Goal: Information Seeking & Learning: Compare options

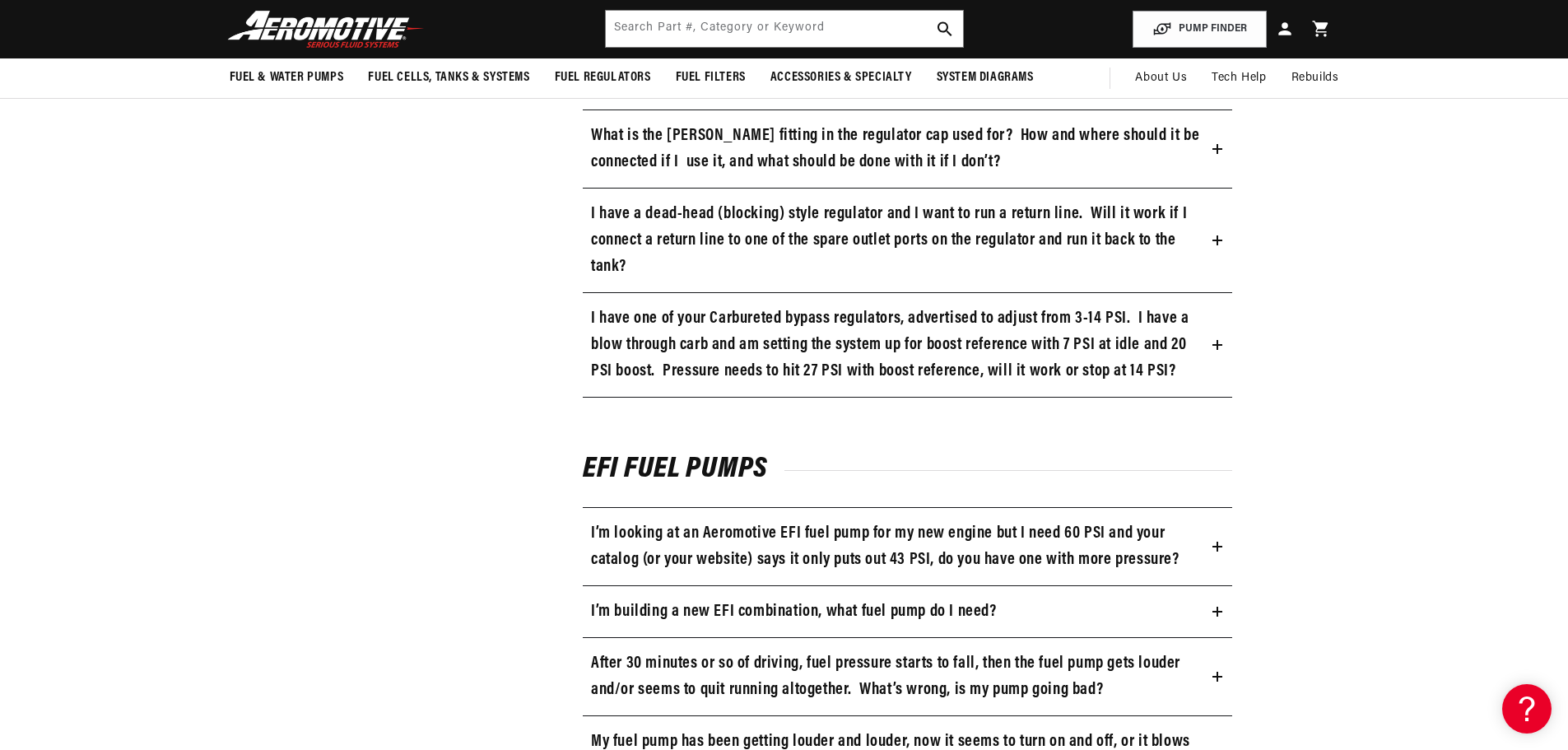
scroll to position [1483, 0]
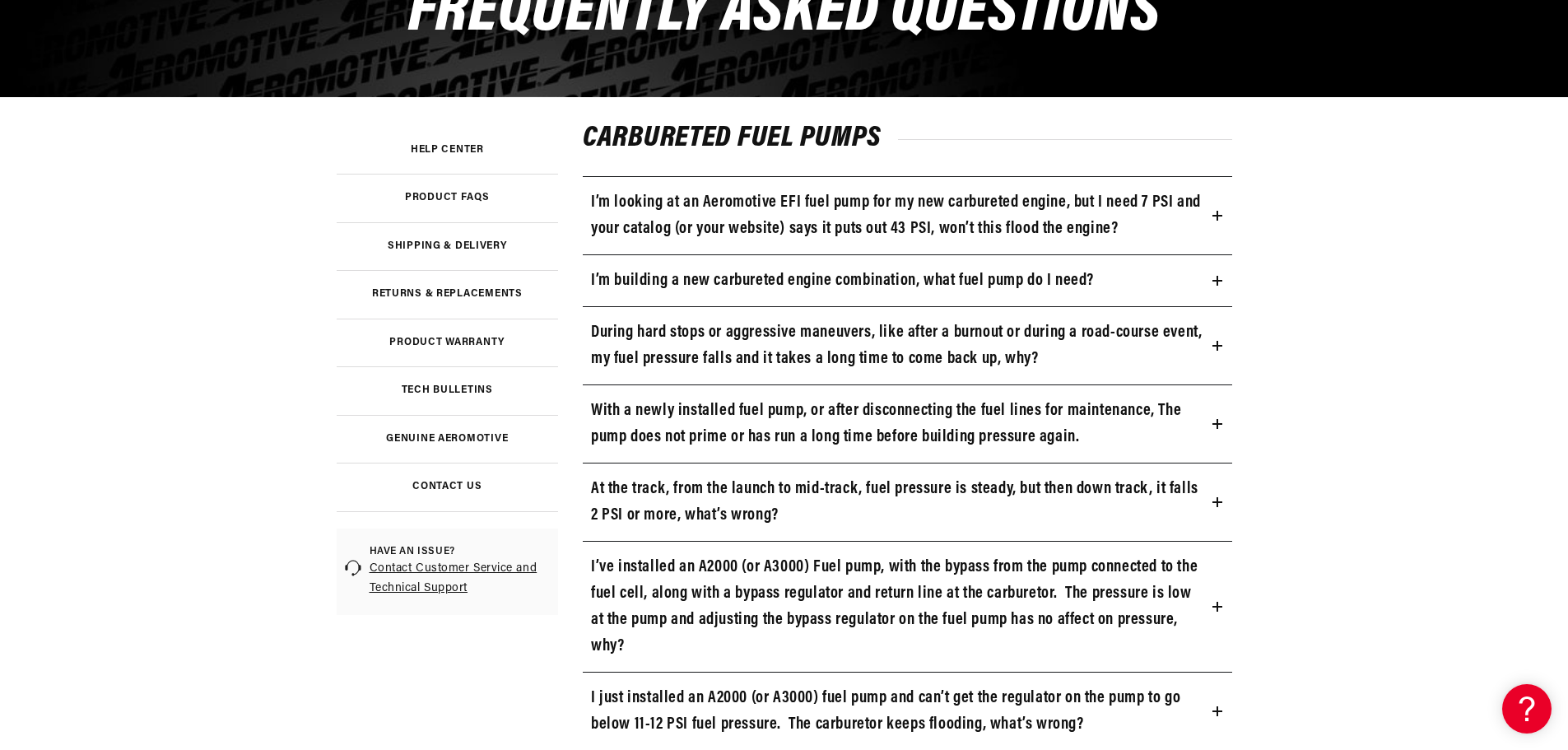
scroll to position [247, 0]
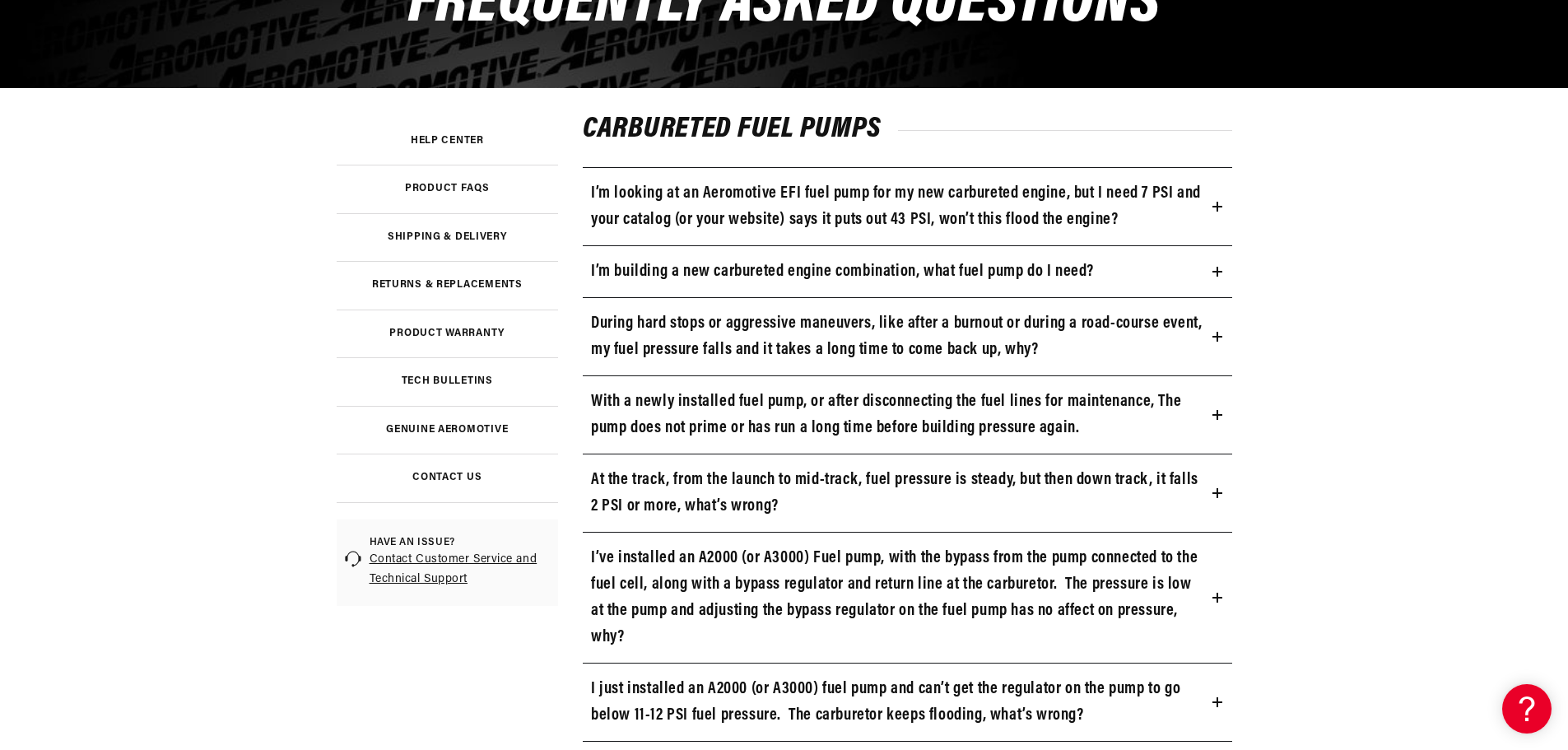
click at [462, 387] on link "Tech Bulletins" at bounding box center [448, 382] width 222 height 49
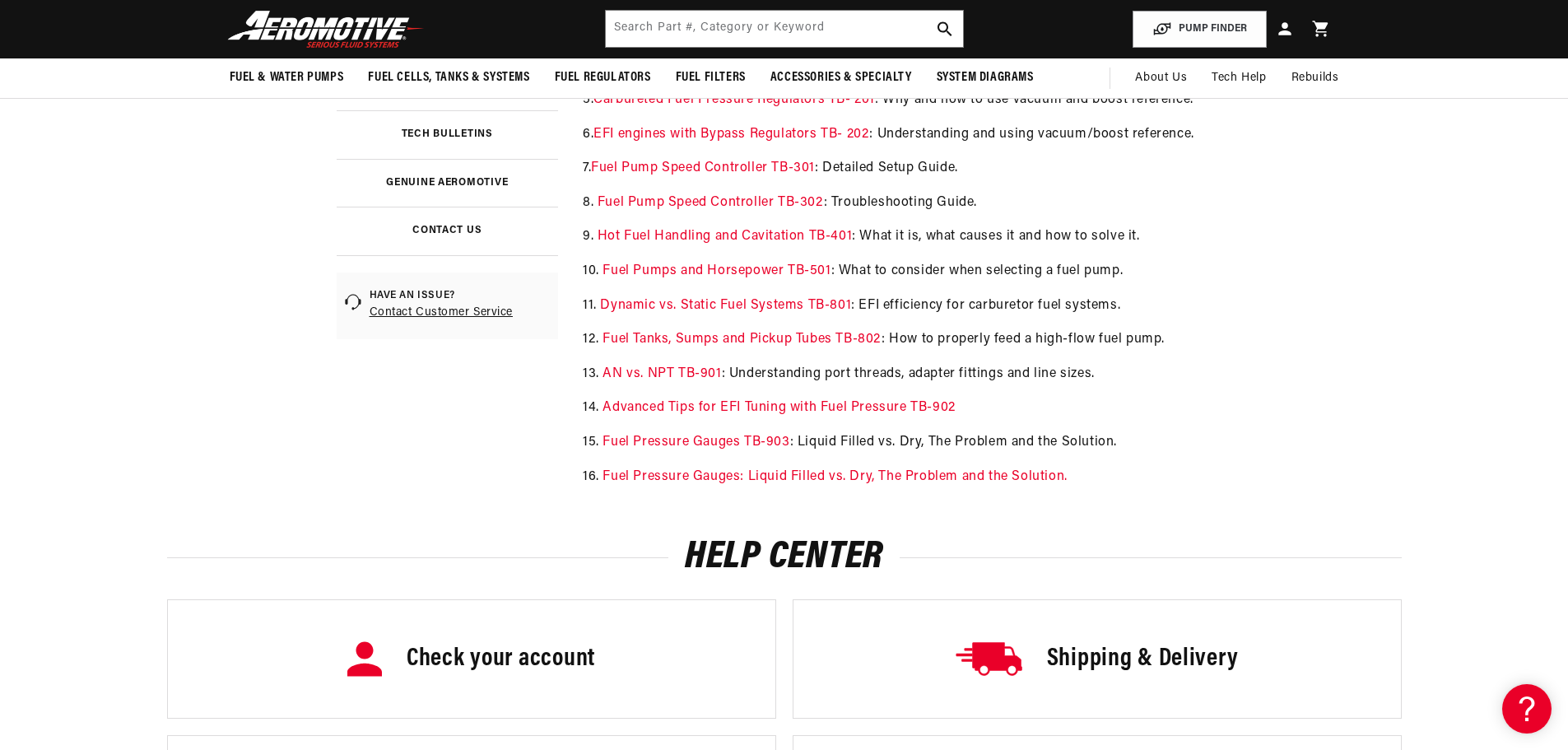
scroll to position [412, 0]
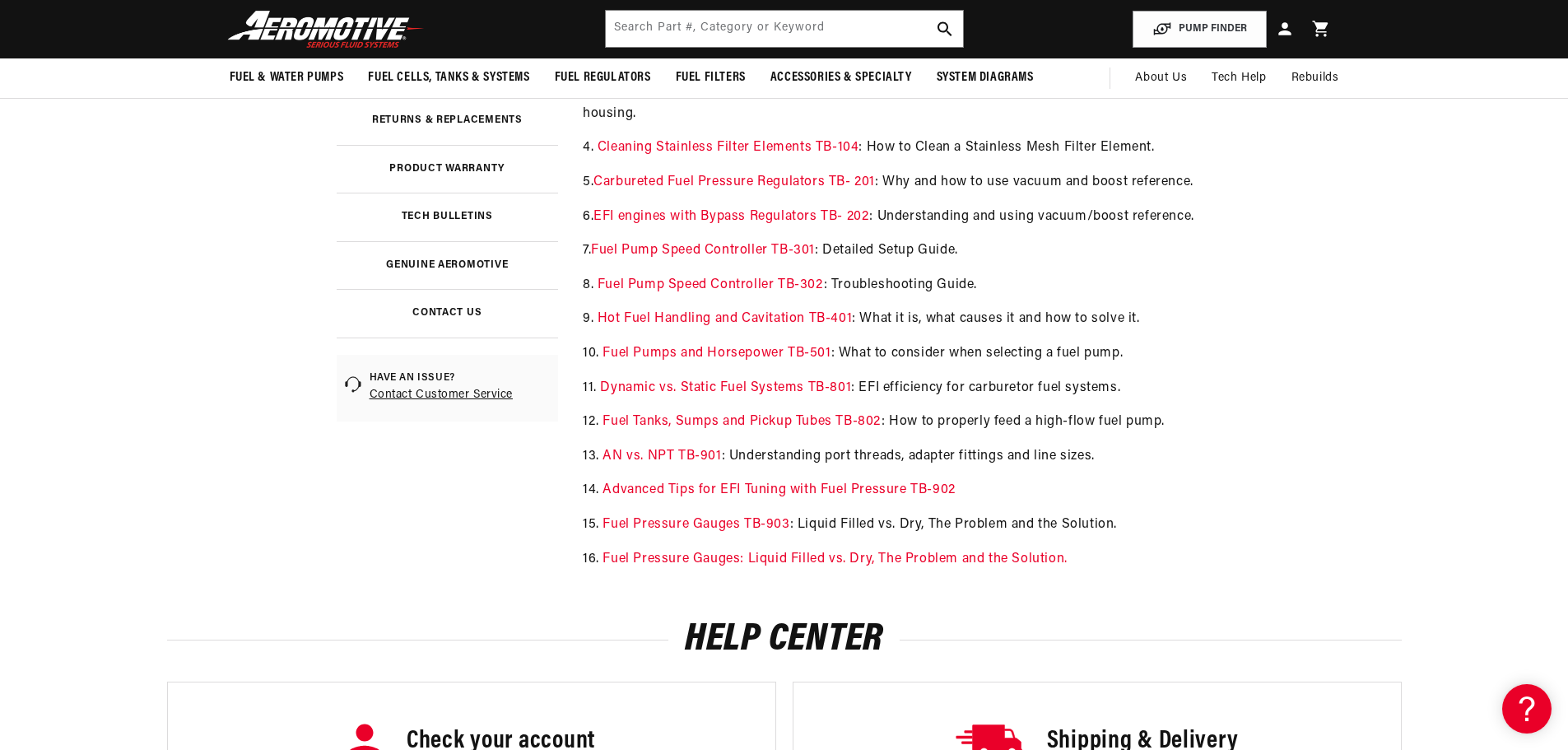
click at [739, 349] on link "Fuel Pumps and Horsepower TB-501" at bounding box center [716, 353] width 228 height 13
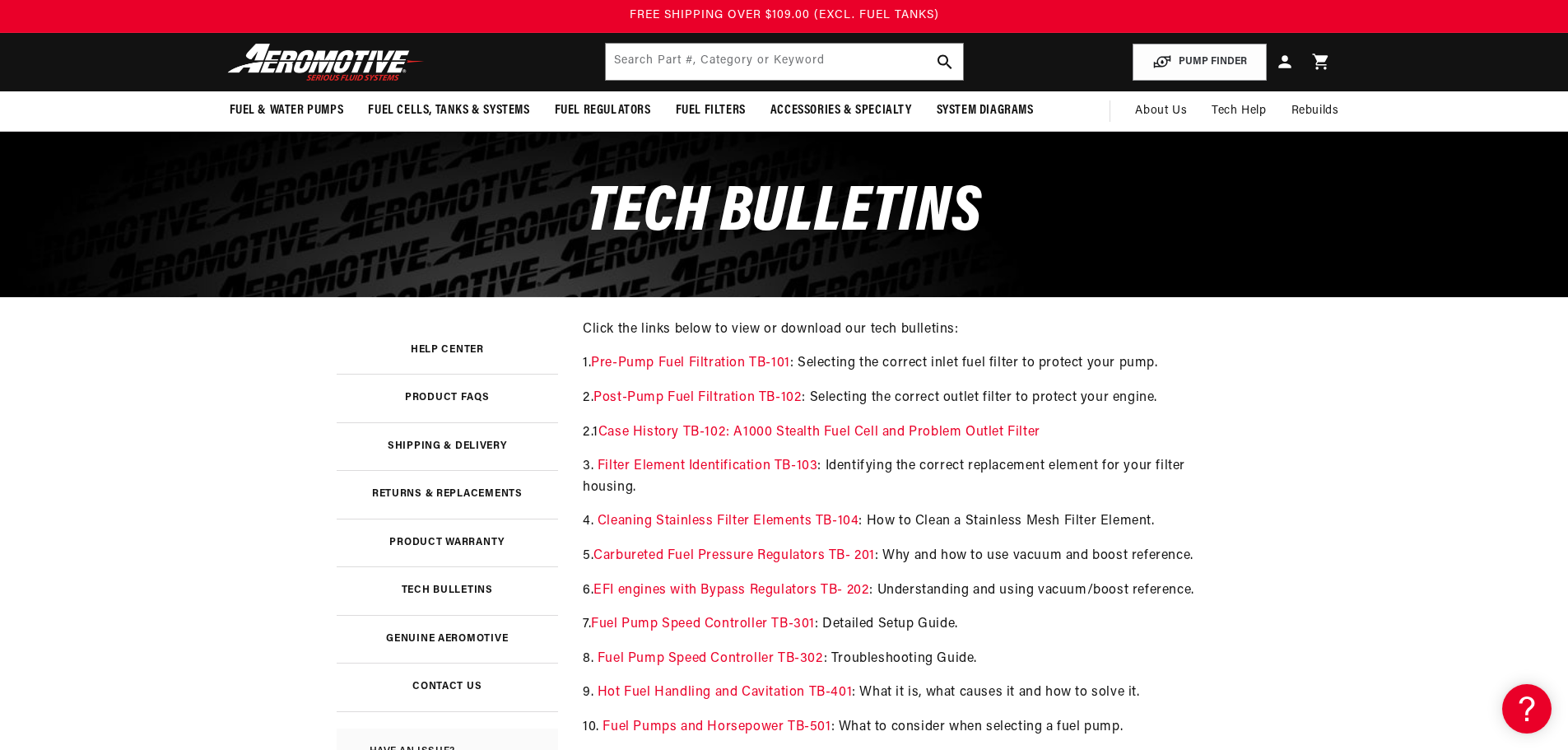
scroll to position [0, 0]
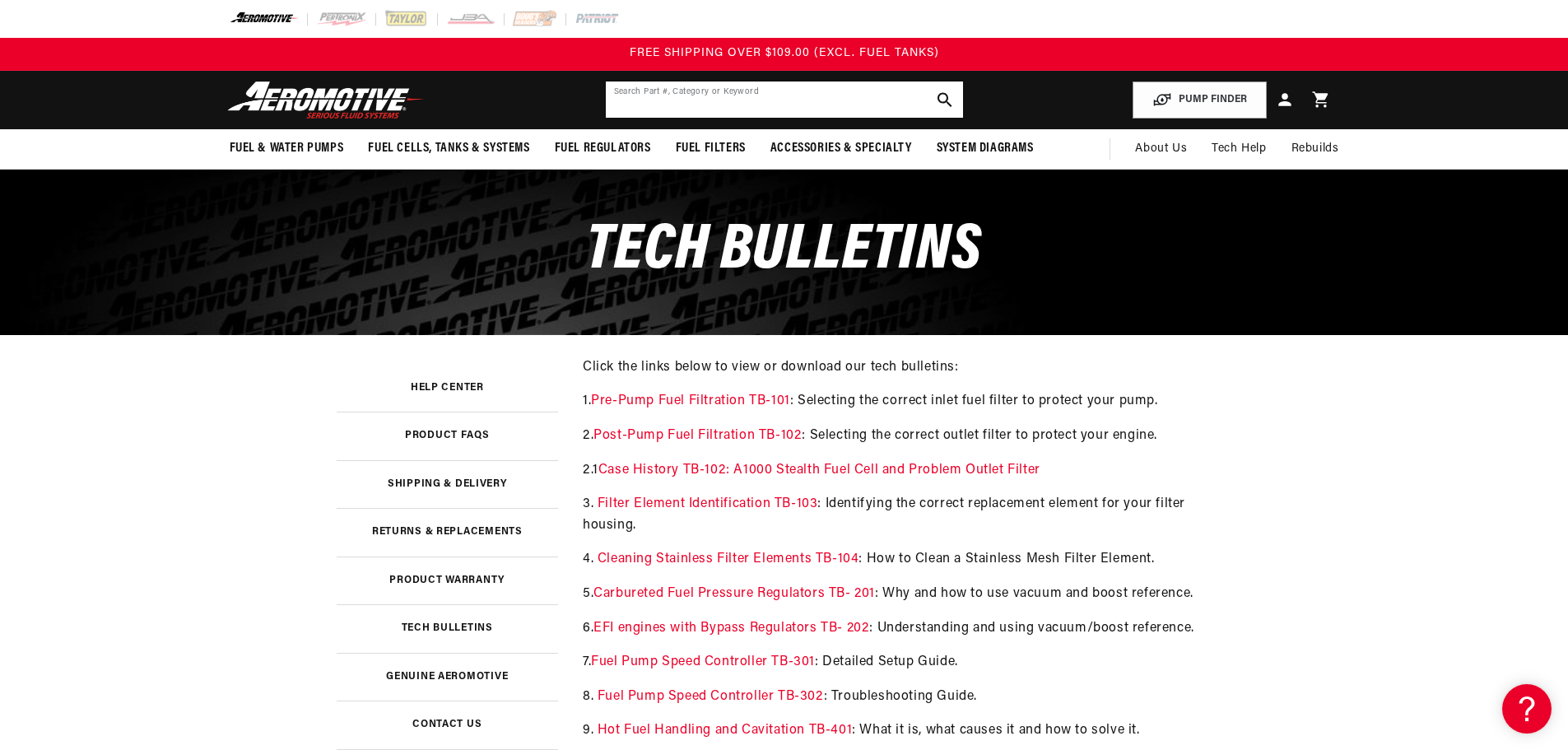
click at [753, 103] on input "text" at bounding box center [784, 100] width 357 height 37
type input "para"
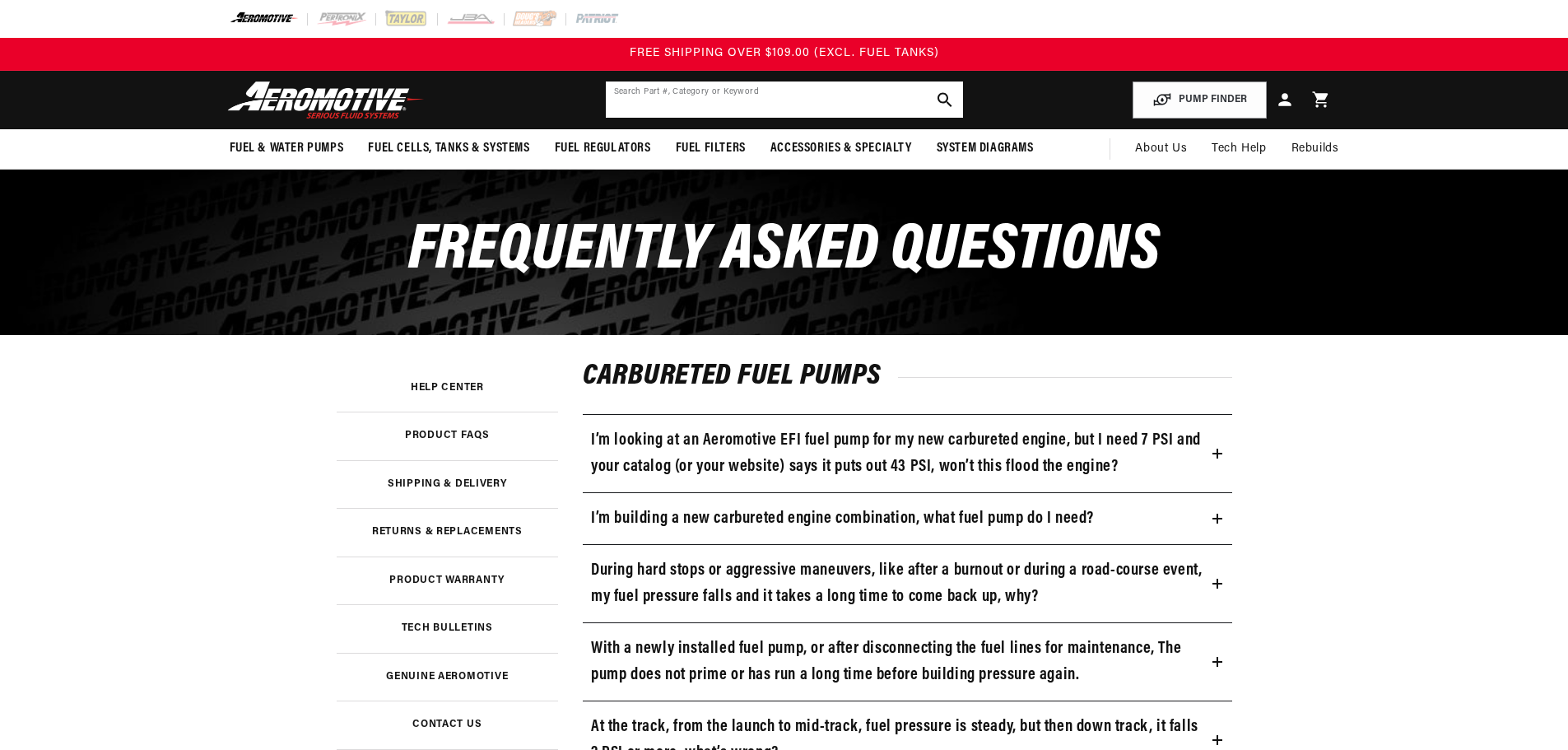
click at [743, 102] on input "text" at bounding box center [784, 100] width 357 height 37
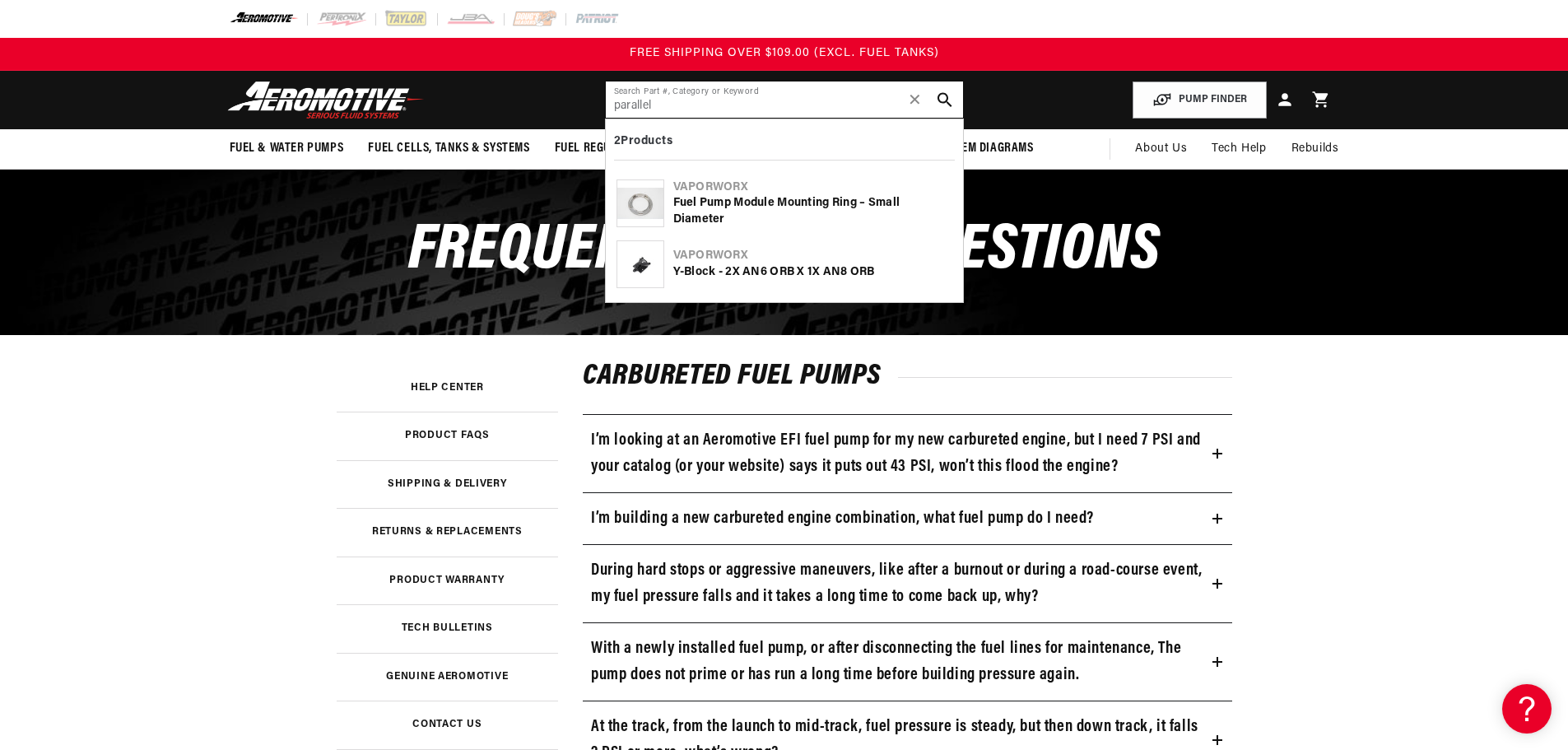
type input "parallel"
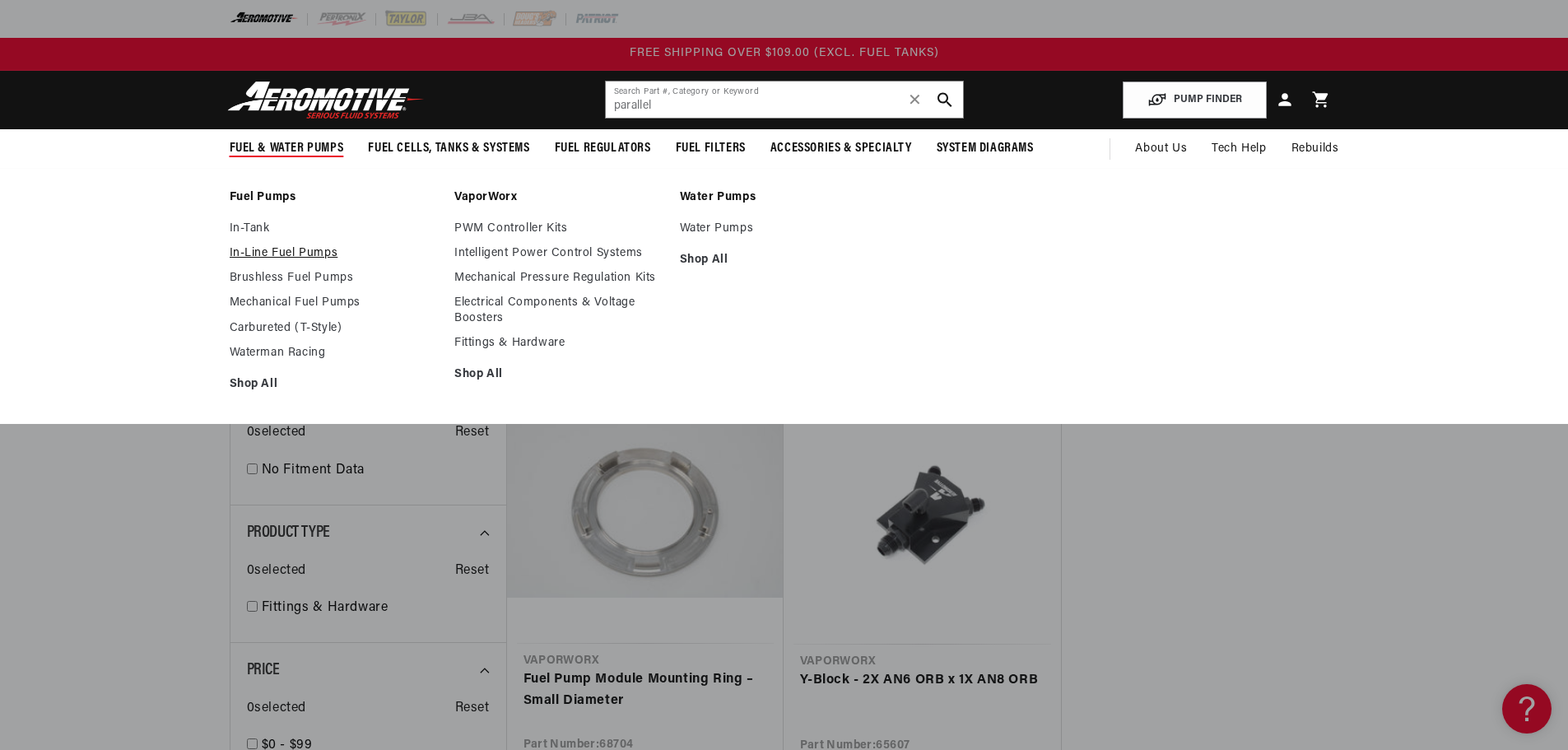
click at [267, 253] on link "In-Line Fuel Pumps" at bounding box center [334, 254] width 209 height 15
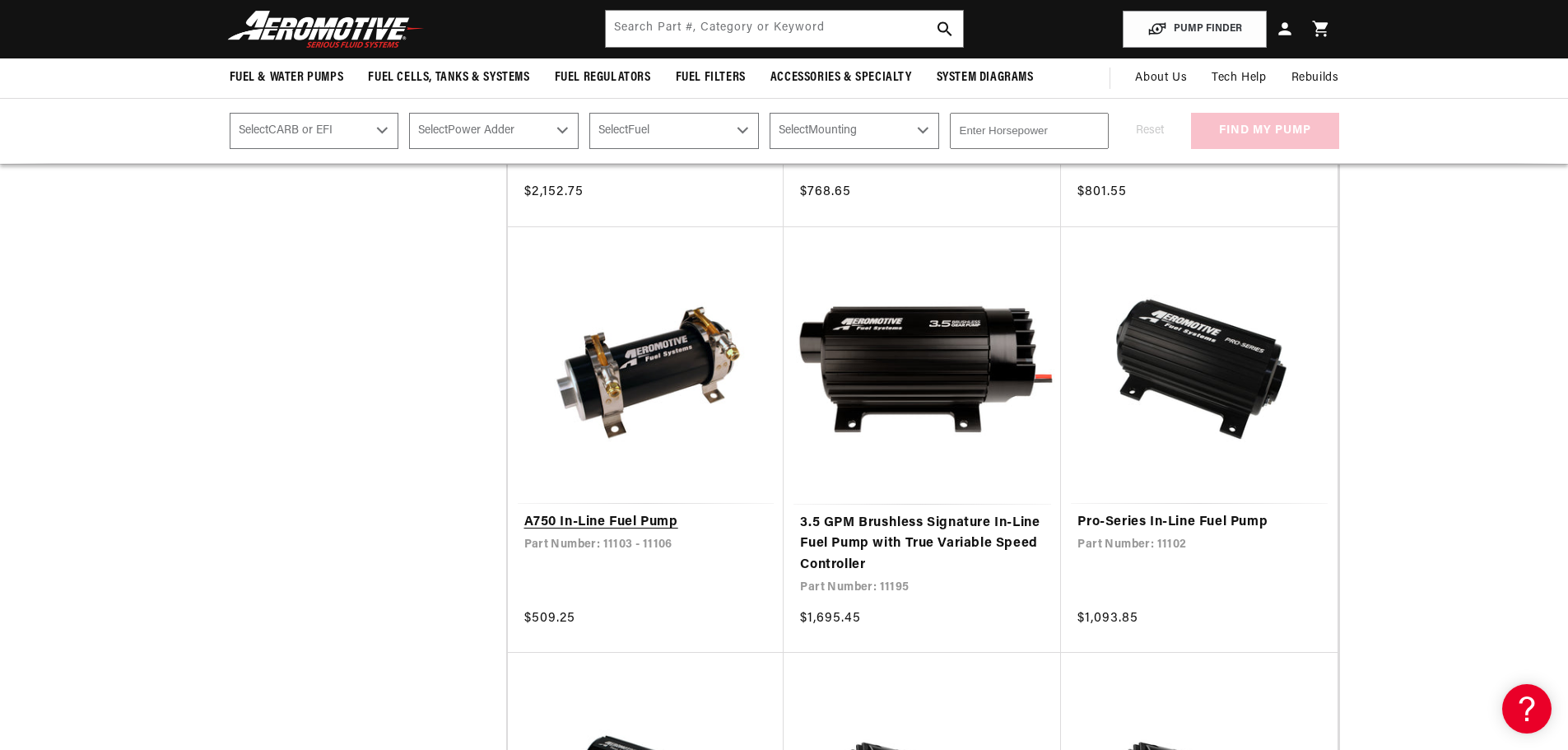
scroll to position [1071, 0]
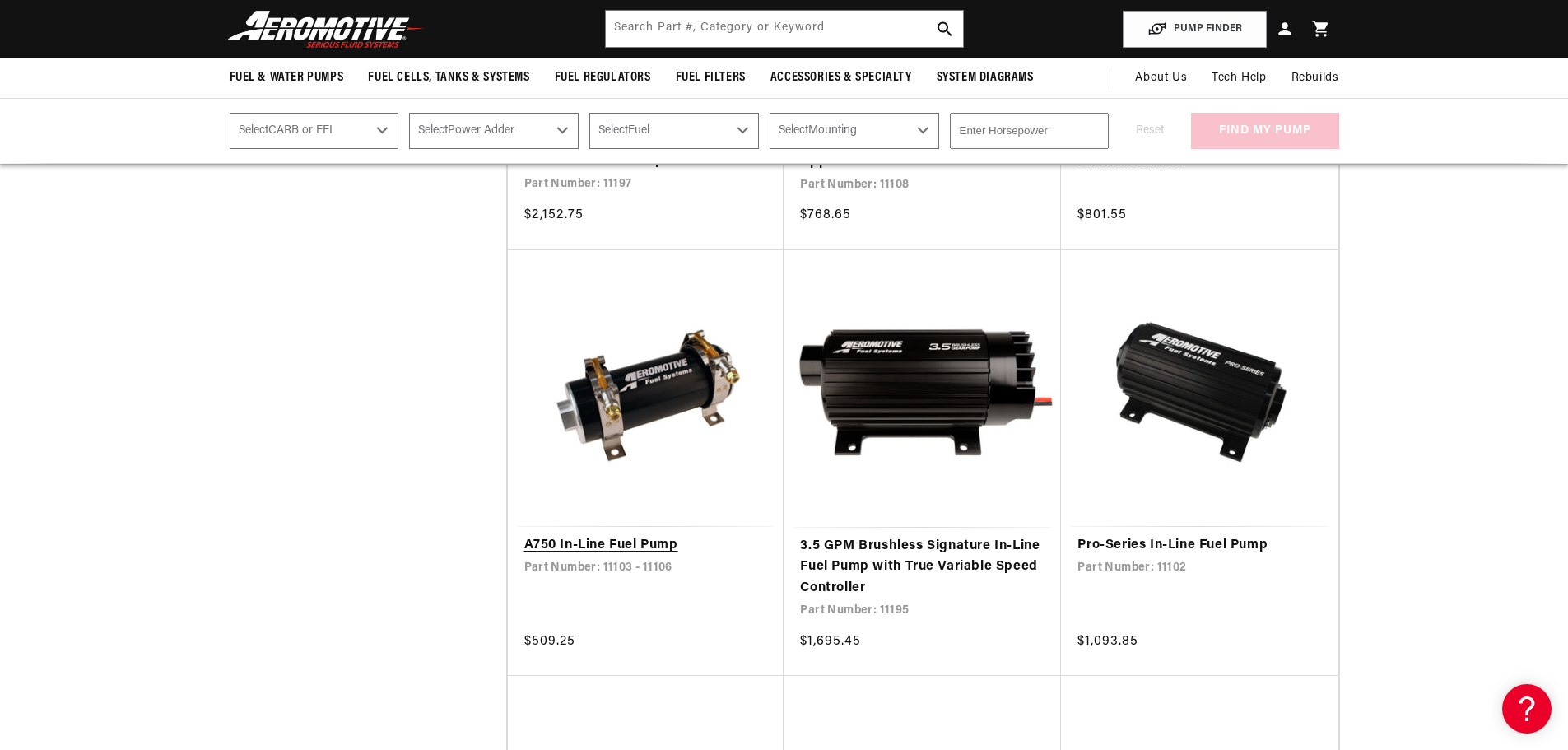
click at [599, 557] on link "A750 In-Line Fuel Pump" at bounding box center [646, 546] width 244 height 22
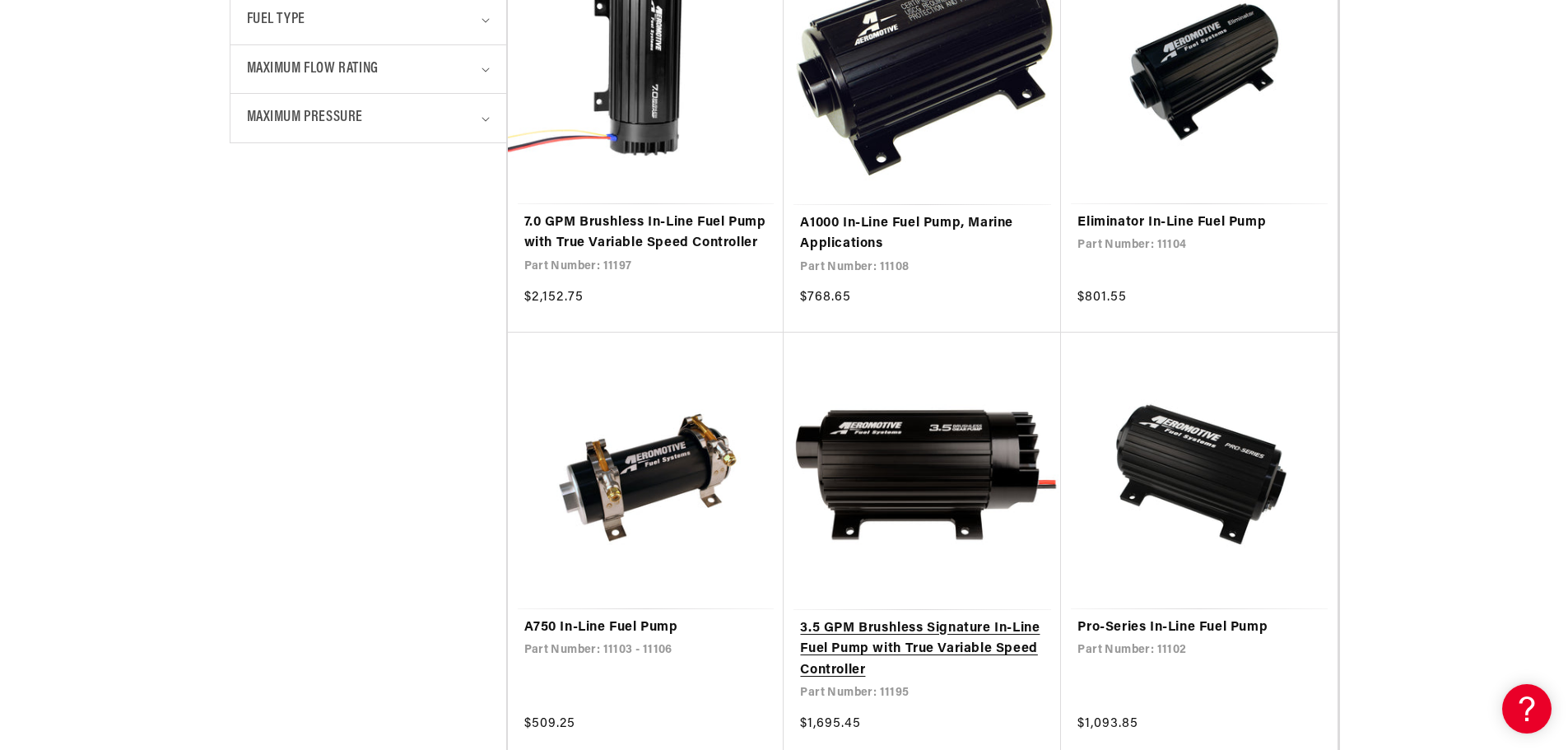
scroll to position [1317, 0]
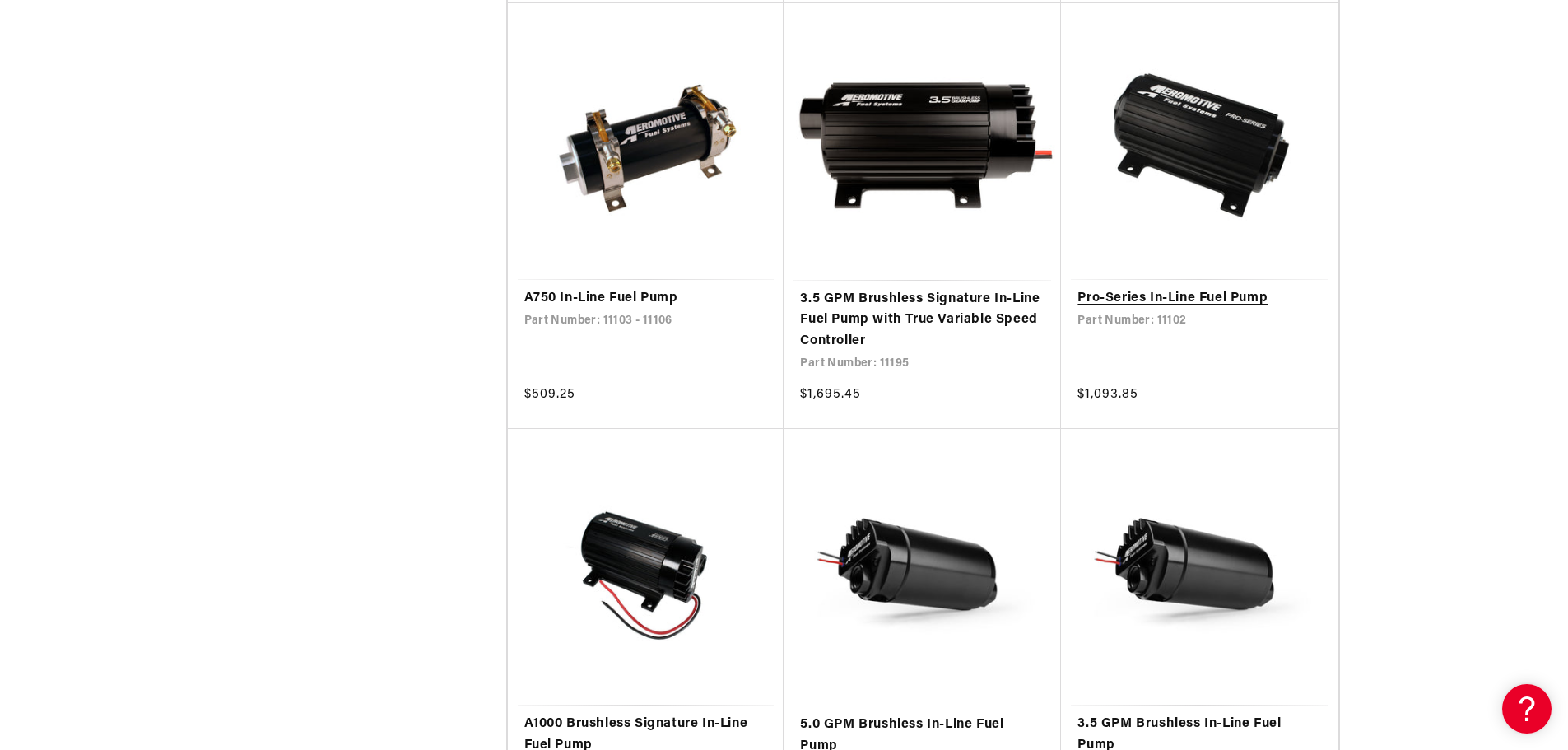
click at [1117, 309] on link "Pro-Series In-Line Fuel Pump" at bounding box center [1199, 299] width 244 height 22
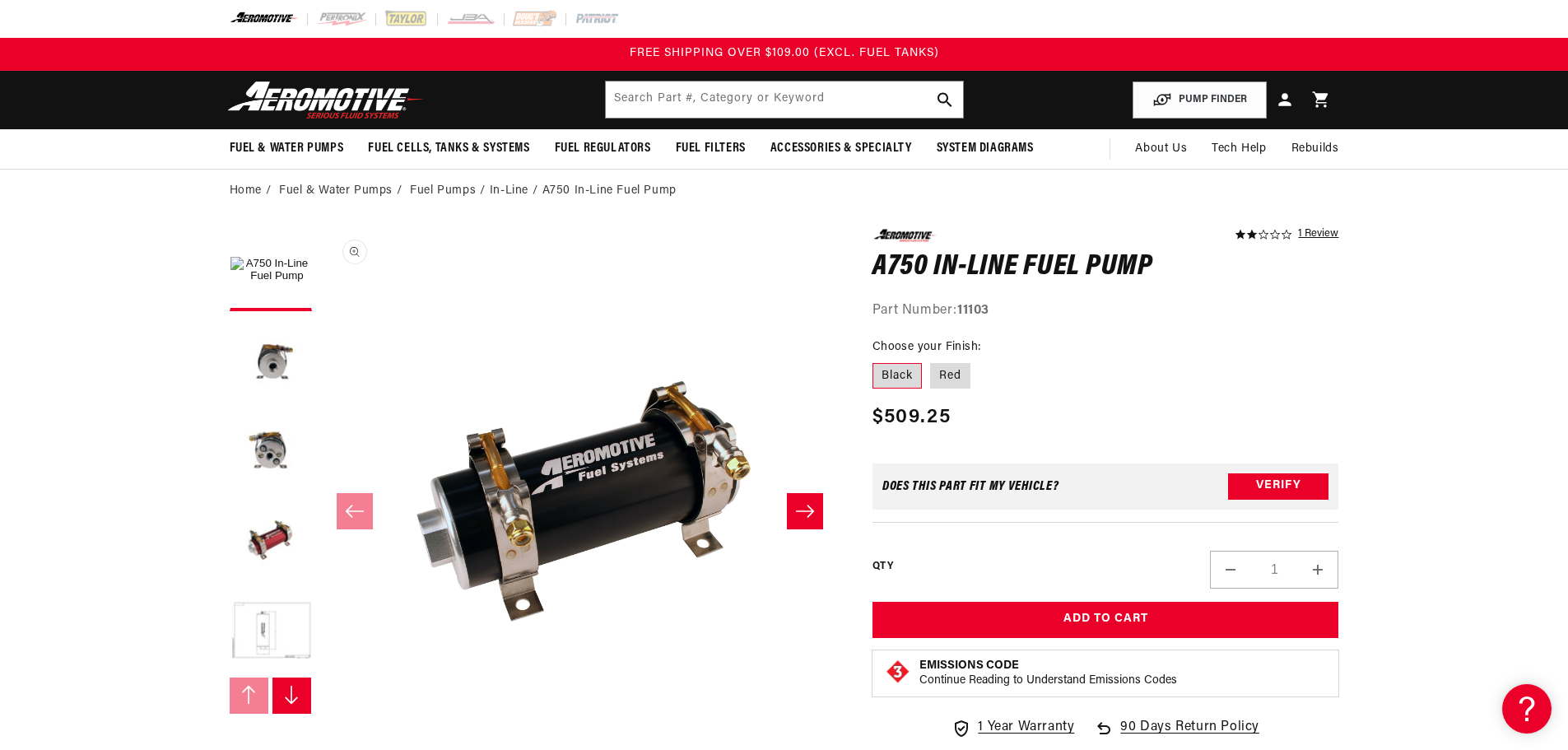
scroll to position [1, 0]
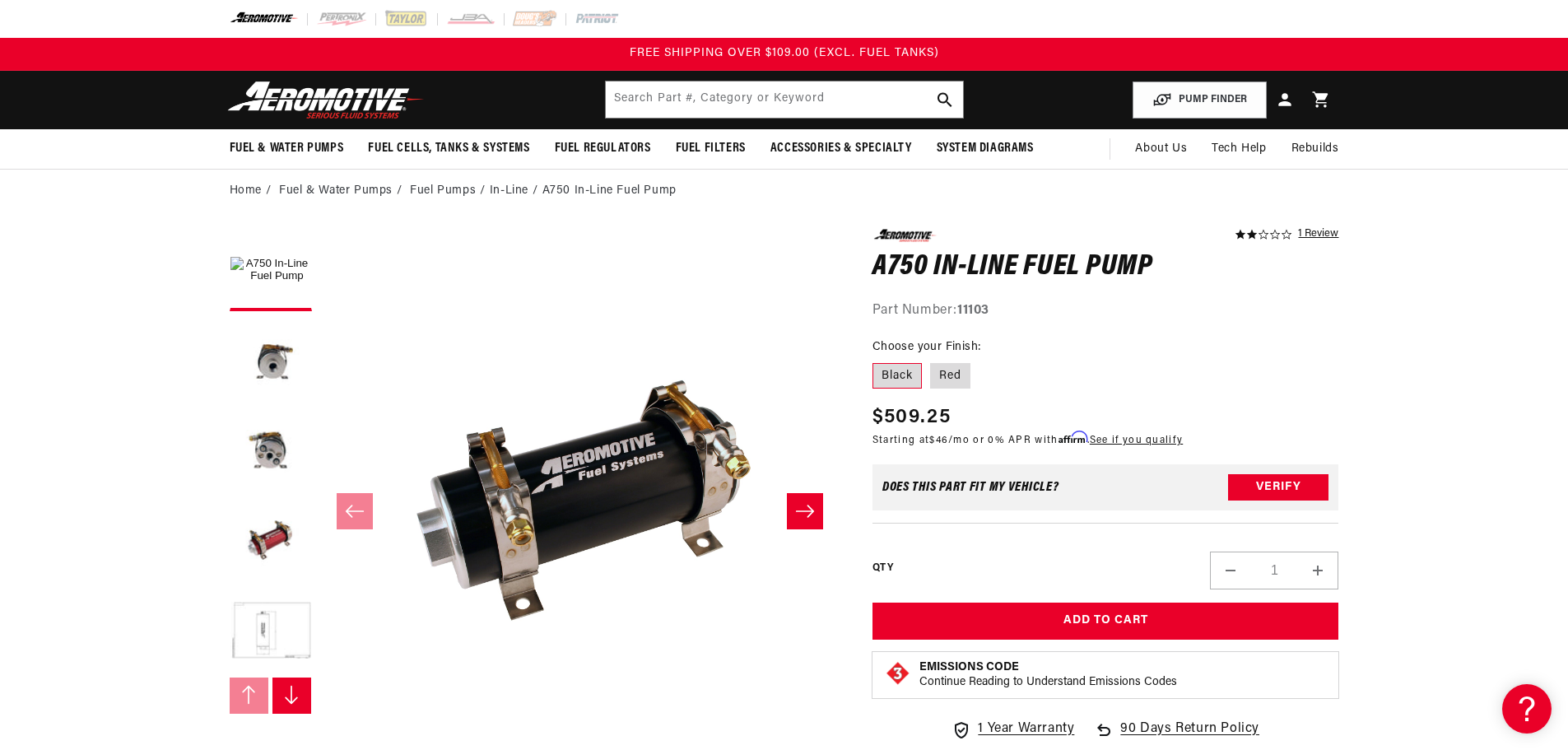
click at [302, 697] on button "Slide right" at bounding box center [293, 696] width 40 height 37
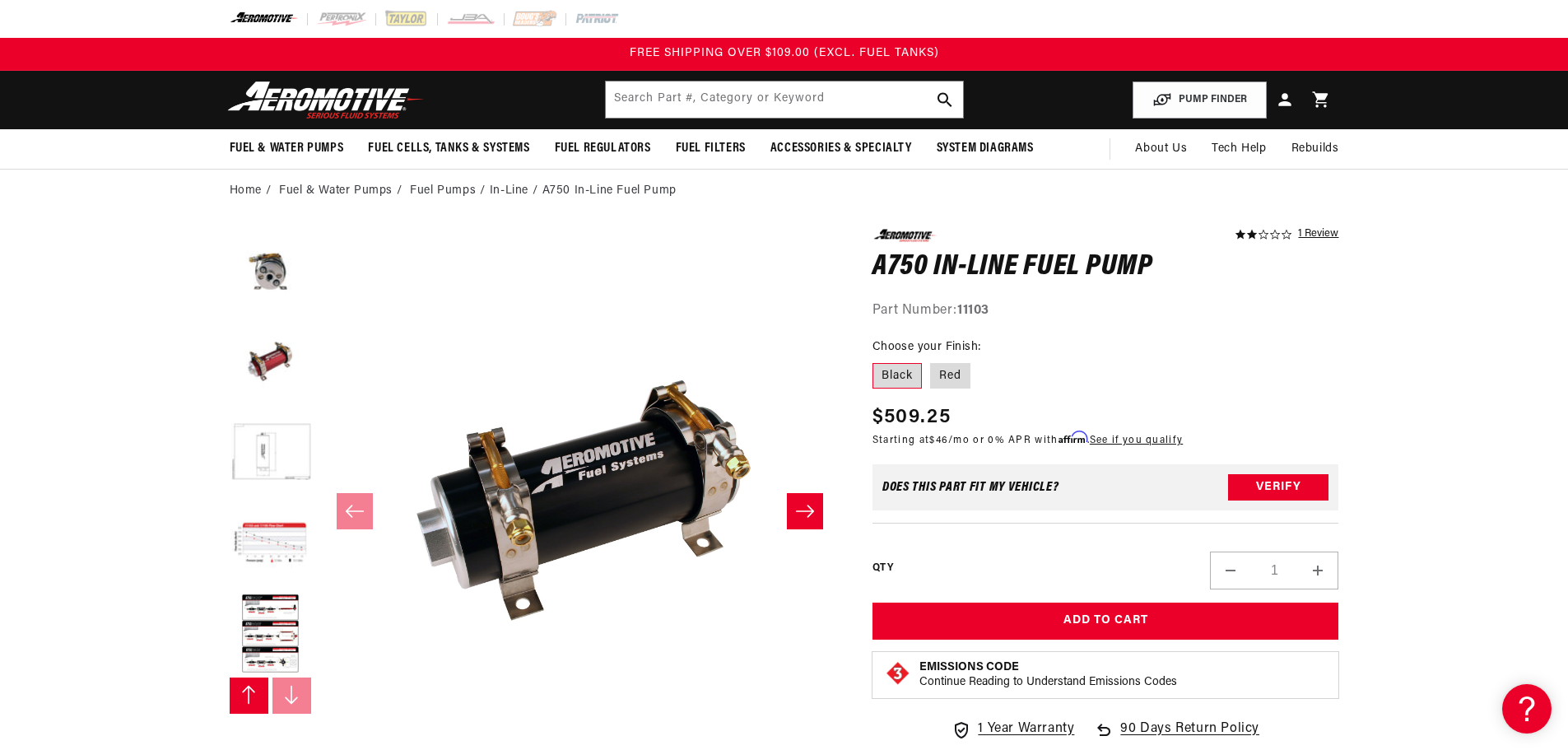
scroll to position [181, 0]
click at [268, 533] on button "Load image 6 in gallery view" at bounding box center [270, 542] width 82 height 82
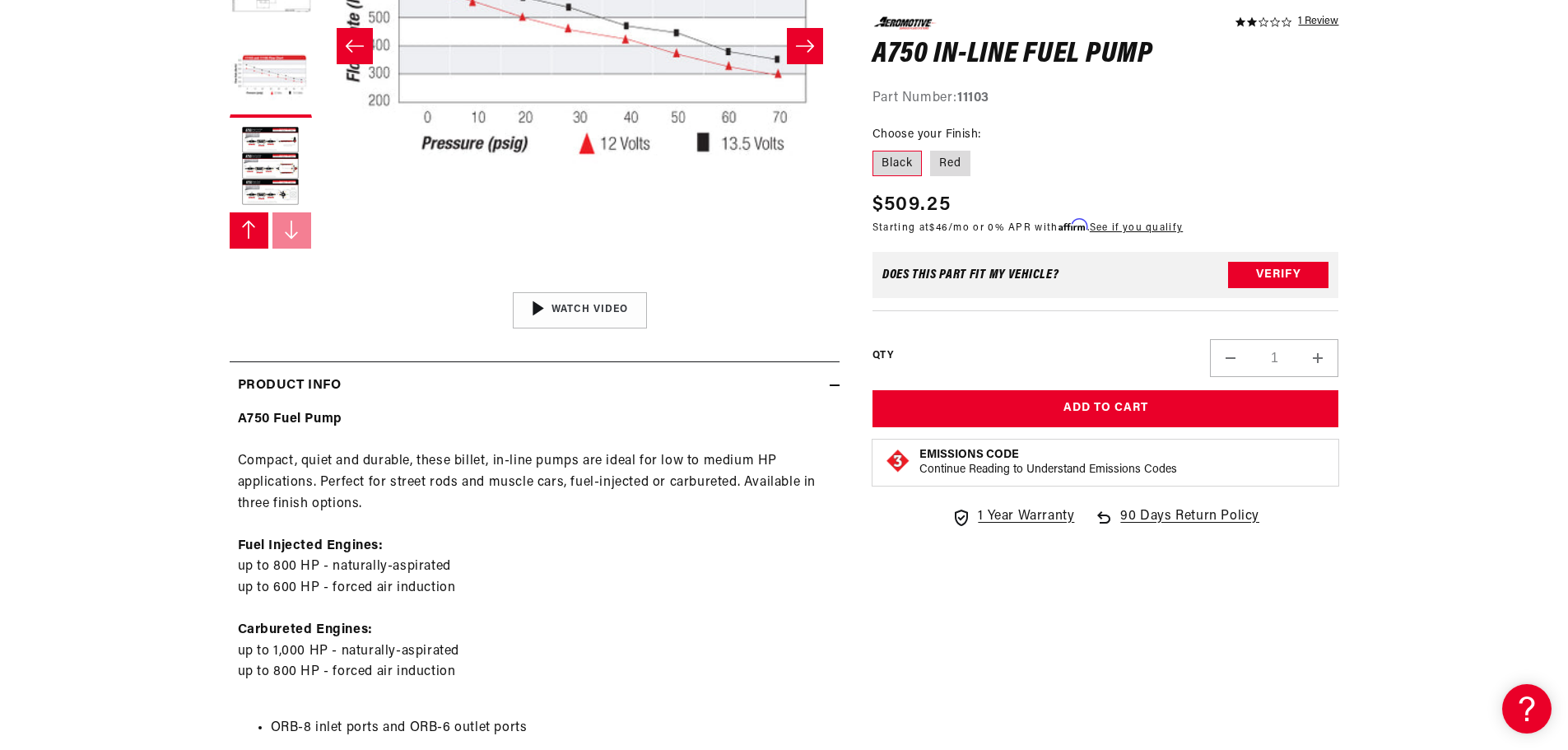
scroll to position [494, 0]
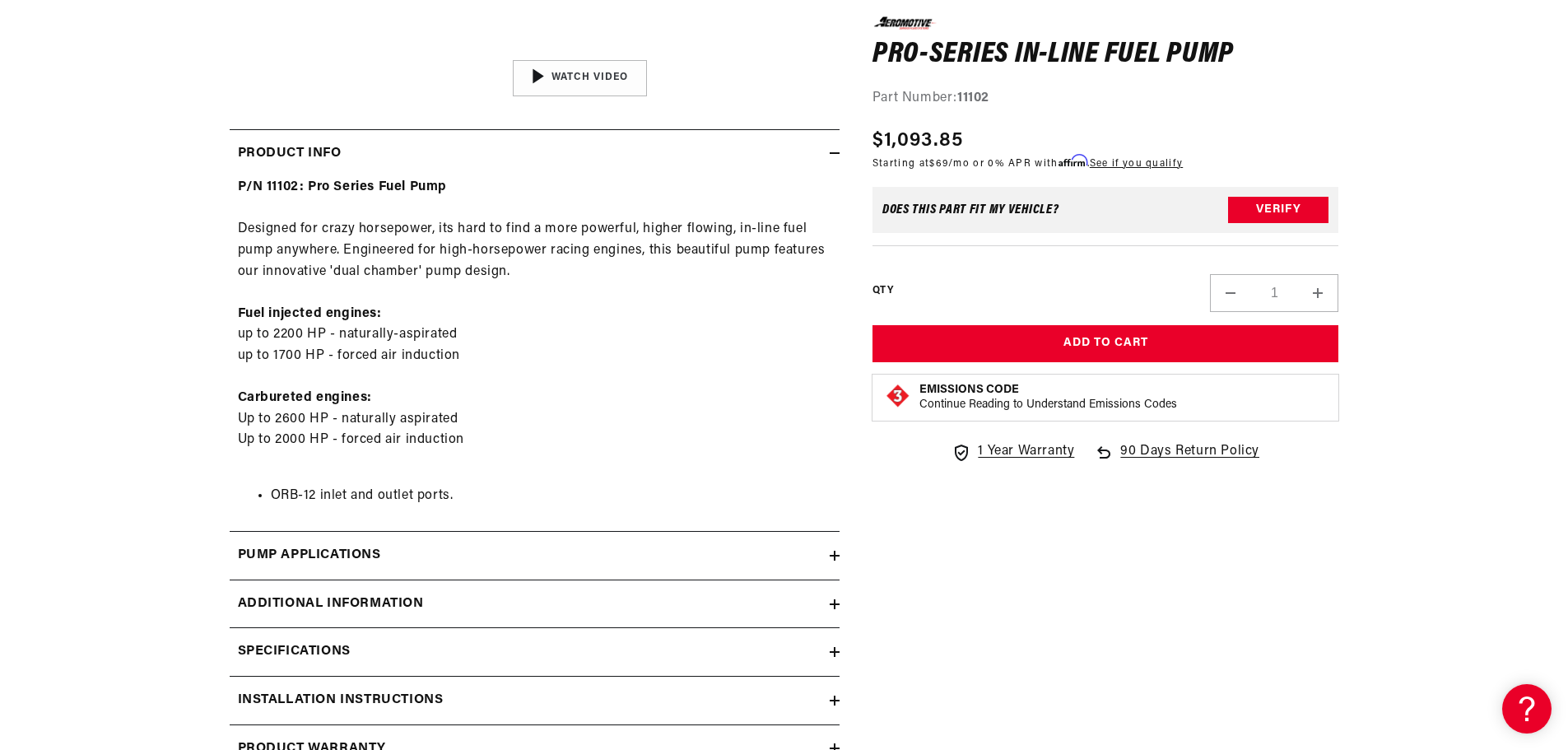
scroll to position [824, 0]
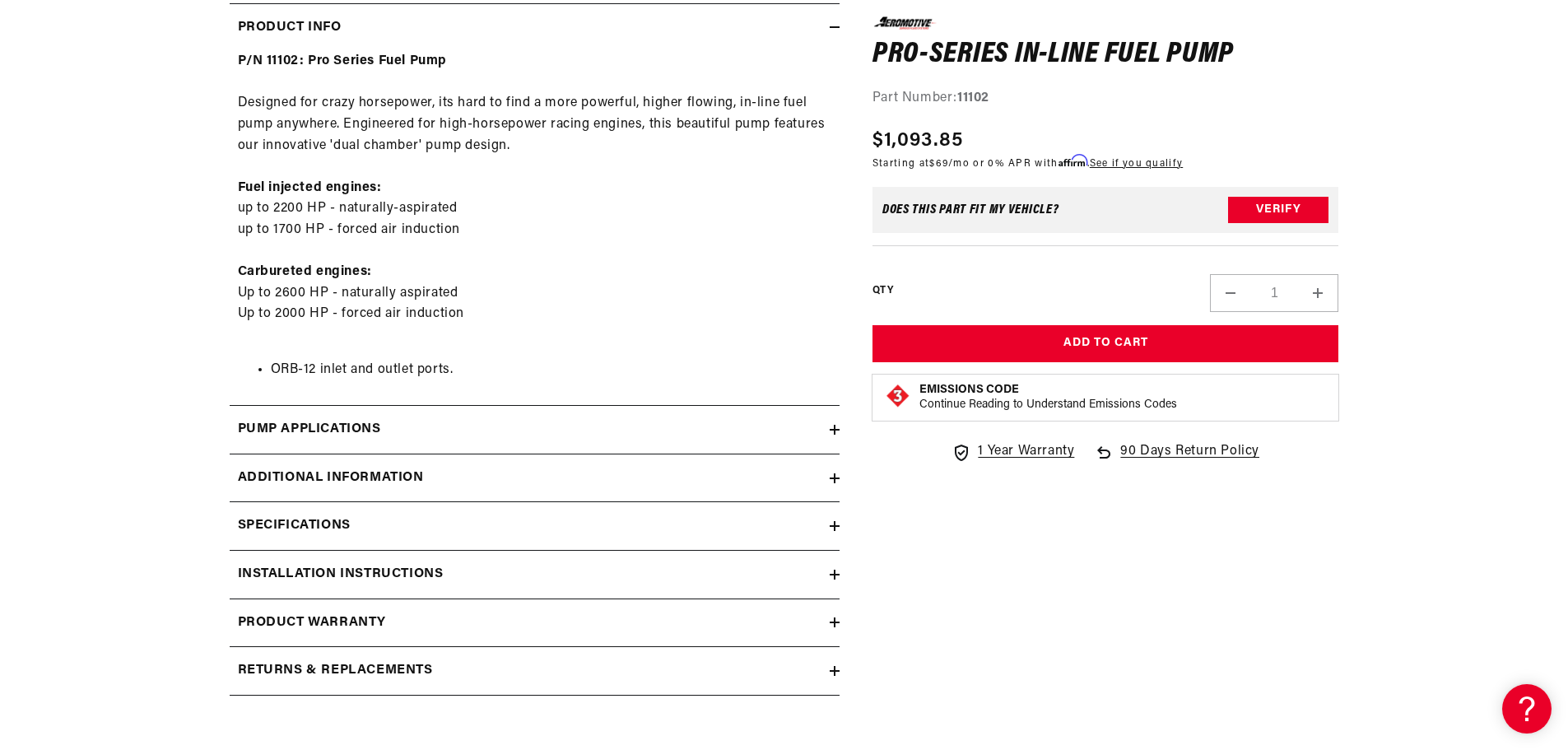
click at [441, 418] on summary "Pump Applications" at bounding box center [535, 430] width 610 height 48
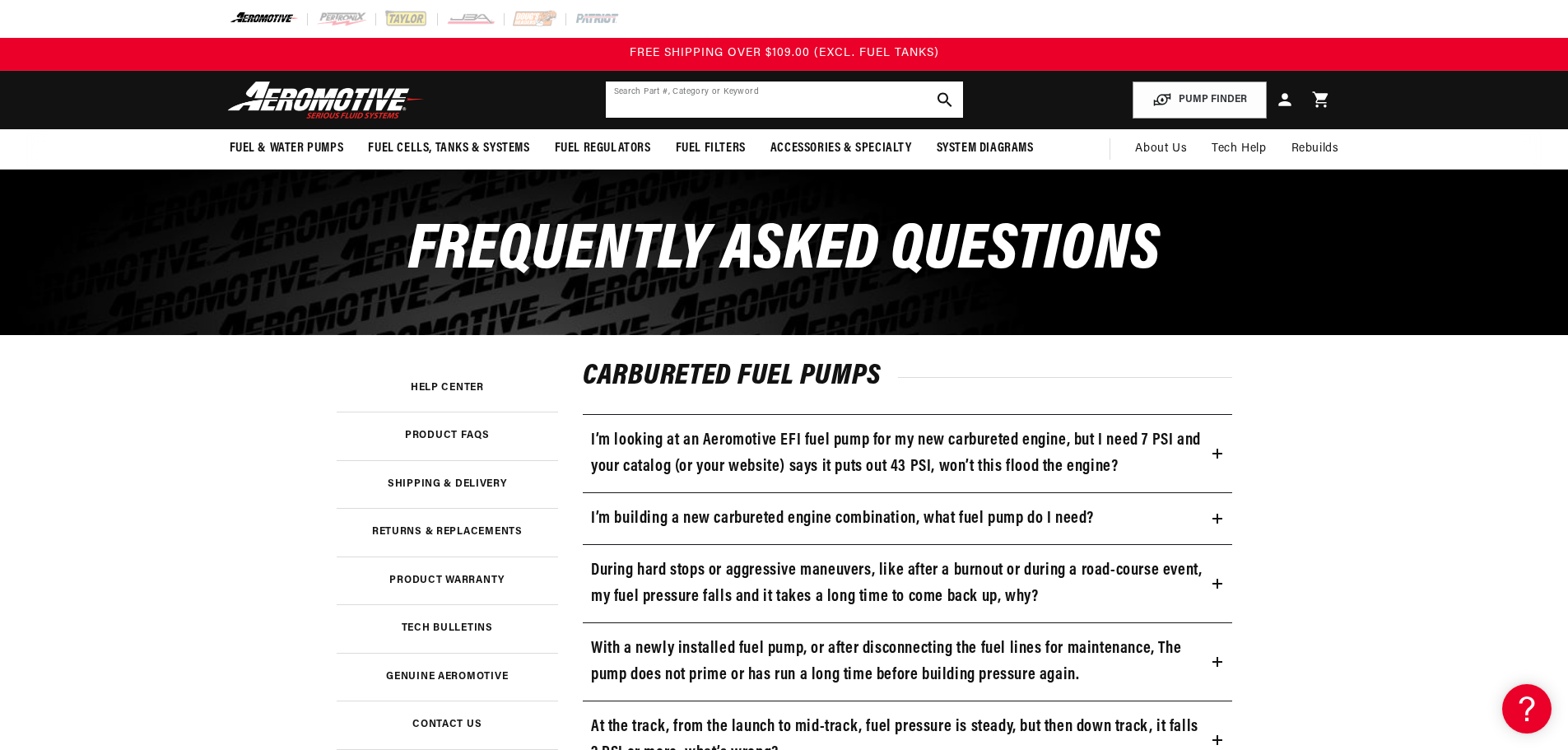
click at [682, 91] on input "text" at bounding box center [784, 100] width 357 height 37
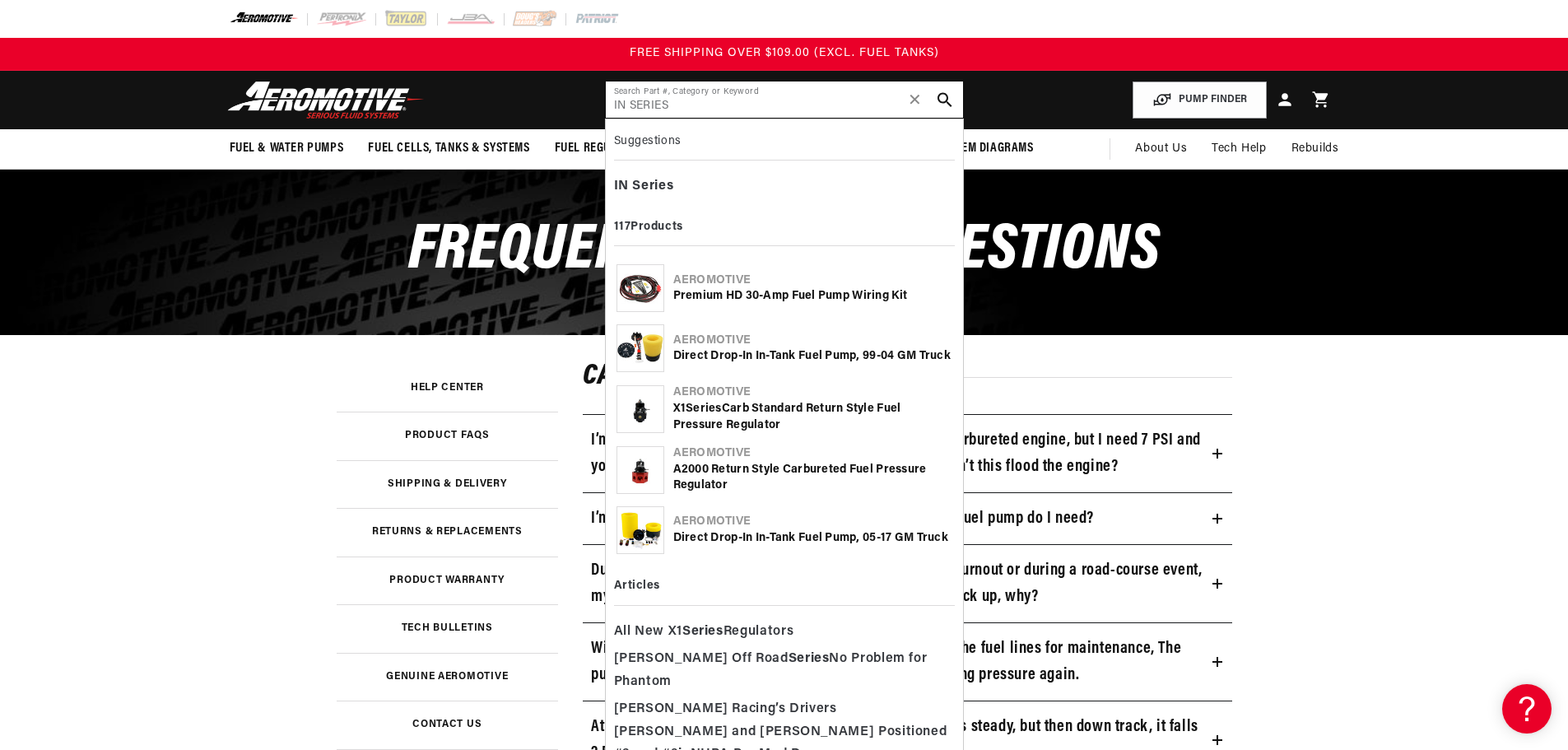
type input "IN SERIES"
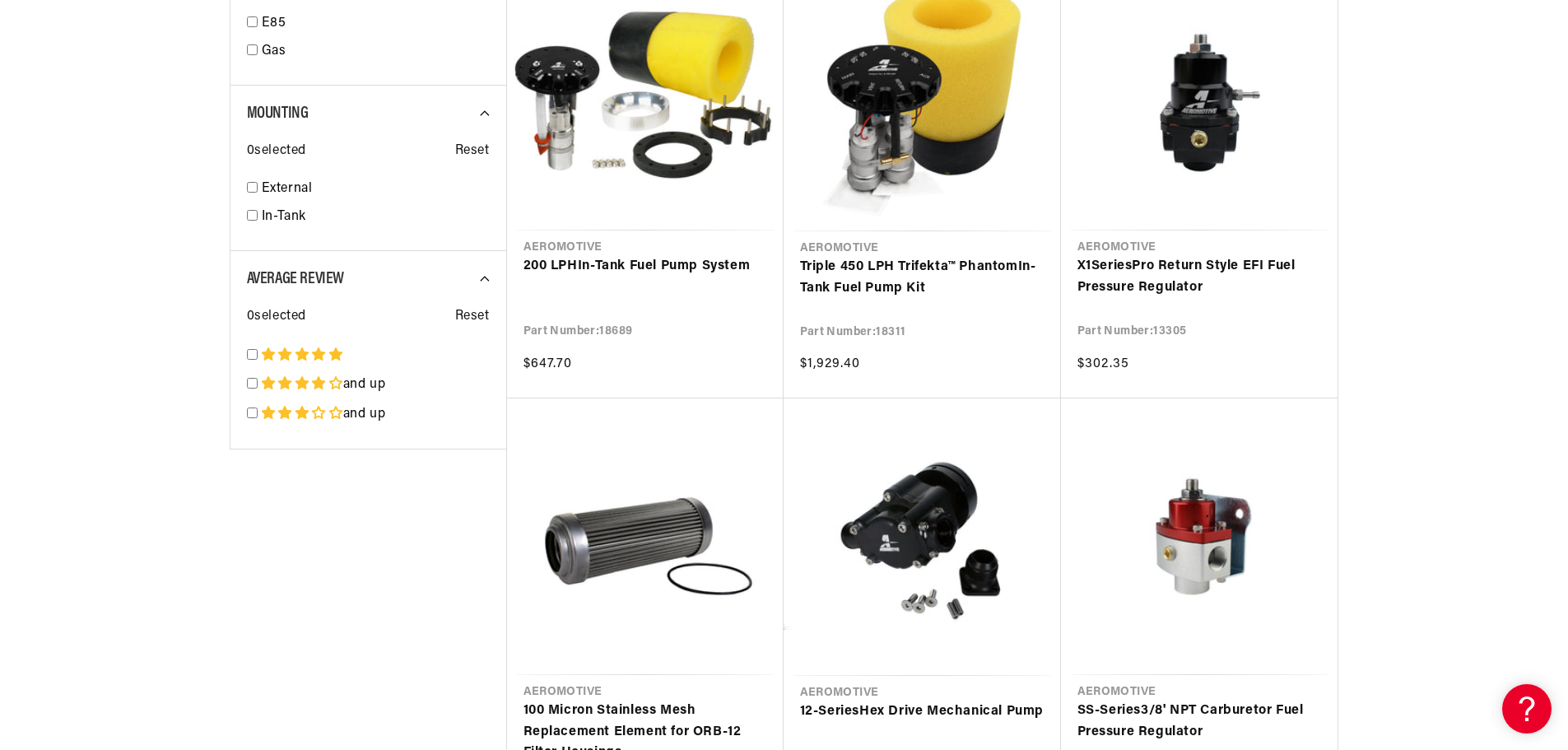
scroll to position [3047, 0]
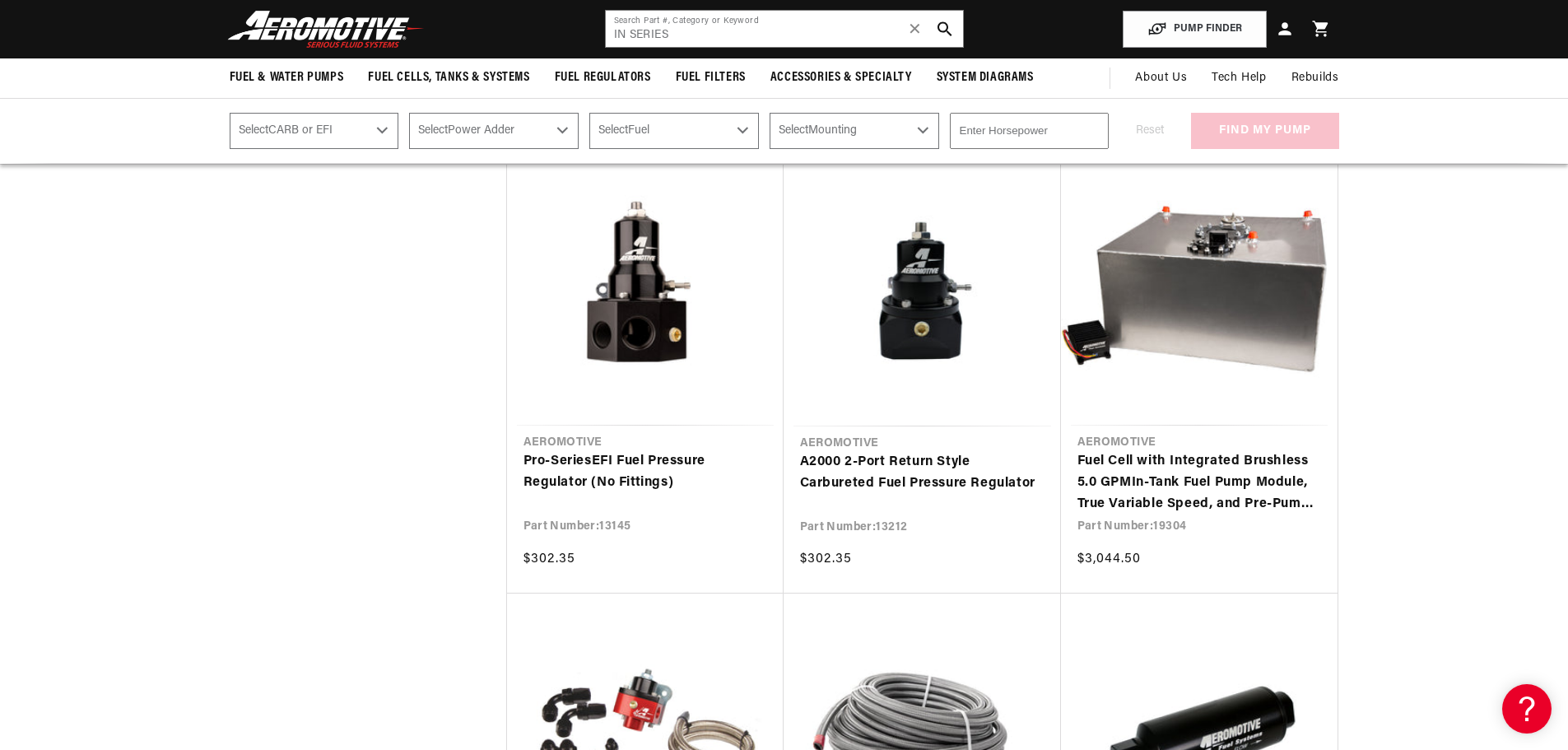
scroll to position [4200, 0]
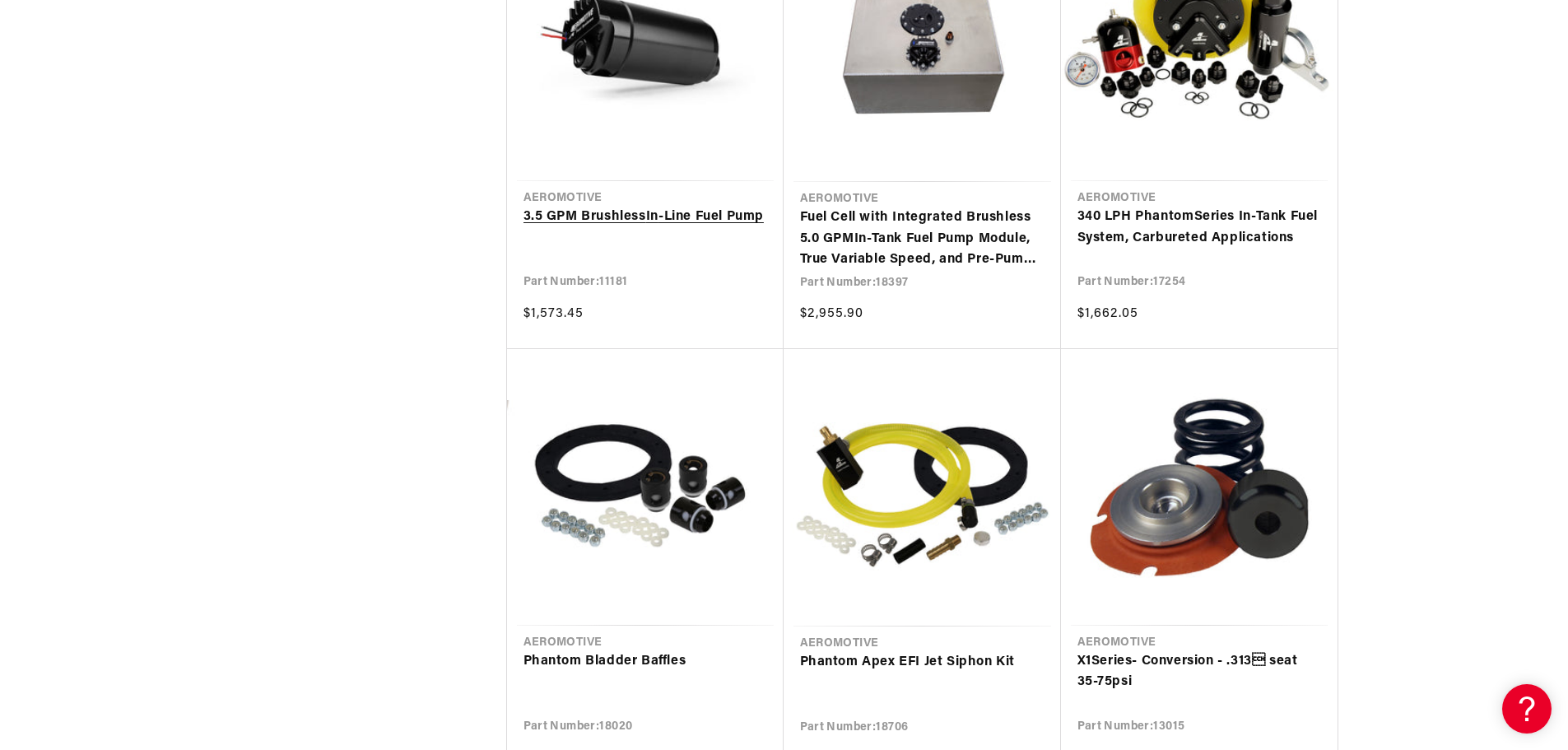
scroll to position [5354, 0]
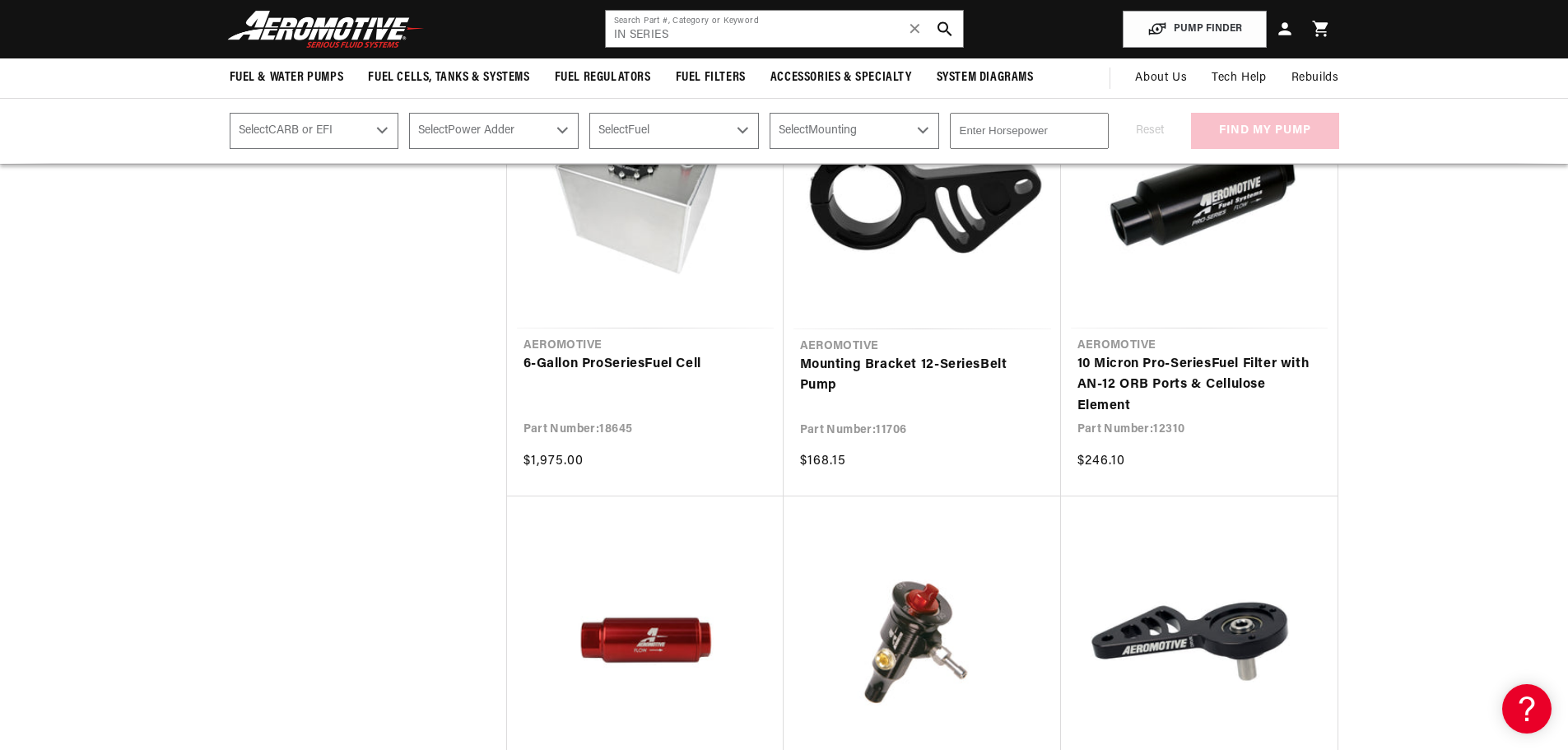
scroll to position [7412, 0]
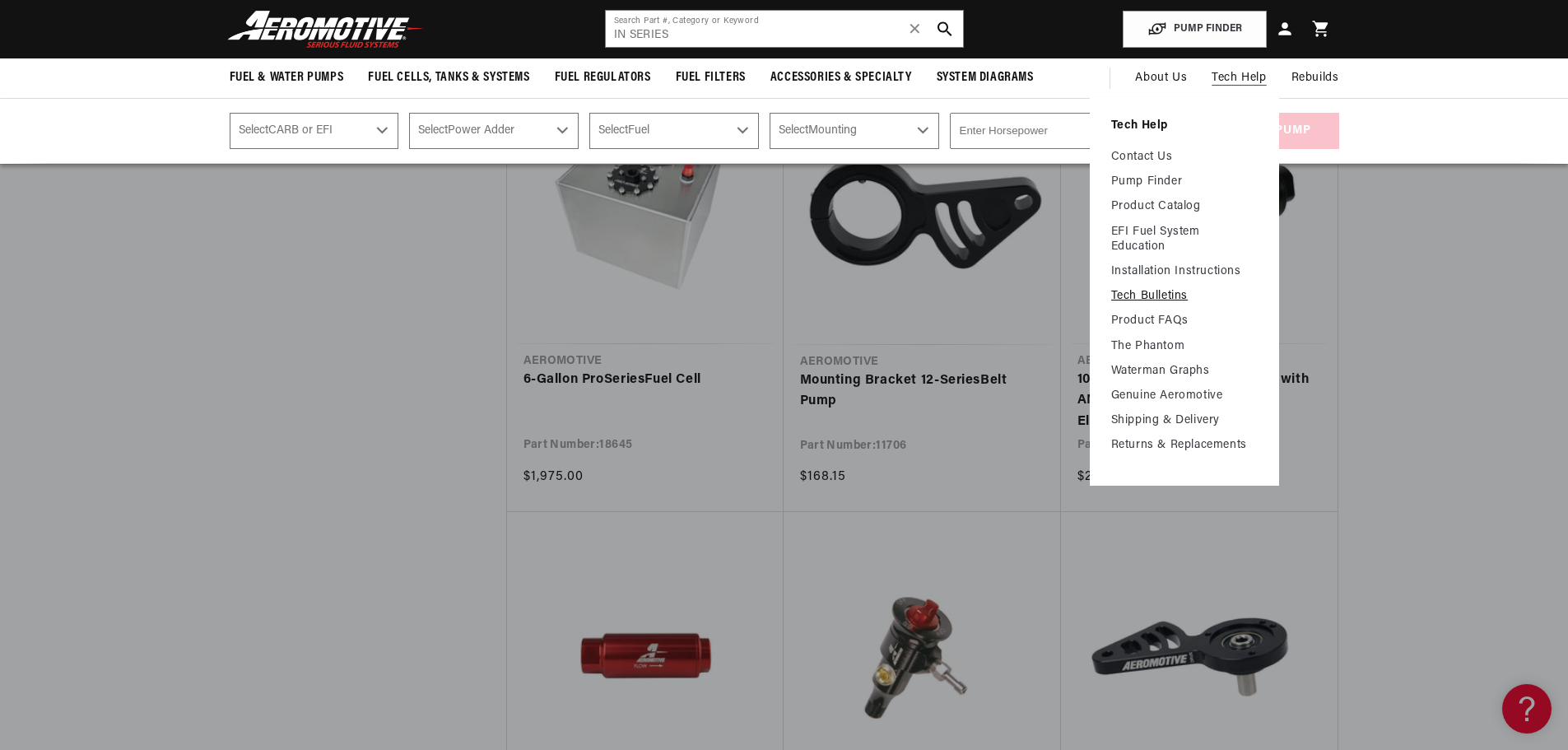
click at [1147, 300] on link "Tech Bulletins" at bounding box center [1184, 296] width 147 height 15
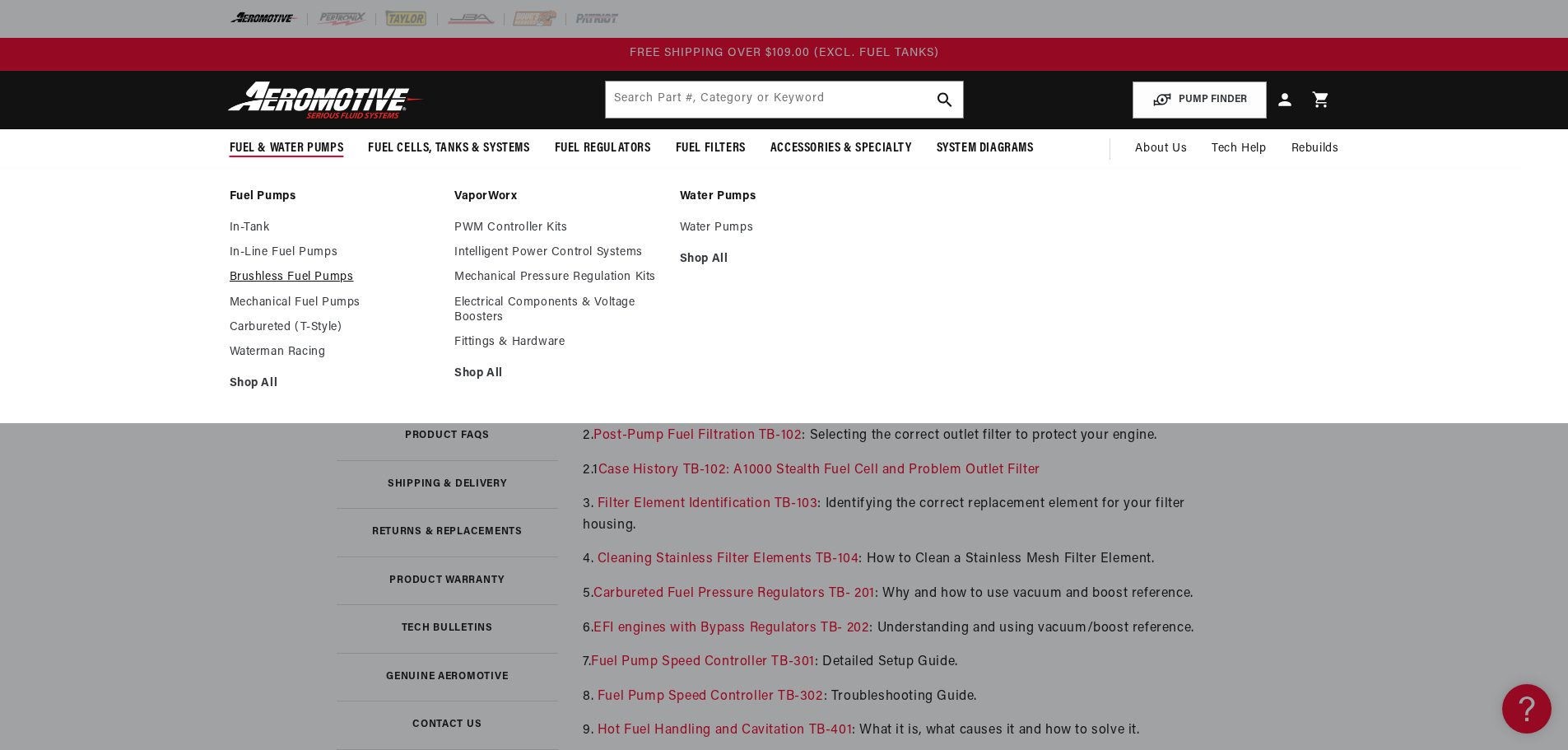
click at [283, 276] on link "Brushless Fuel Pumps" at bounding box center [334, 278] width 209 height 15
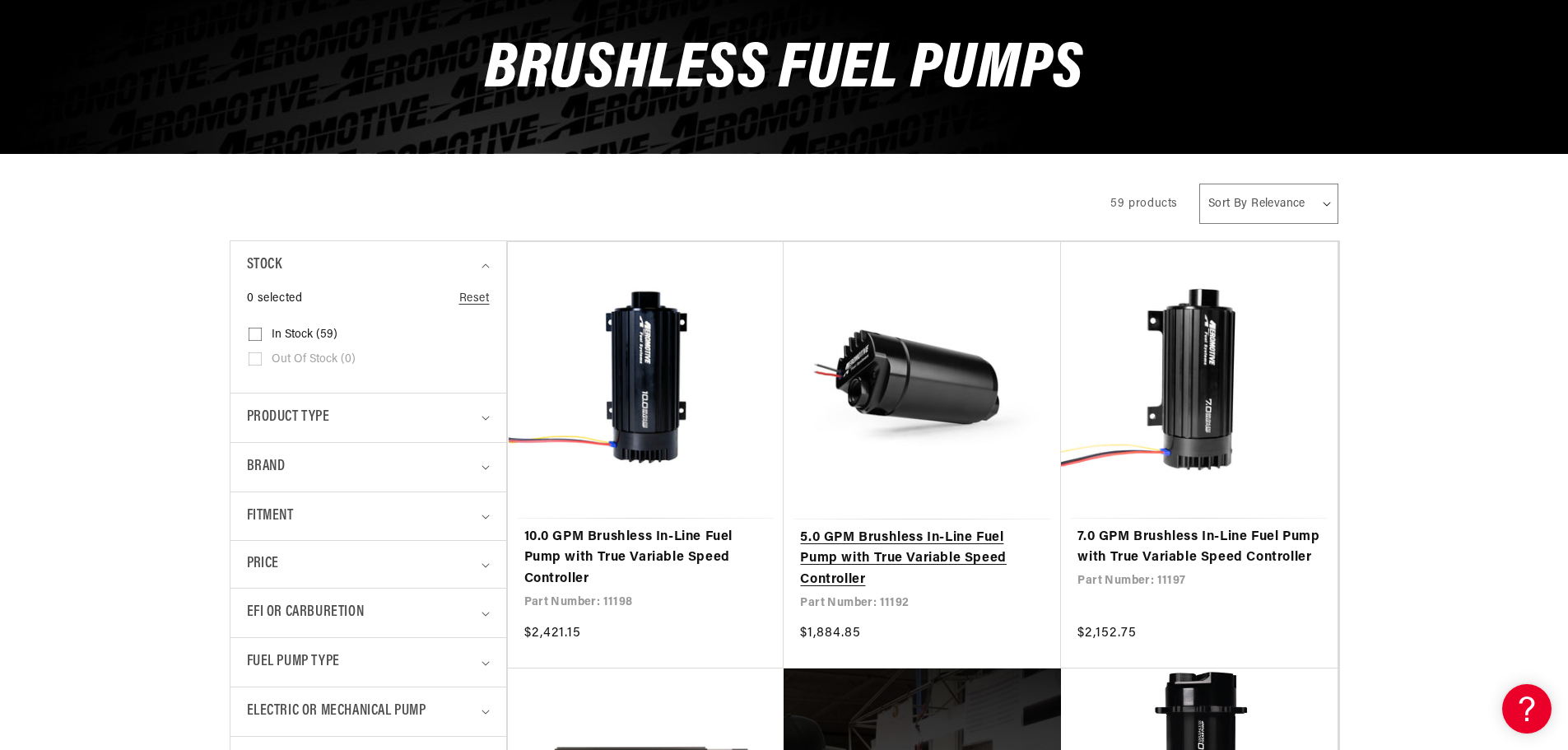
scroll to position [329, 0]
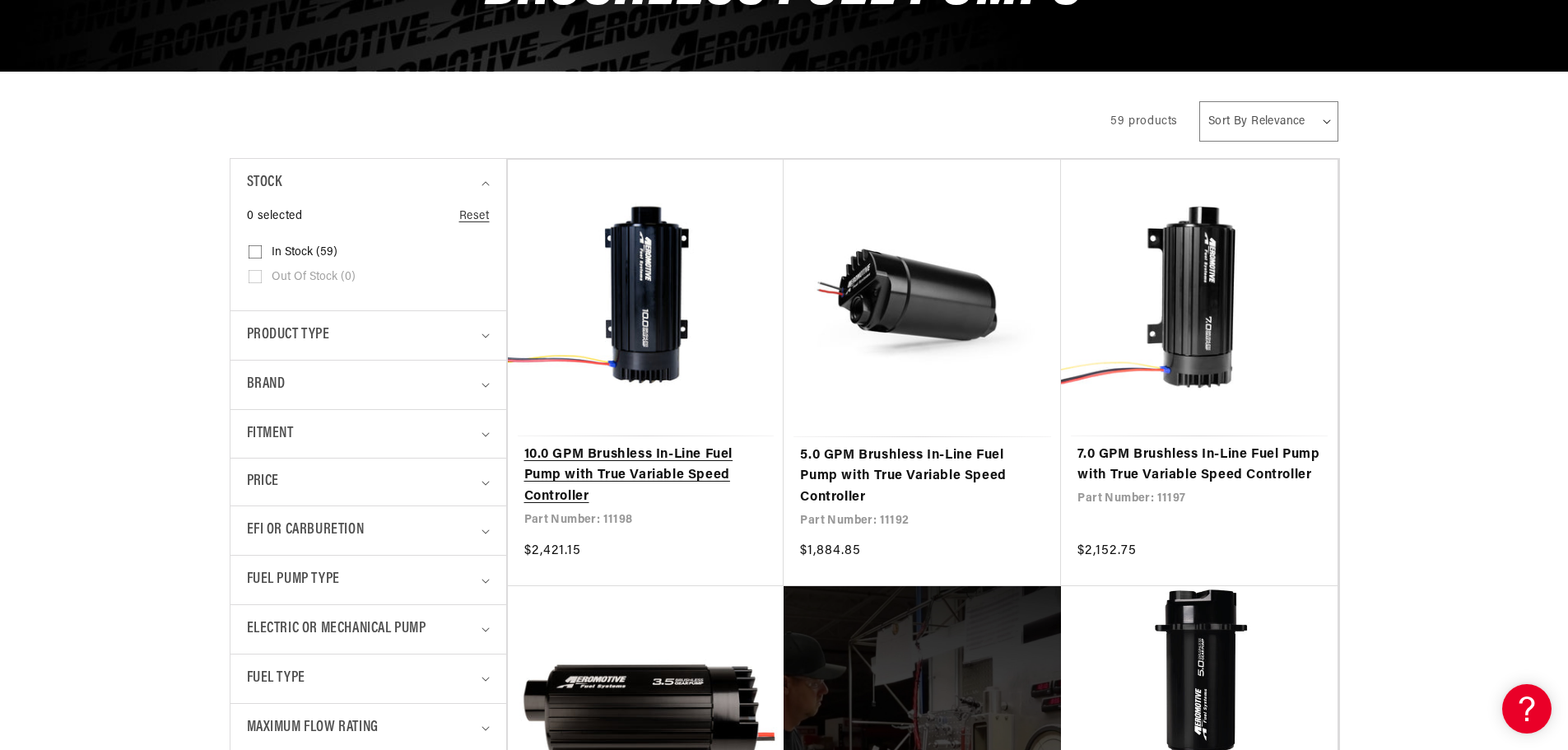
click at [642, 457] on link "10.0 GPM Brushless In-Line Fuel Pump with True Variable Speed Controller" at bounding box center [646, 476] width 244 height 63
click at [605, 469] on link "10.0 GPM Brushless In-Line Fuel Pump with True Variable Speed Controller" at bounding box center [646, 476] width 244 height 63
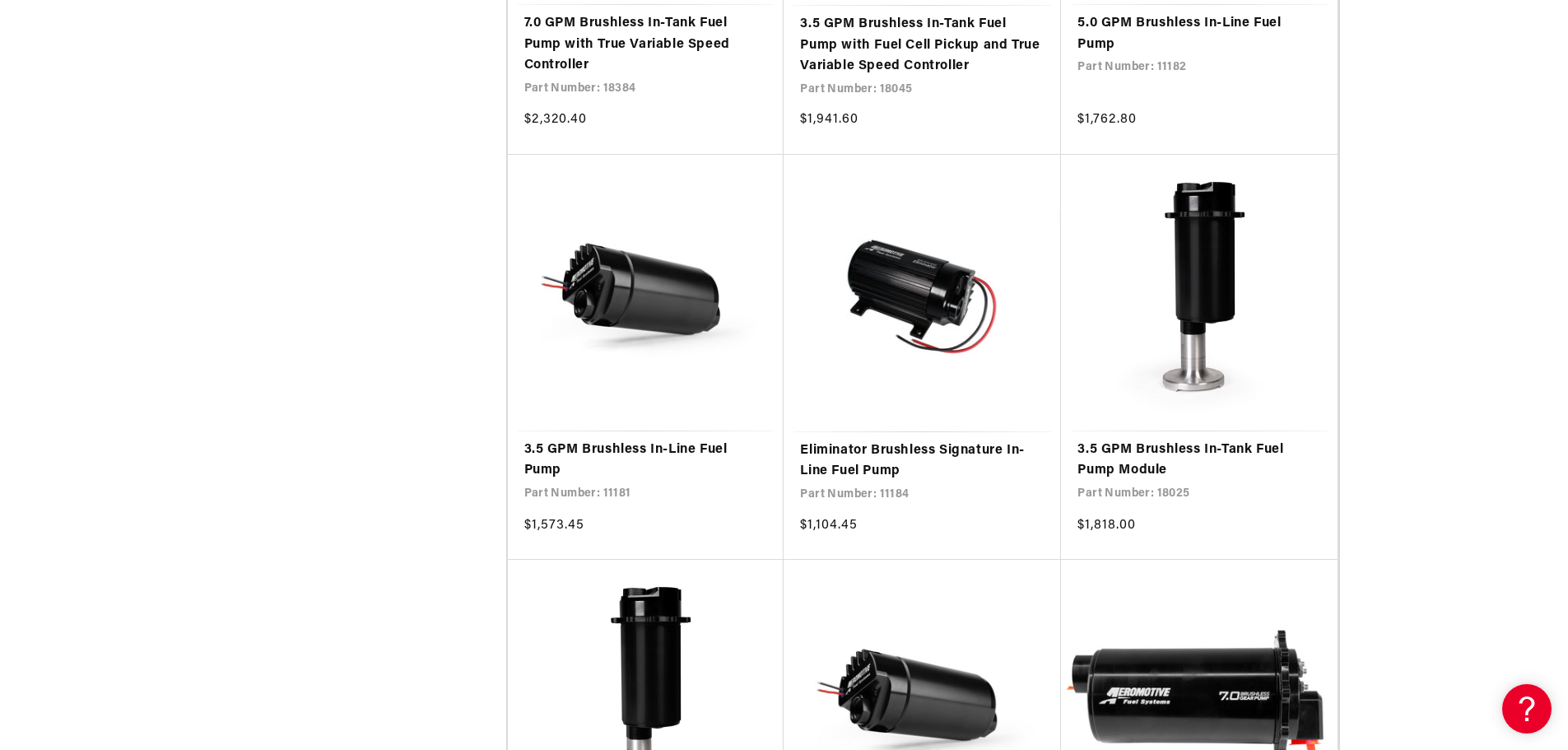
scroll to position [2059, 0]
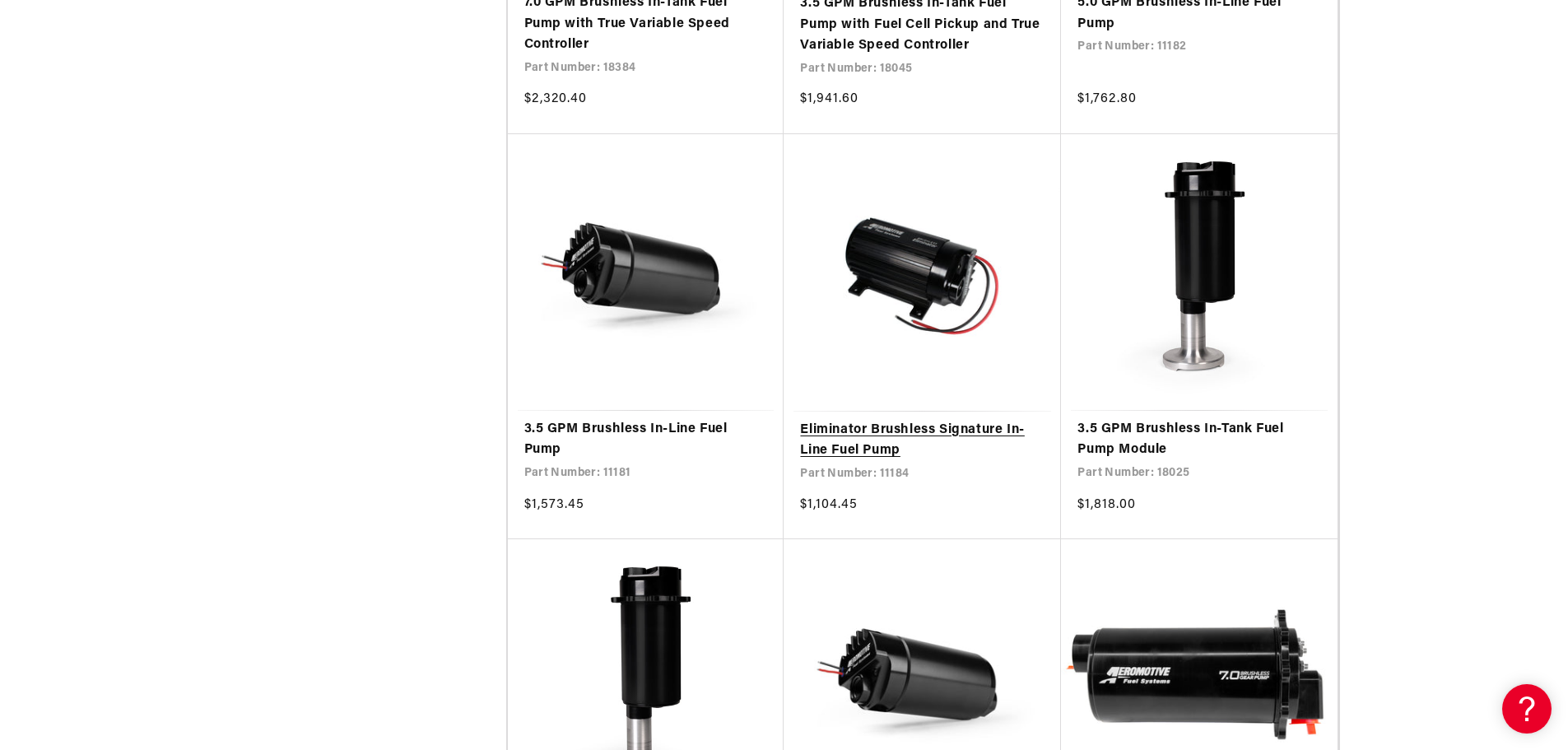
click at [842, 420] on link "Eliminator Brushless Signature In-Line Fuel Pump" at bounding box center [922, 441] width 245 height 42
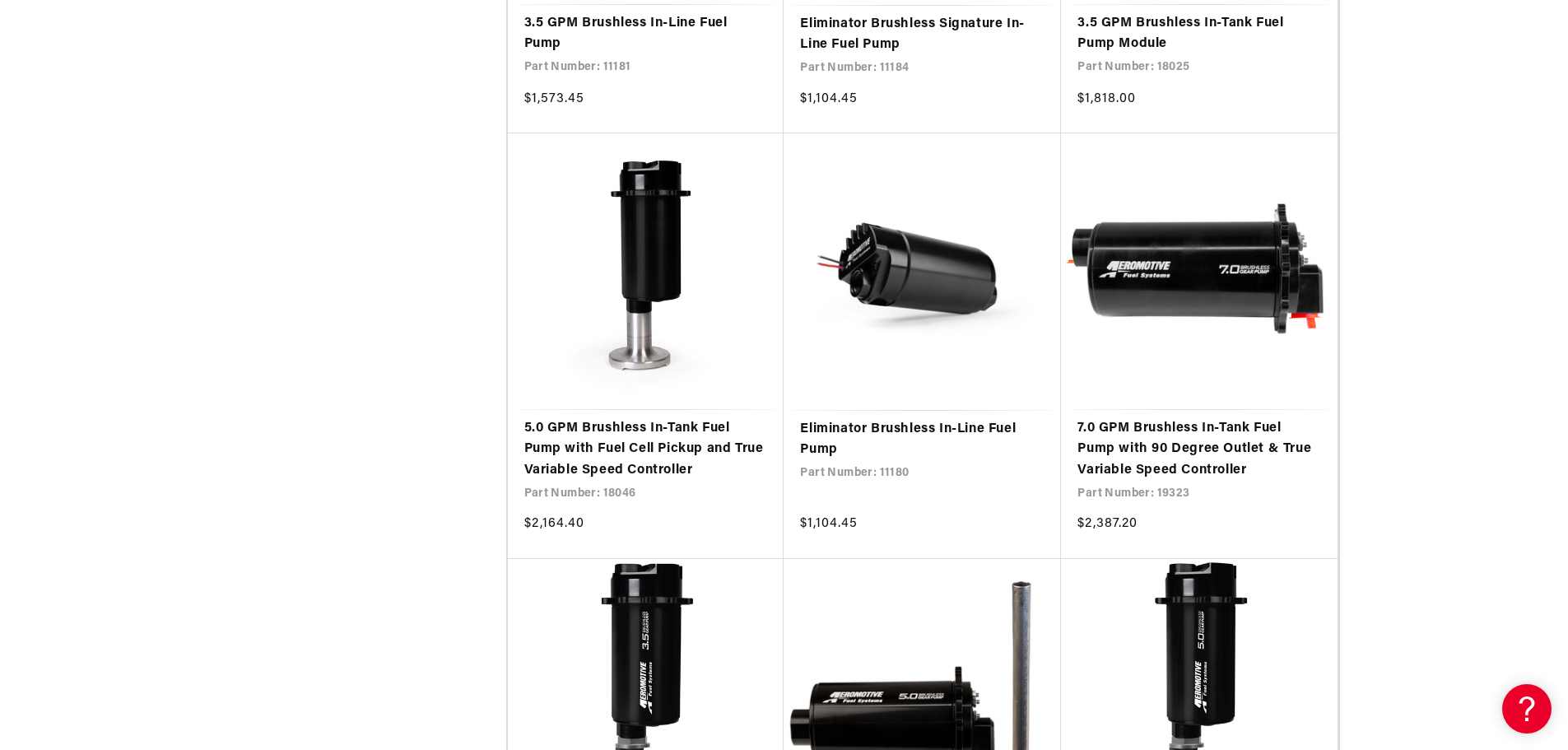
scroll to position [2471, 0]
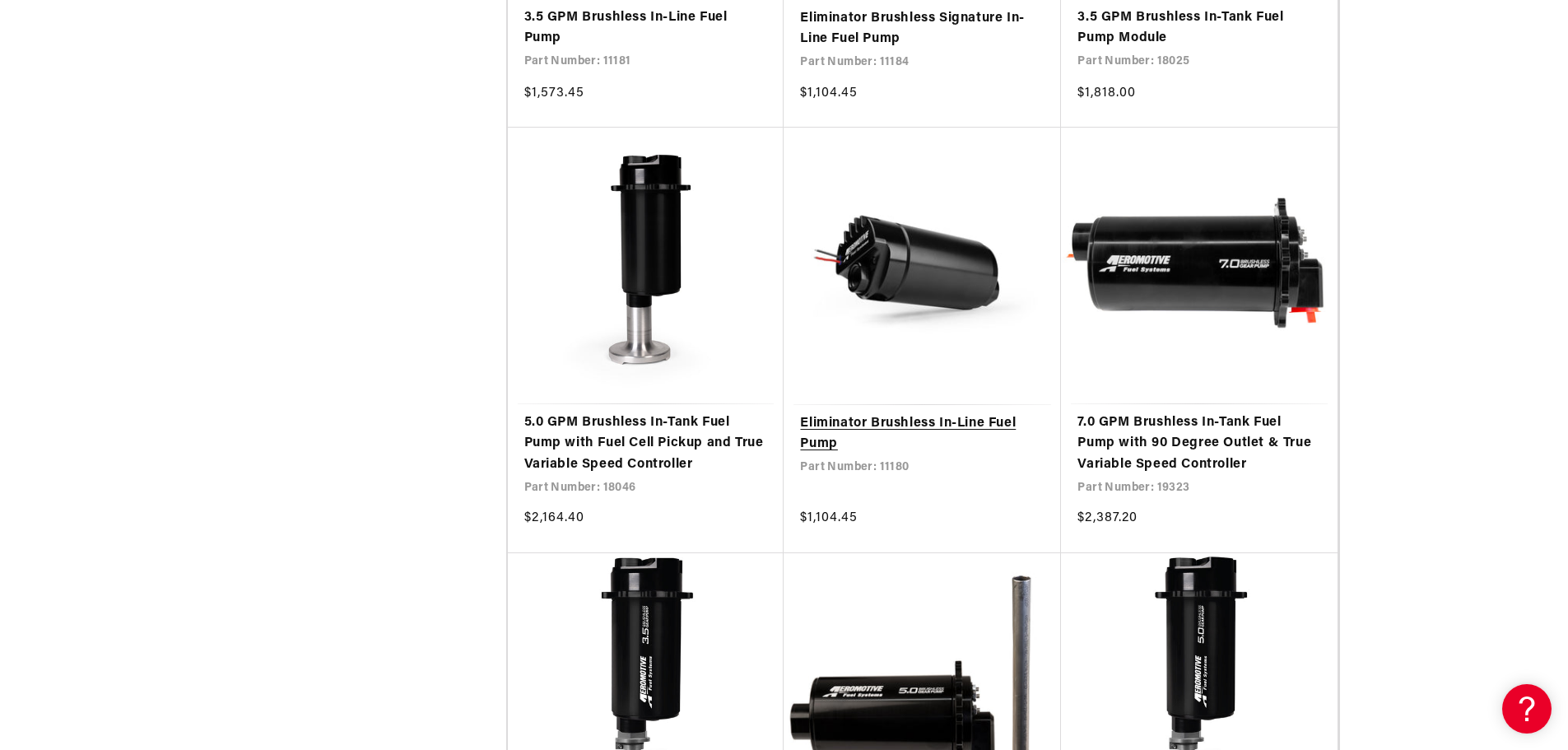
click at [942, 423] on link "Eliminator Brushless In-Line Fuel Pump" at bounding box center [922, 434] width 245 height 42
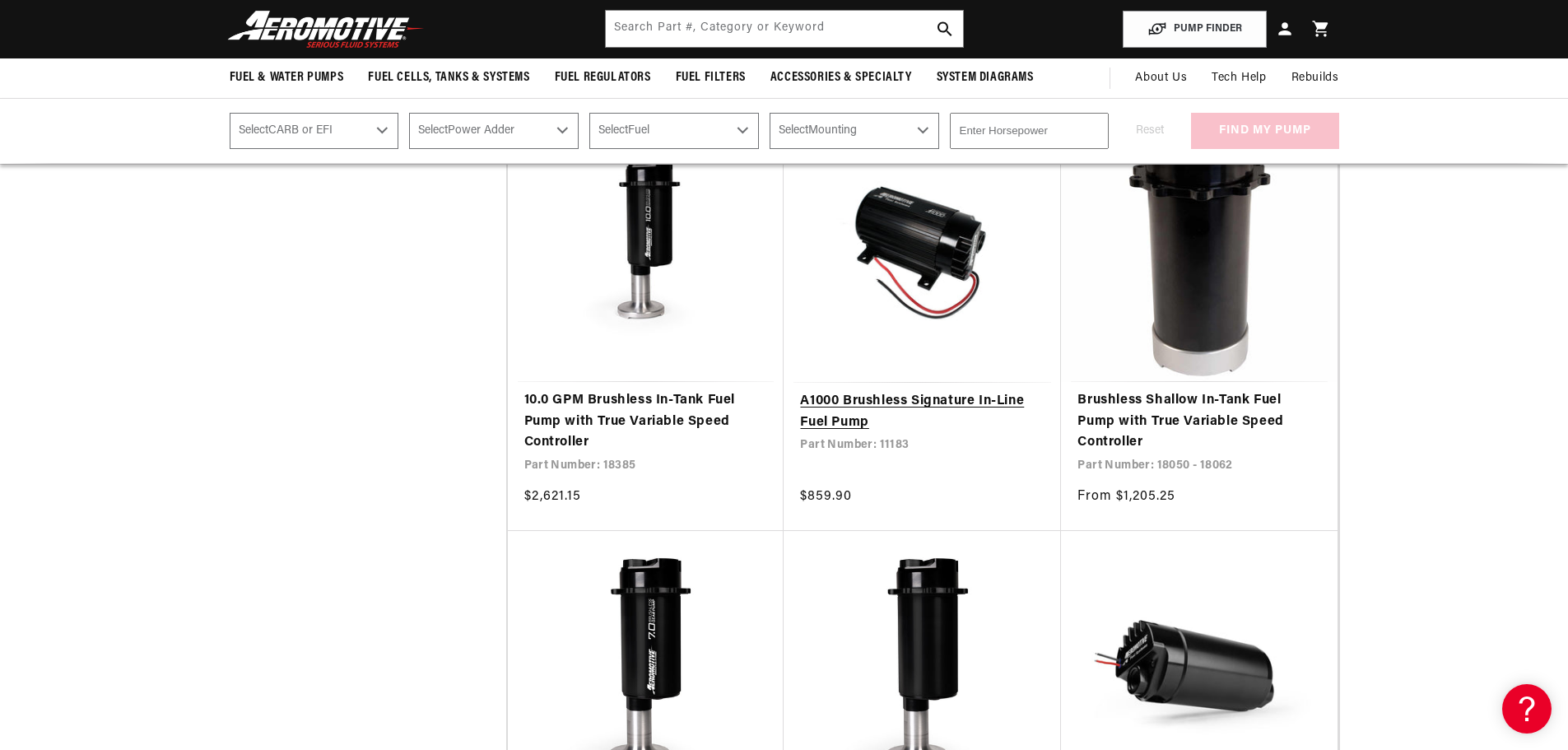
scroll to position [1153, 0]
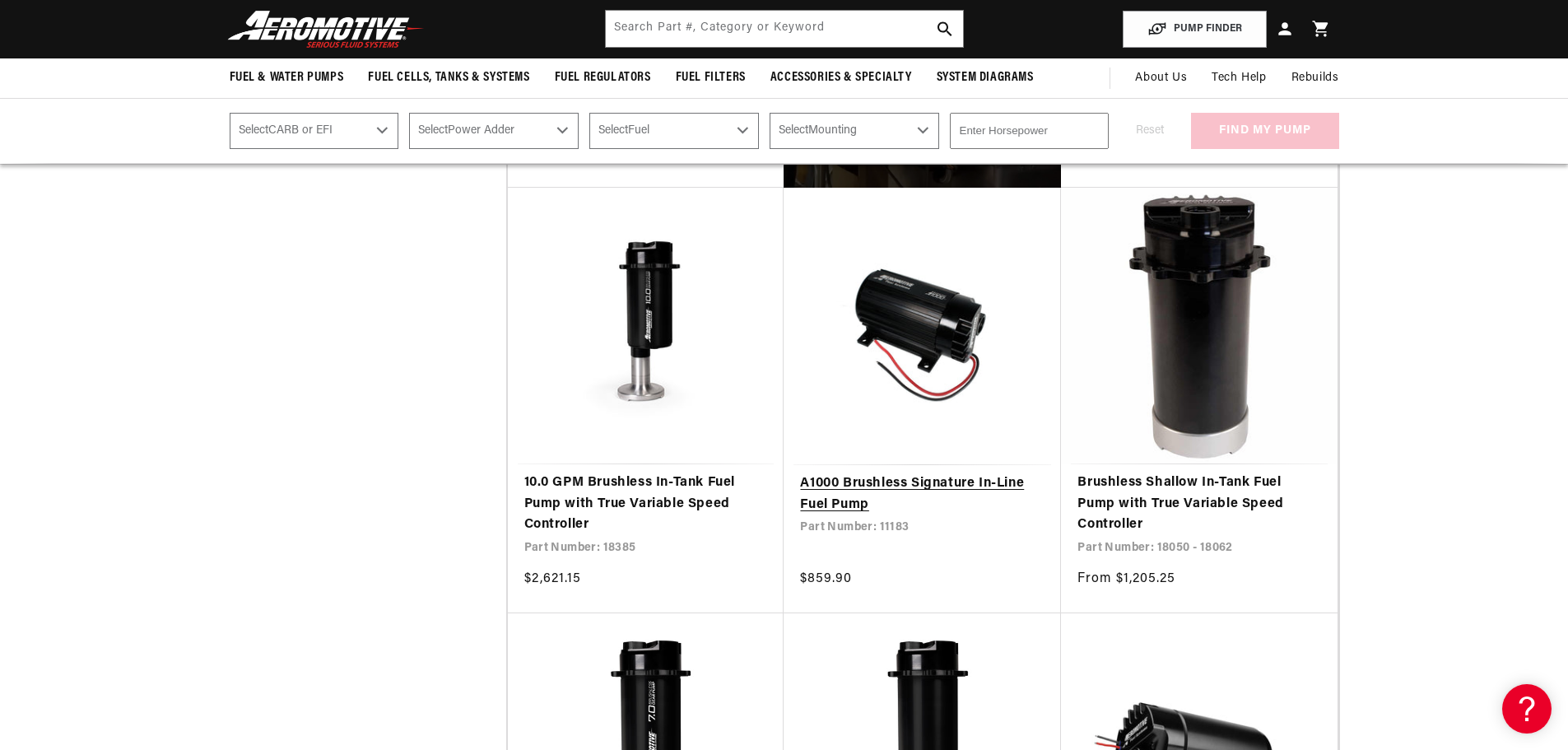
click at [864, 480] on link "A1000 Brushless Signature In-Line Fuel Pump" at bounding box center [922, 494] width 245 height 42
click at [940, 474] on link "A1000 Brushless Signature In-Line Fuel Pump" at bounding box center [922, 494] width 245 height 42
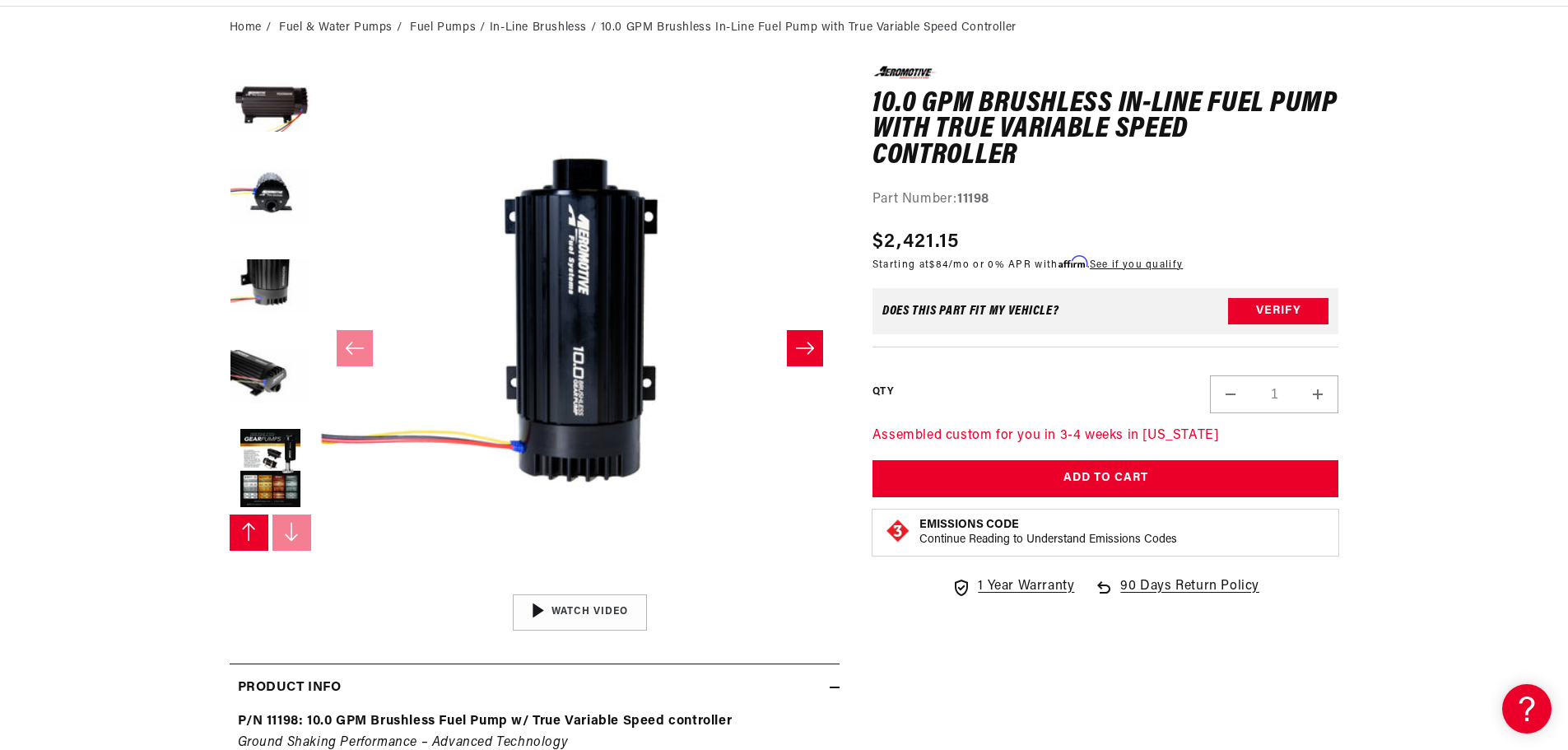
scroll to position [165, 0]
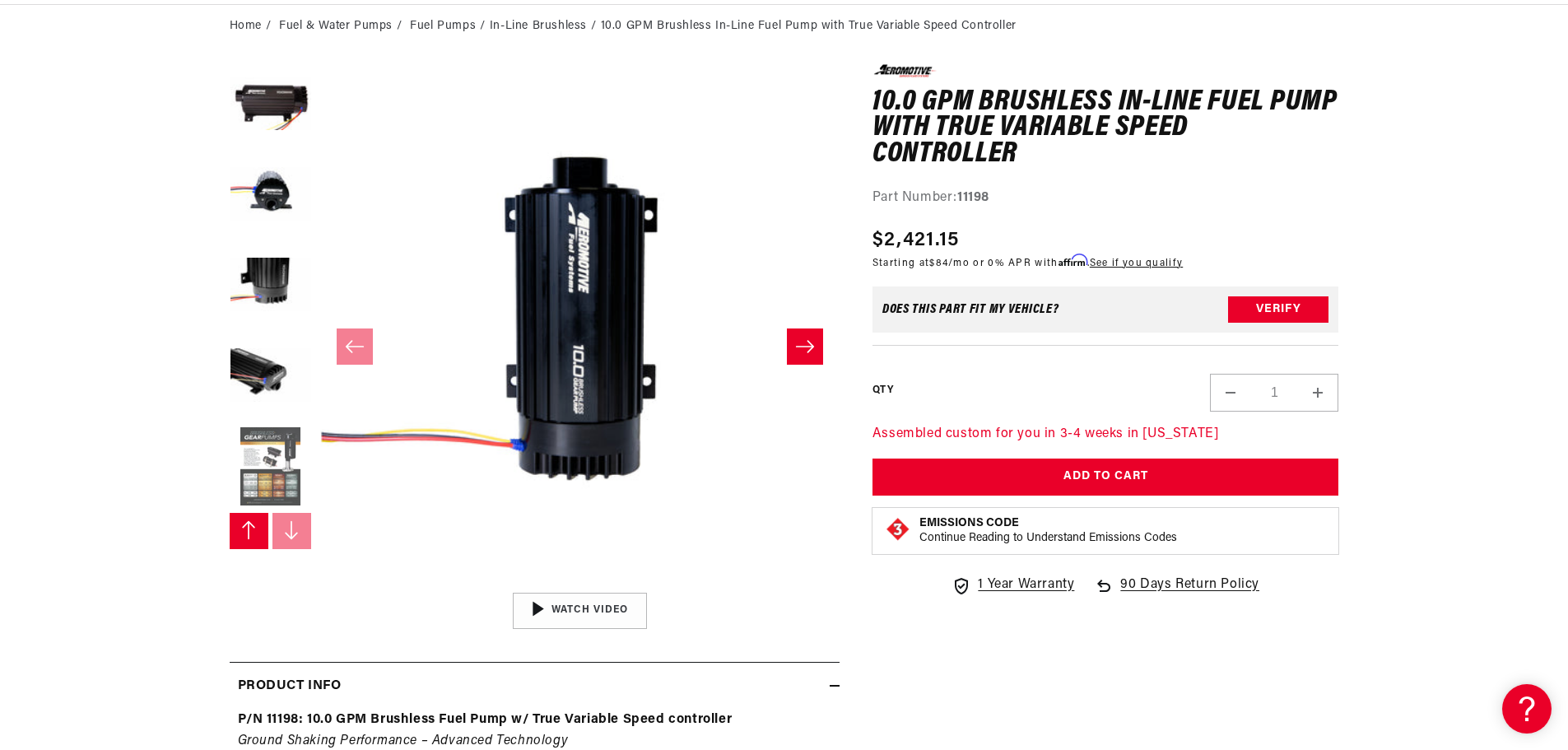
click at [260, 463] on button "Load image 8 in gallery view" at bounding box center [270, 467] width 82 height 82
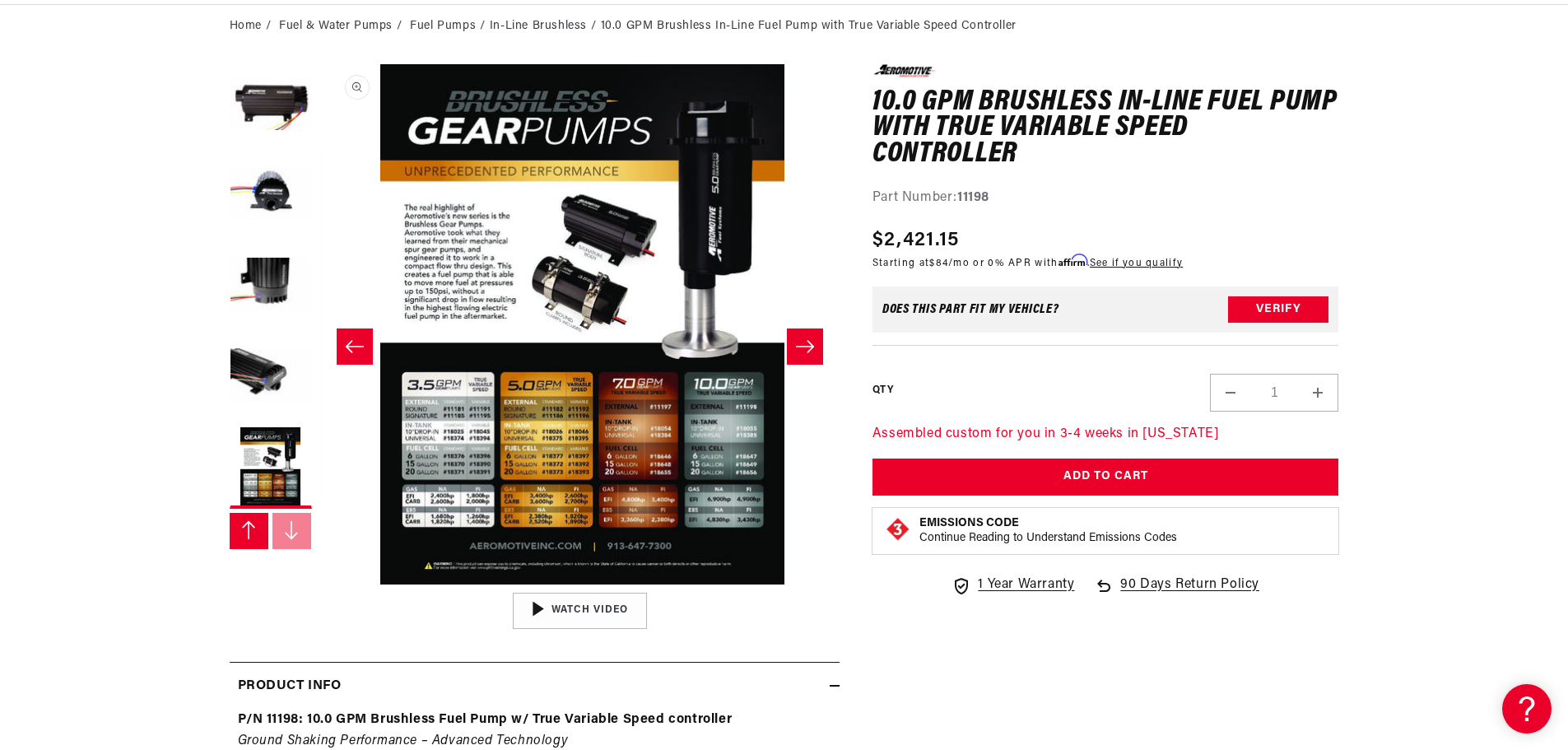
scroll to position [0, 3638]
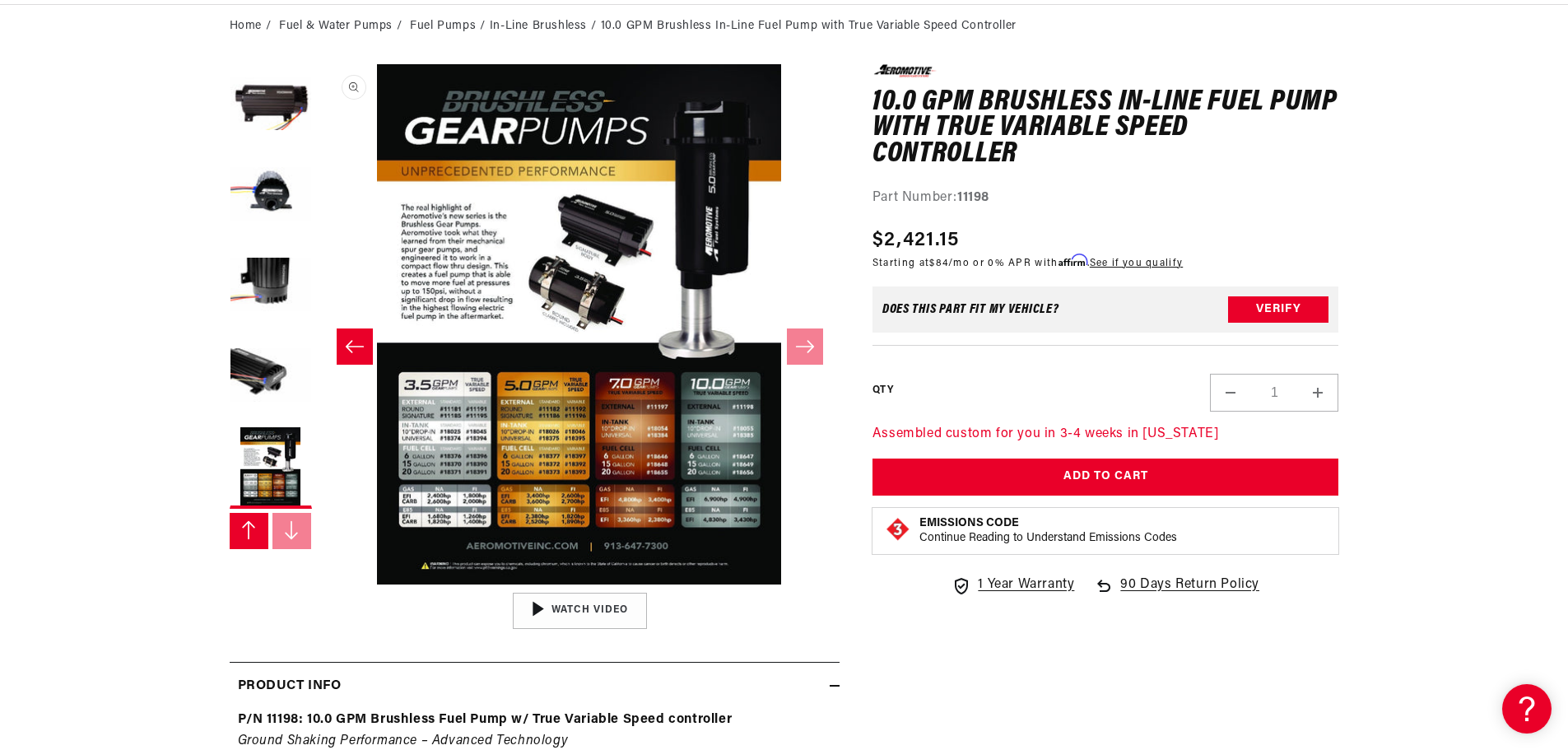
click at [319, 585] on button "Open media 8 in modal" at bounding box center [319, 585] width 0 height 0
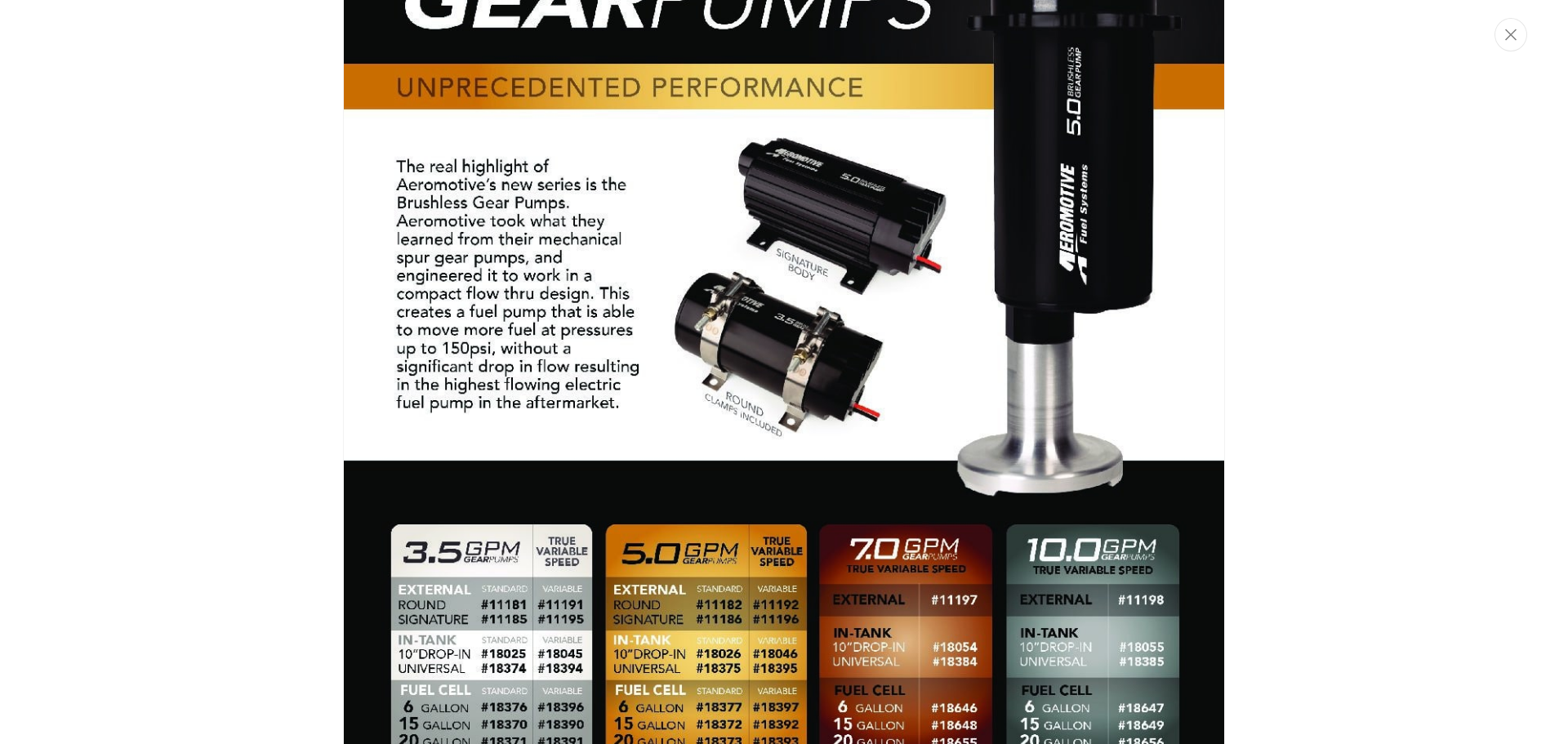
scroll to position [3933, 0]
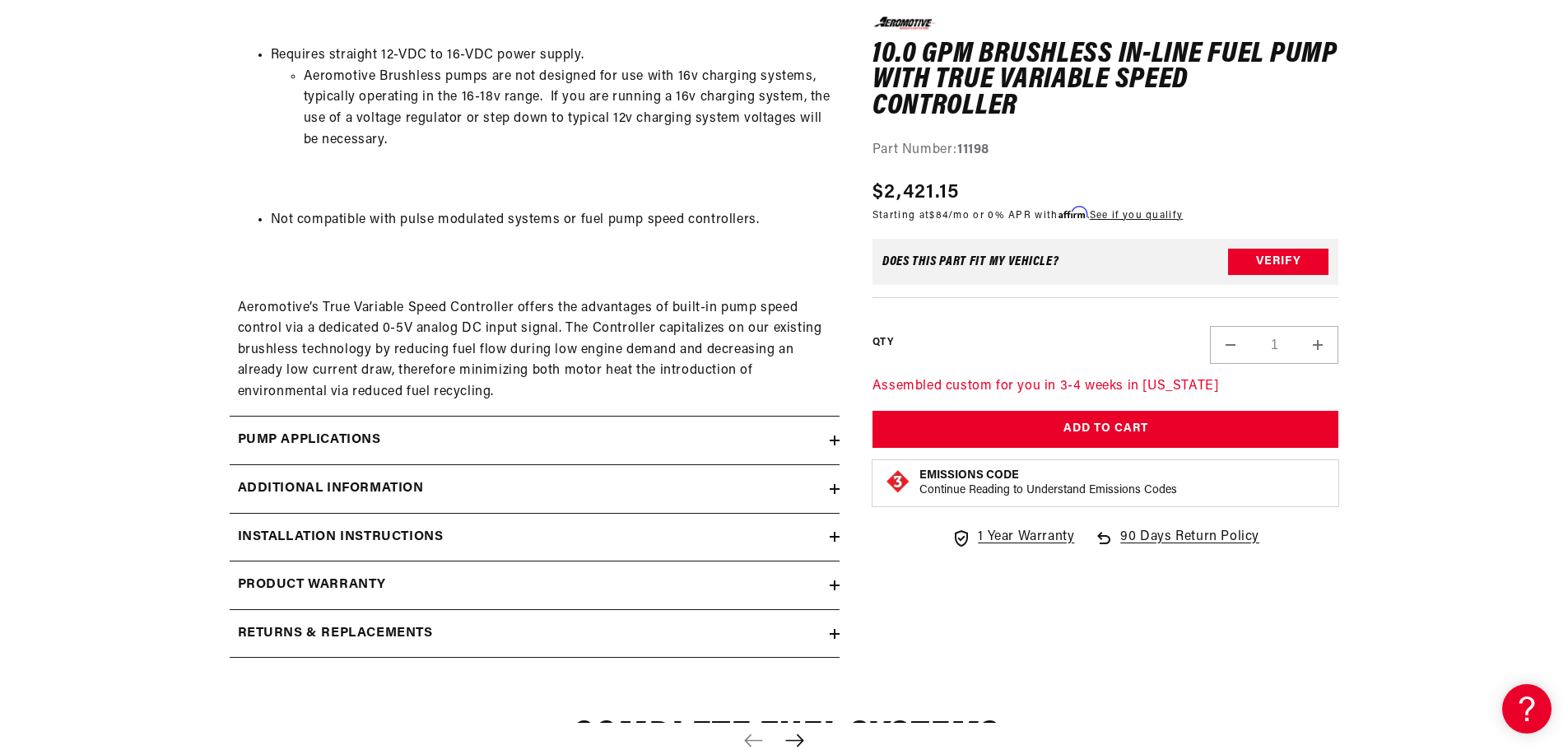
scroll to position [2223, 0]
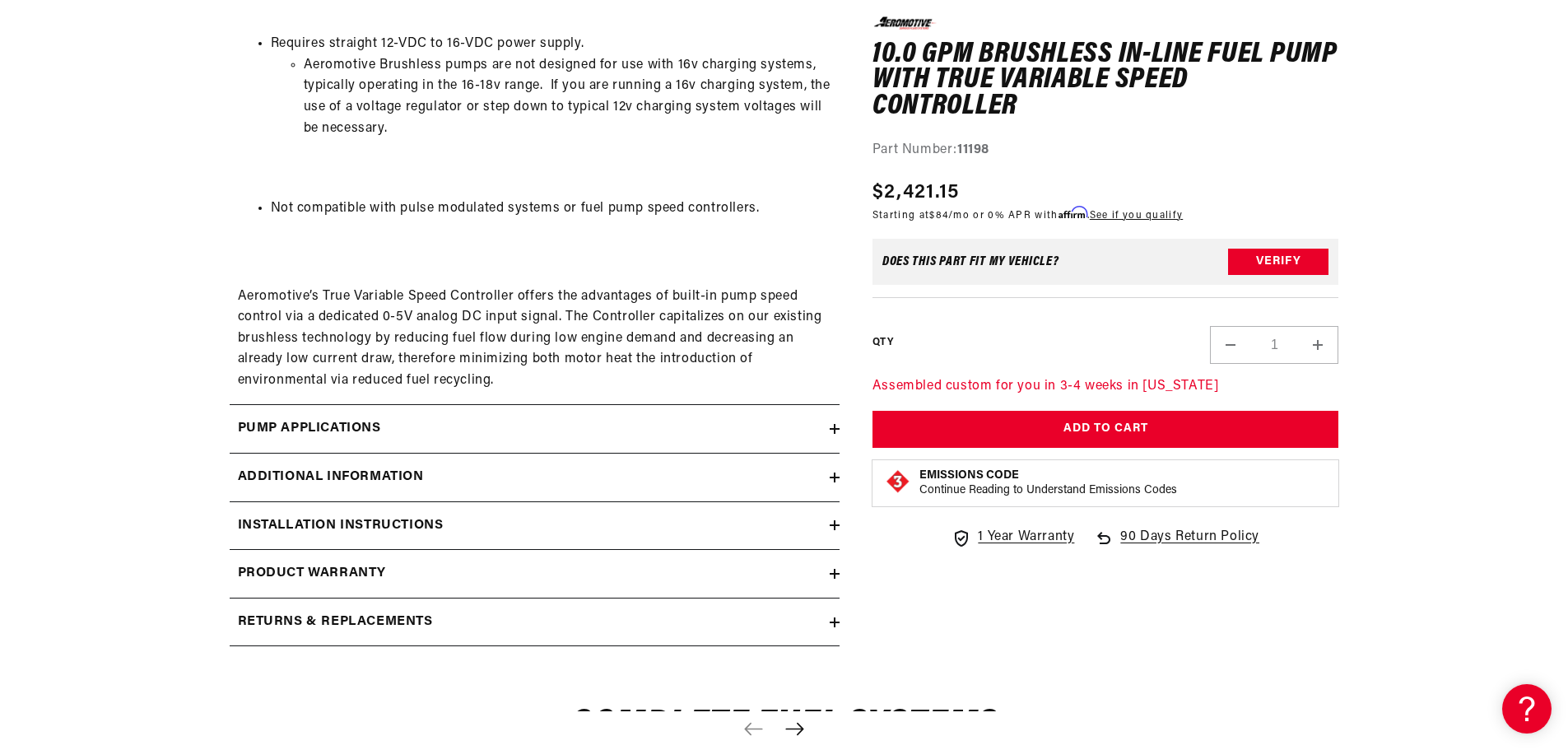
click at [827, 484] on div "Additional information" at bounding box center [530, 478] width 600 height 22
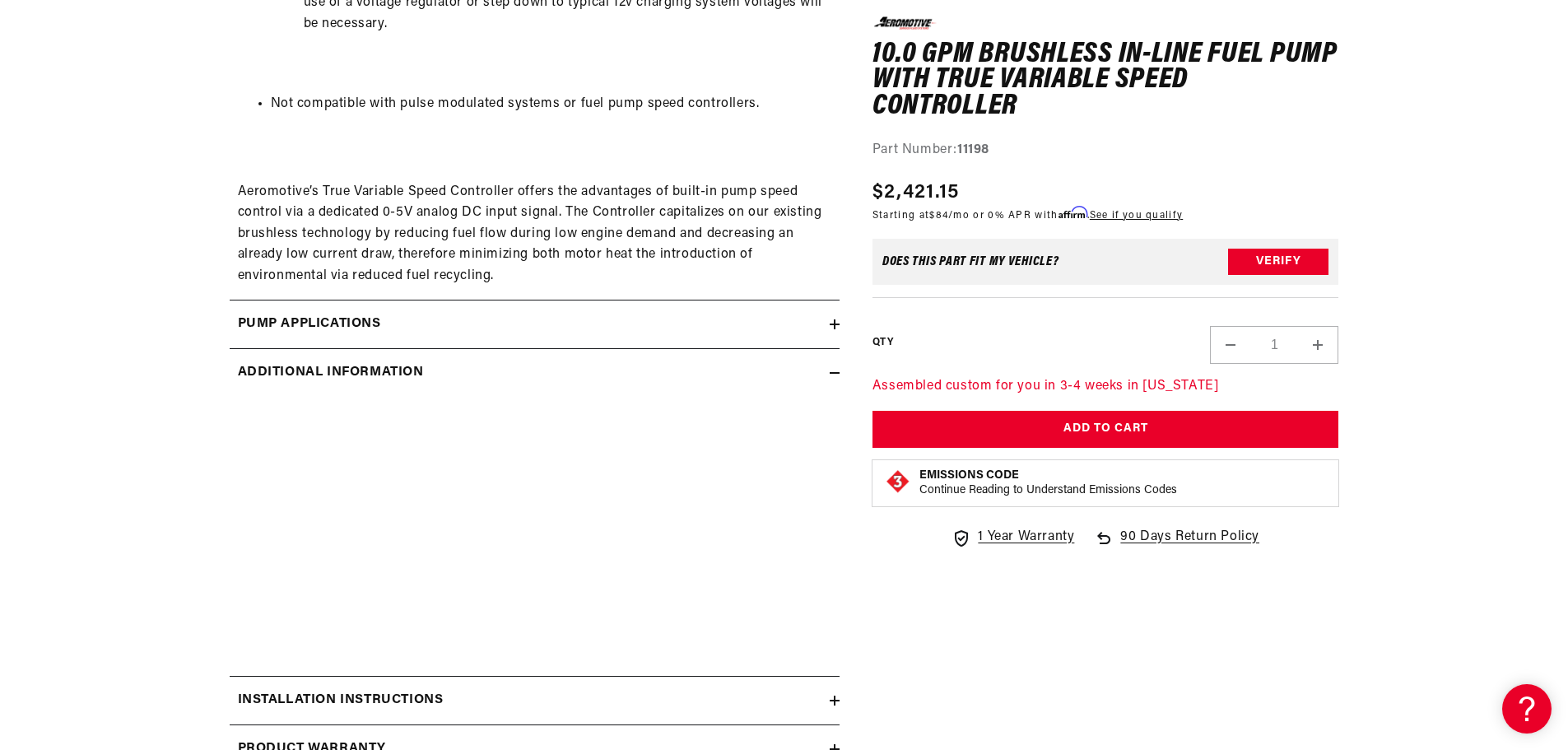
scroll to position [2471, 0]
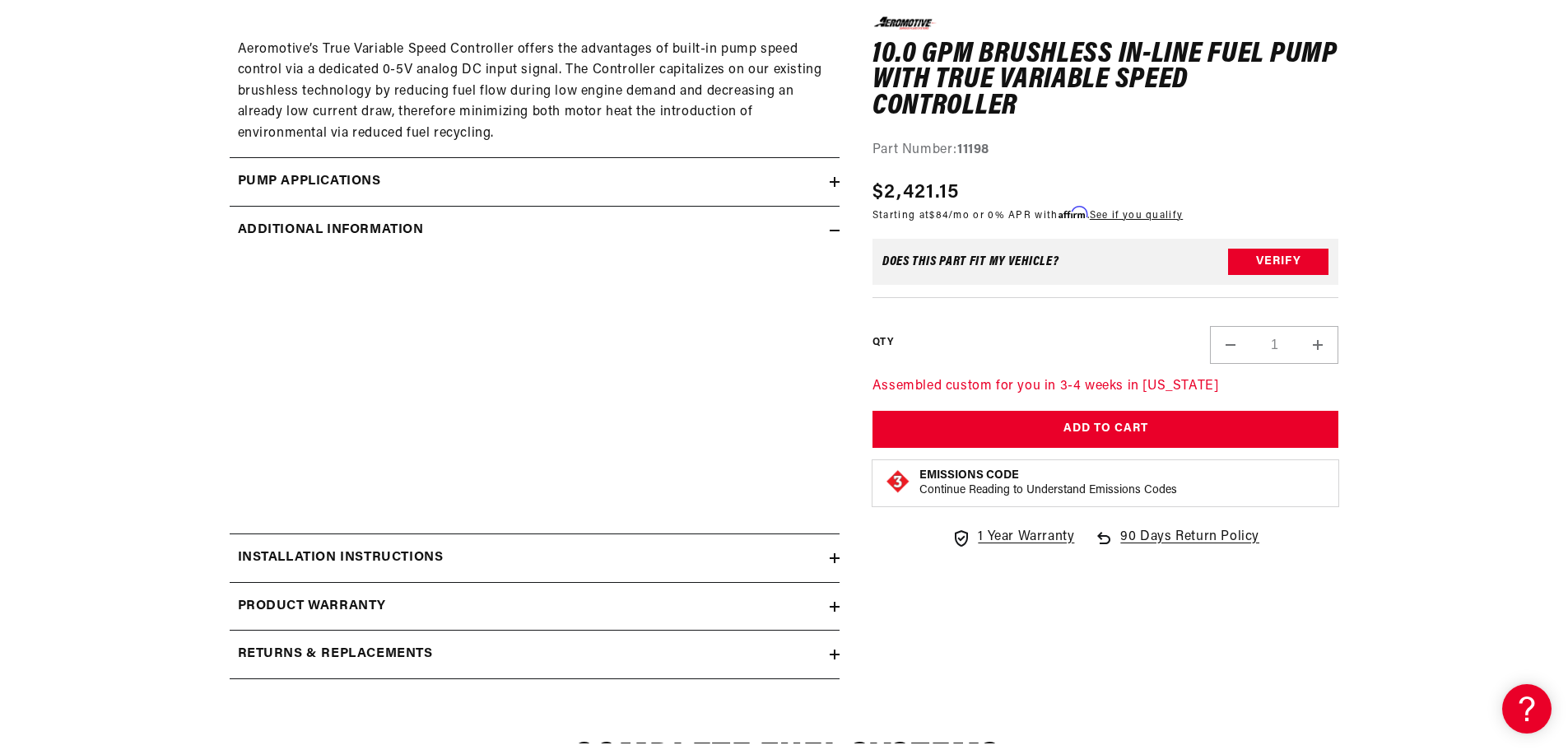
click at [836, 561] on icon at bounding box center [835, 558] width 10 height 10
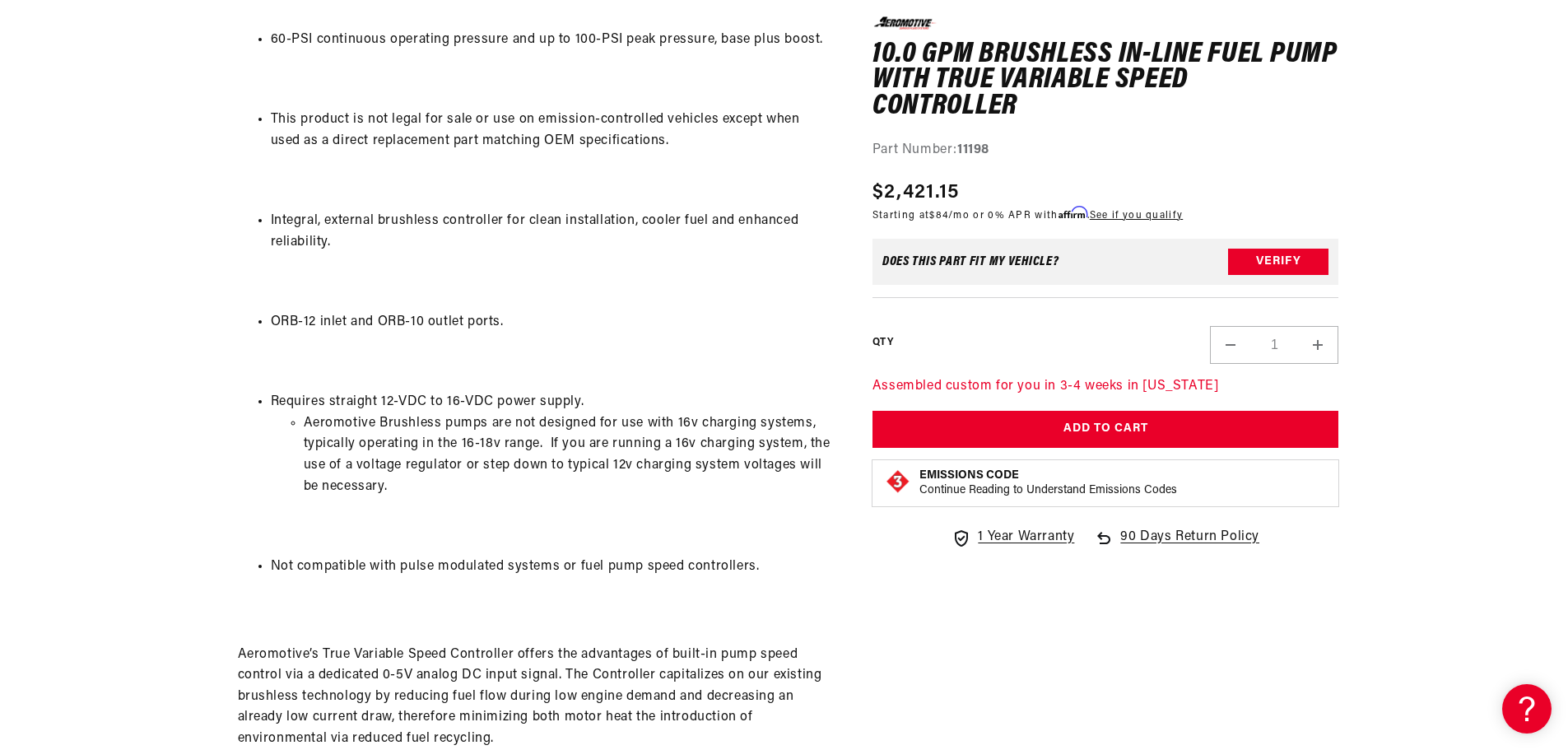
scroll to position [2059, 0]
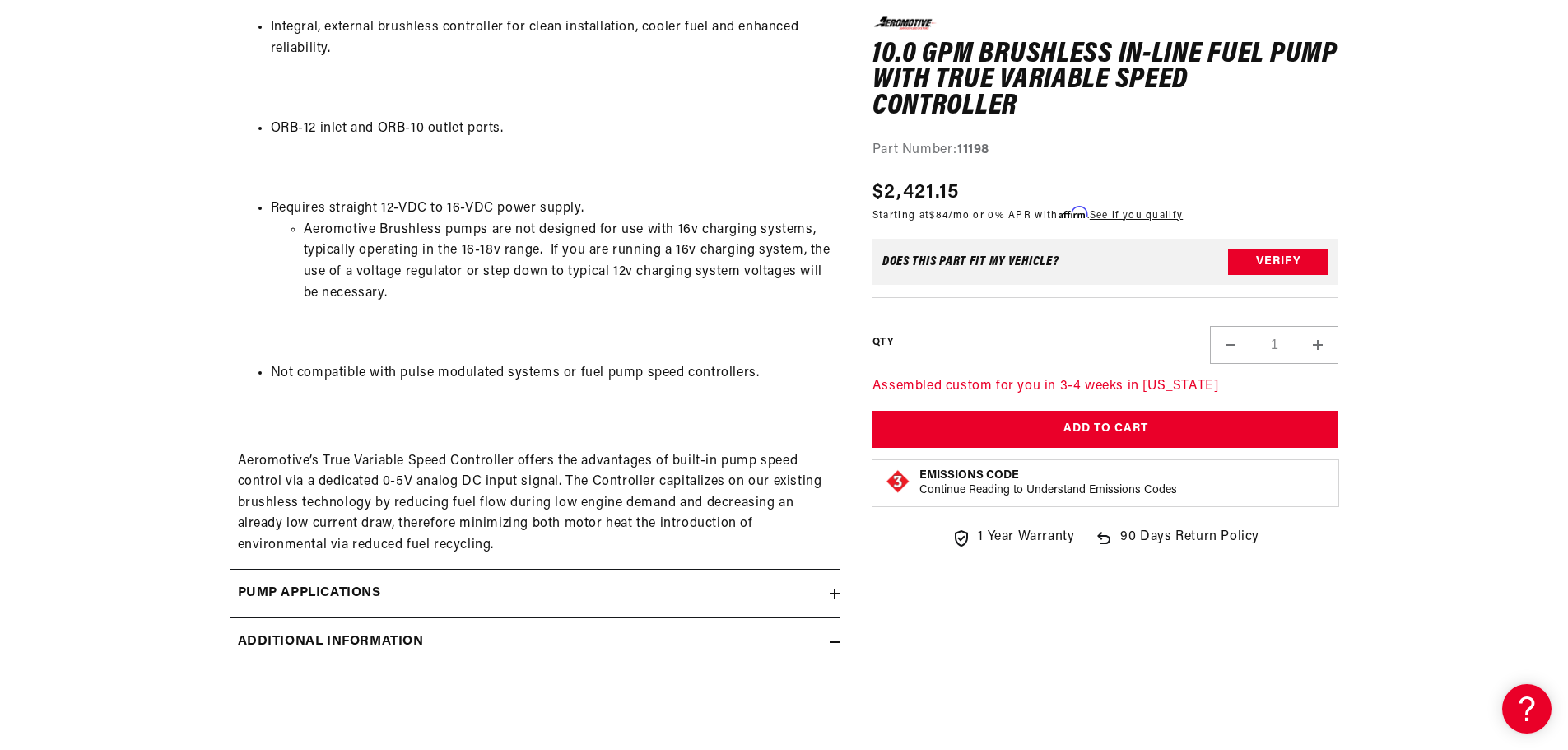
click at [821, 599] on div "Pump Applications" at bounding box center [530, 594] width 600 height 22
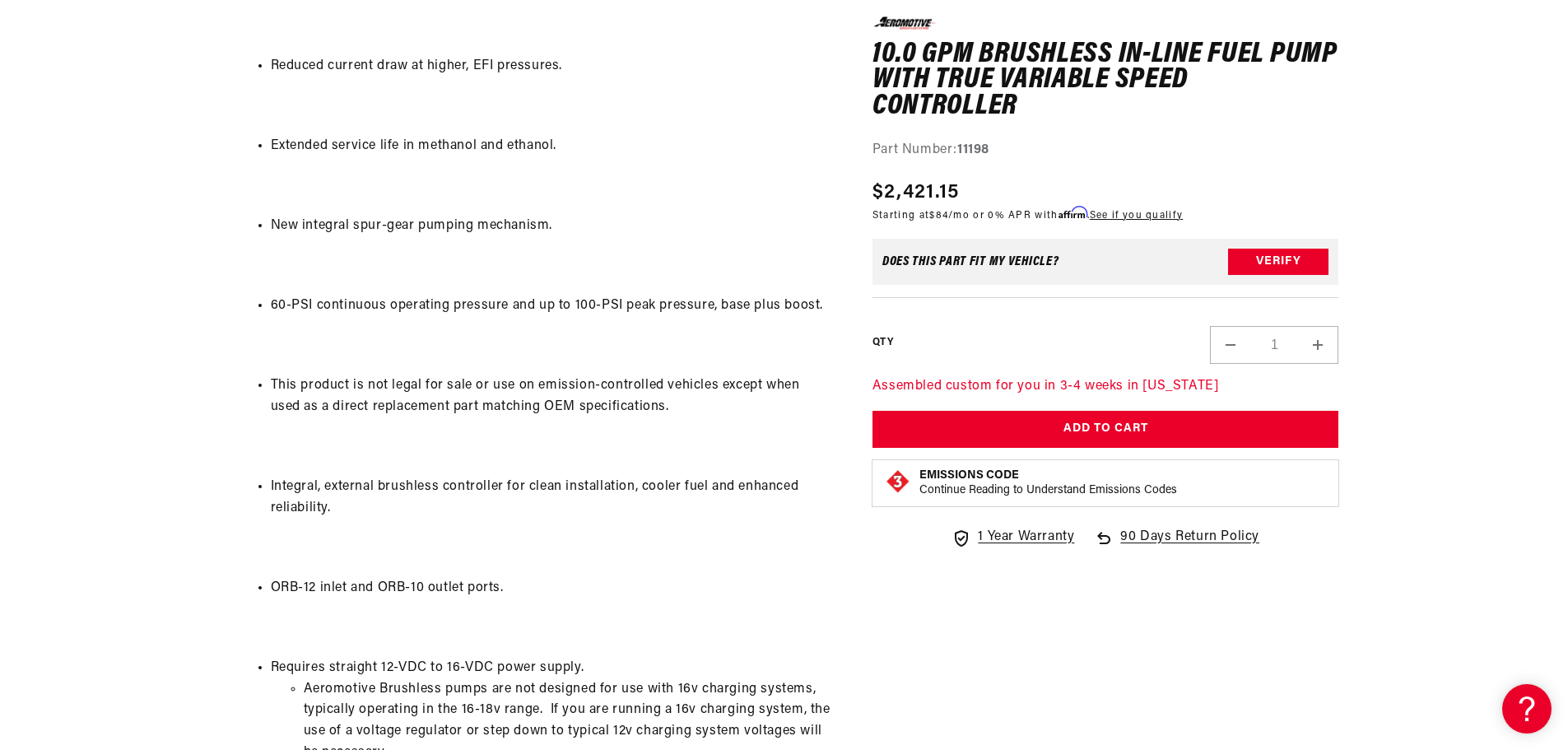
scroll to position [1647, 0]
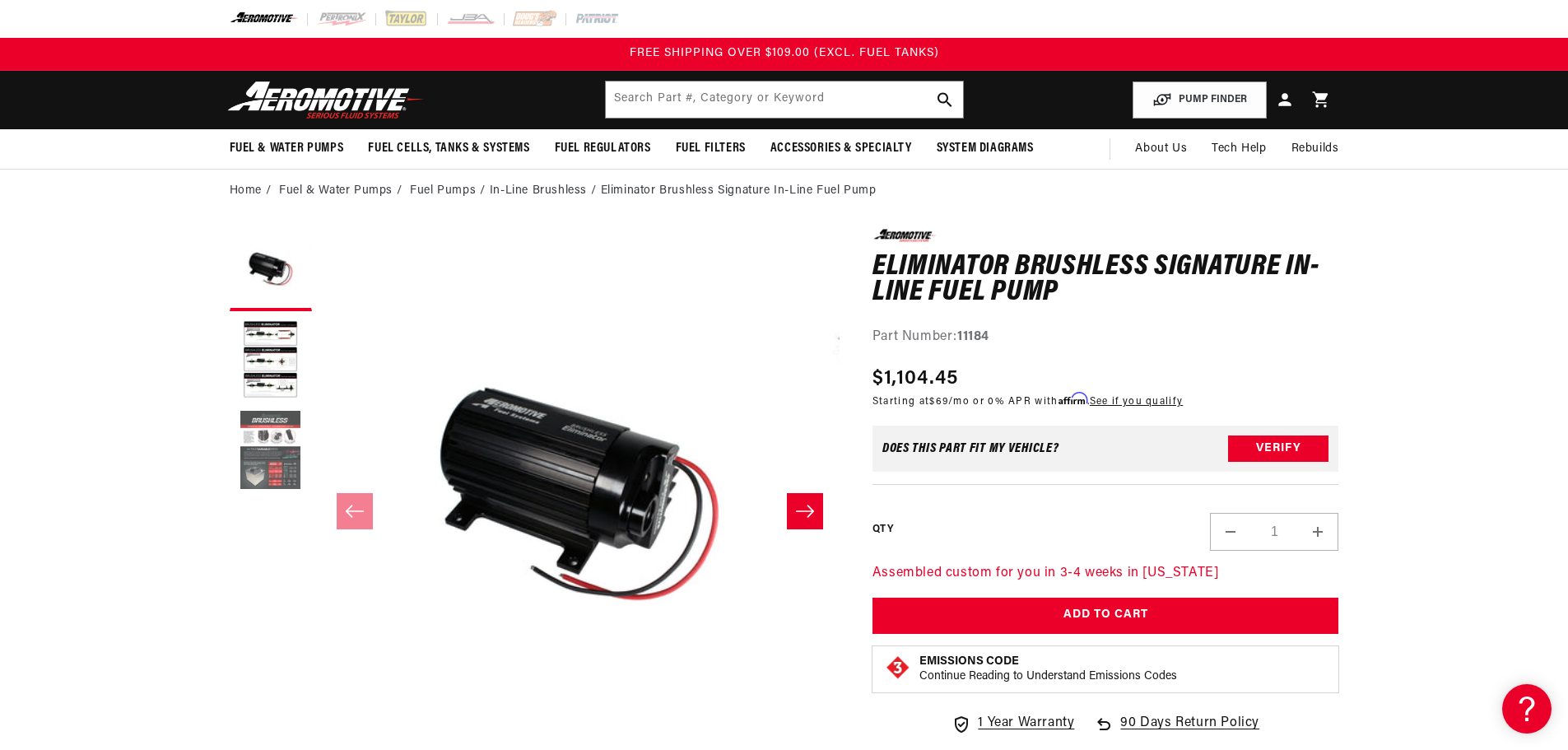
click at [274, 449] on button "Load image 3 in gallery view" at bounding box center [270, 450] width 82 height 82
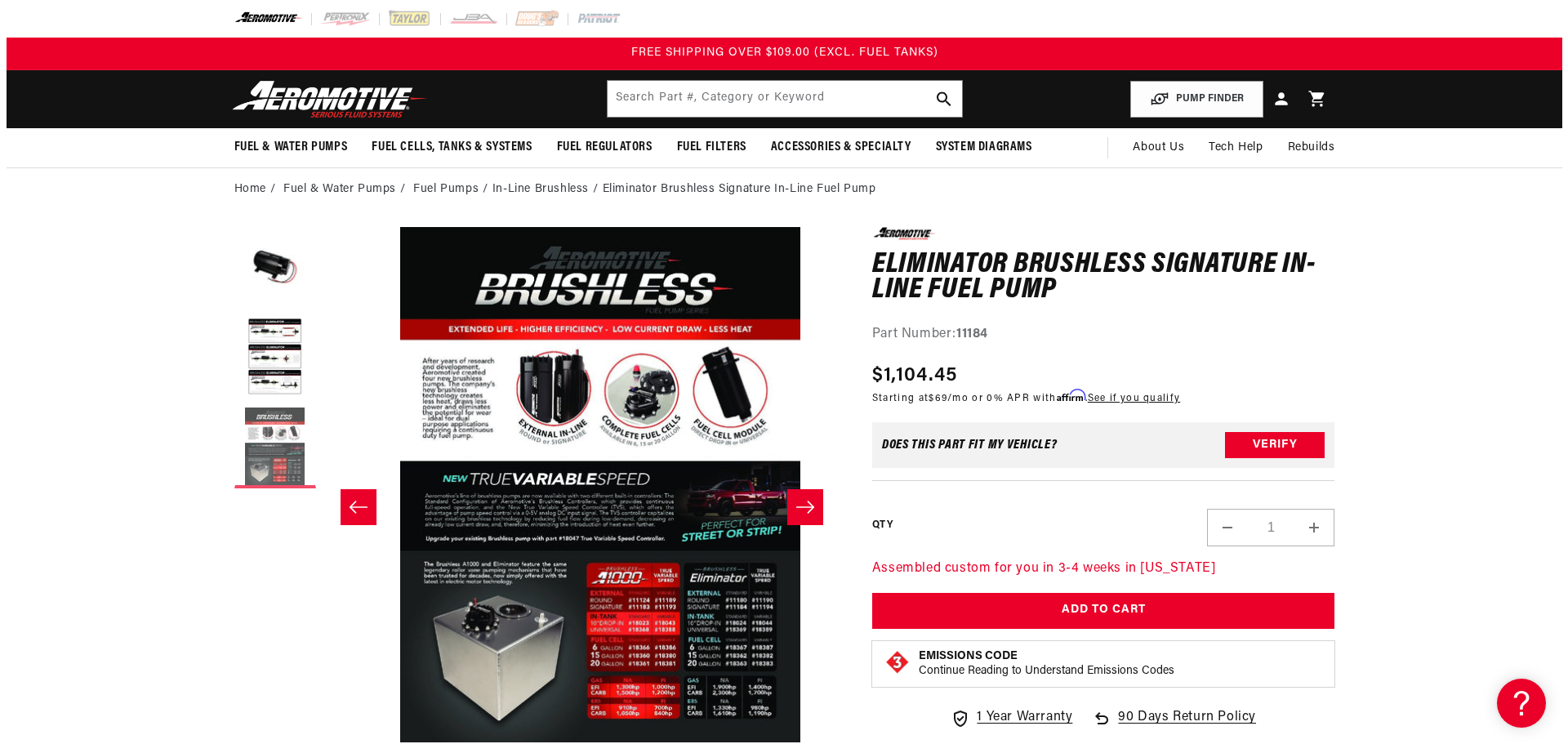
scroll to position [1, 1032]
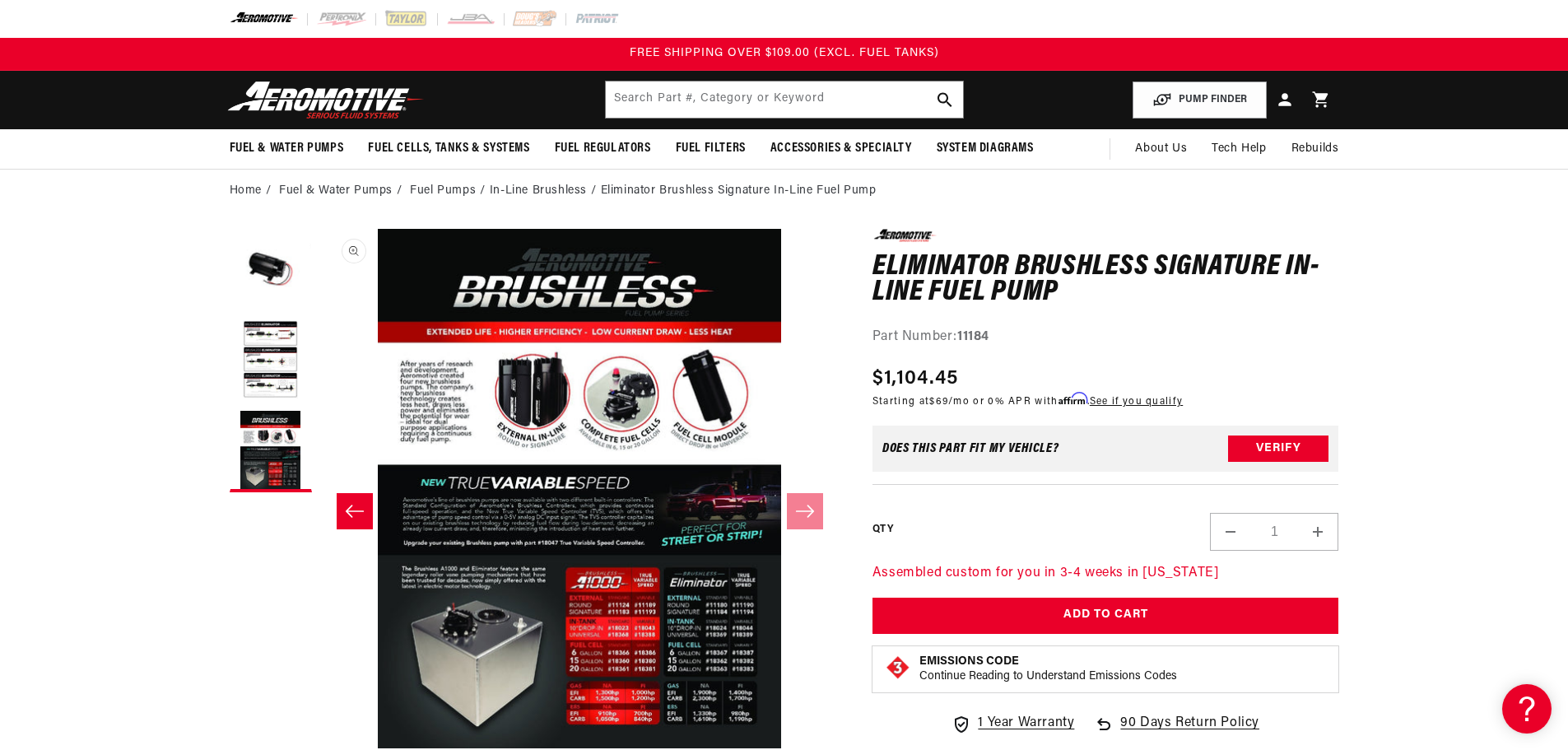
click at [319, 737] on button "Open media 3 in modal" at bounding box center [319, 748] width 0 height 0
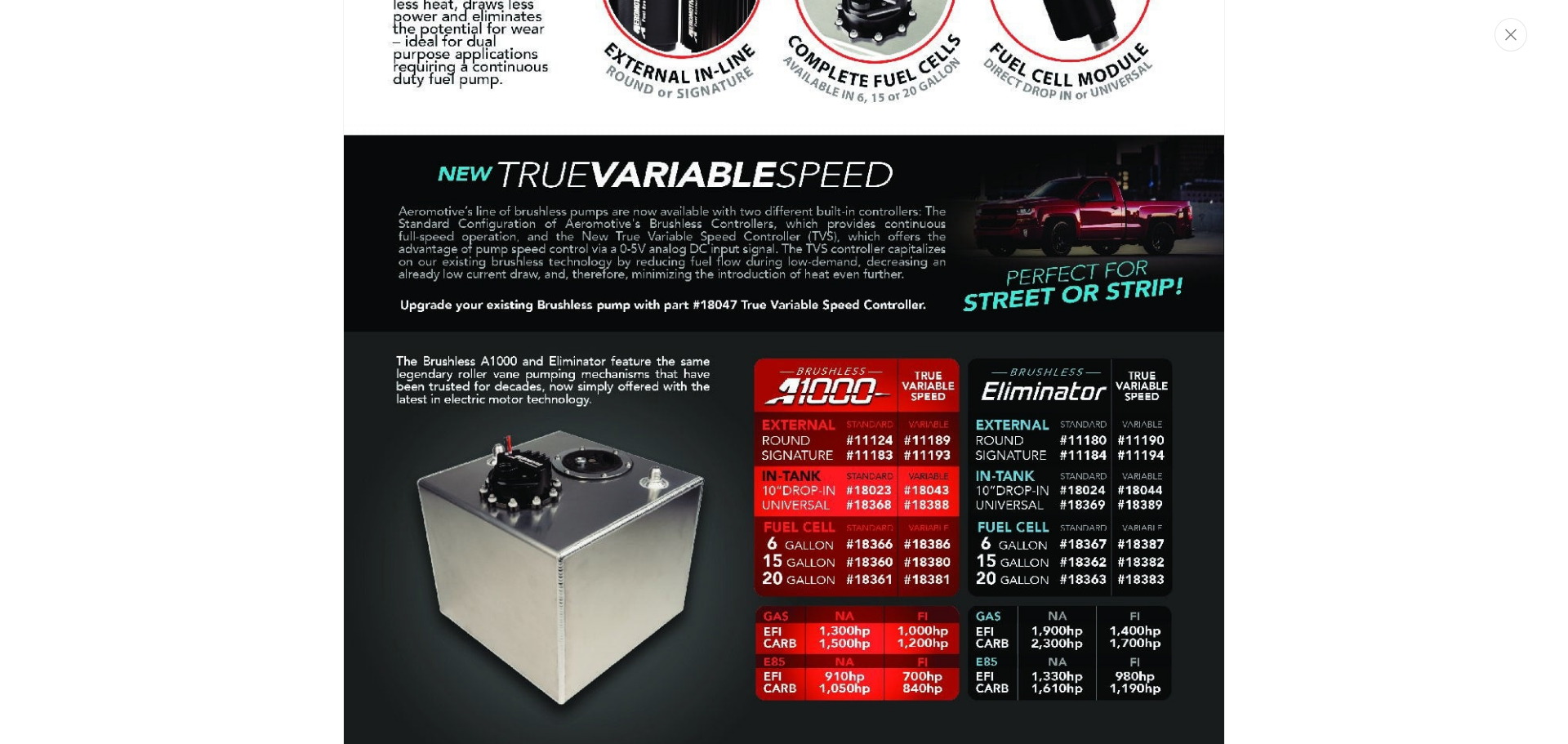
scroll to position [2285, 0]
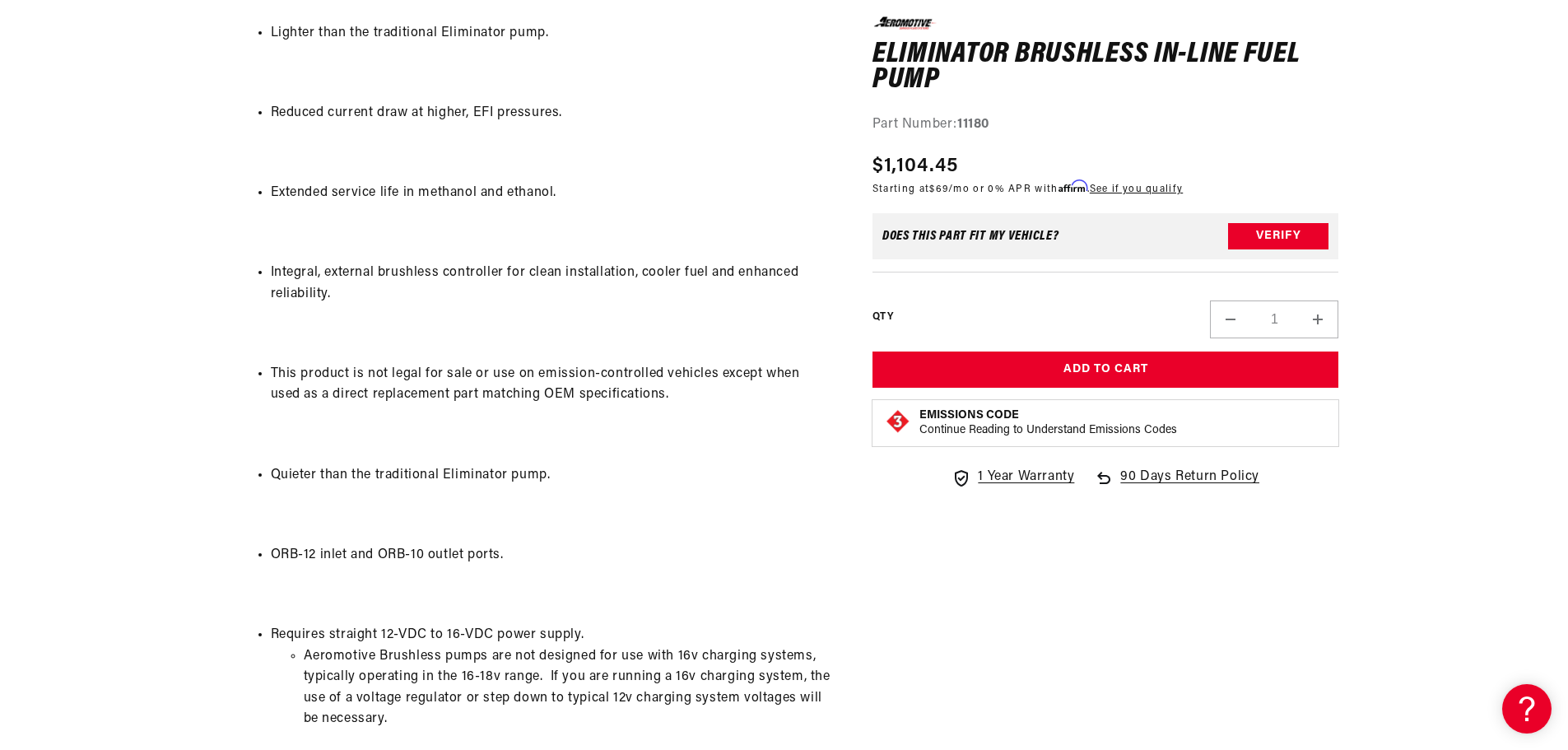
scroll to position [1565, 0]
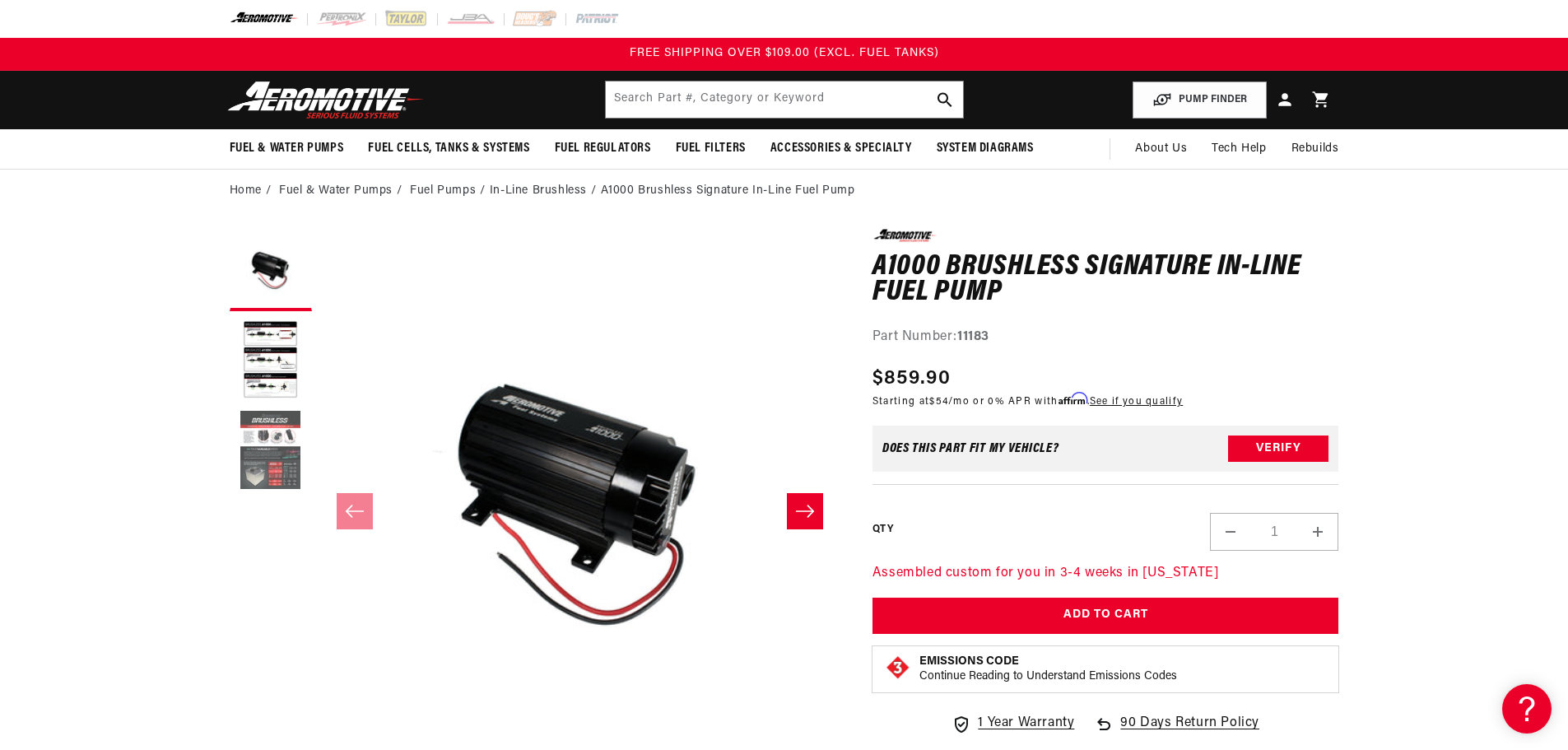
click at [272, 441] on button "Load image 3 in gallery view" at bounding box center [270, 450] width 82 height 82
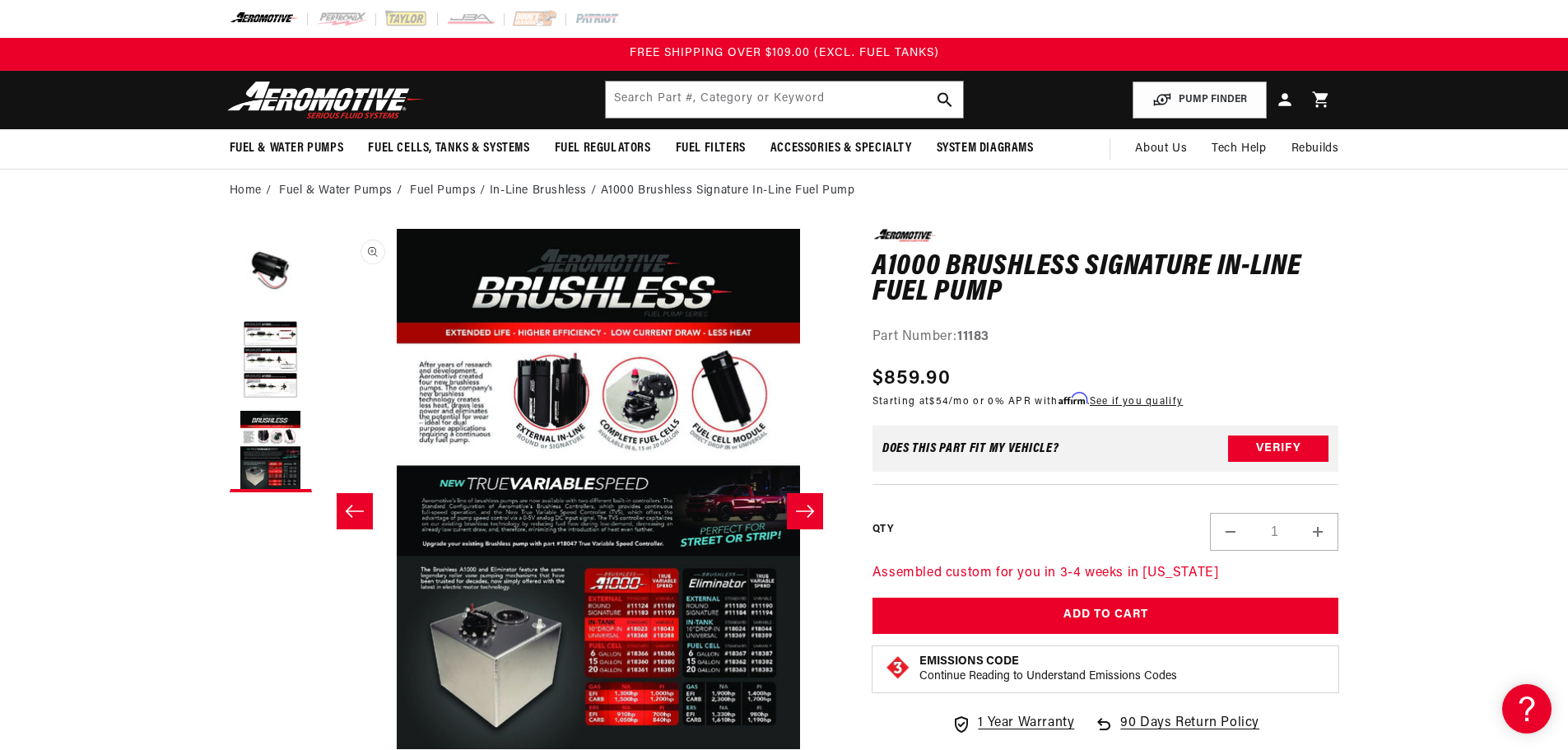
scroll to position [0, 1040]
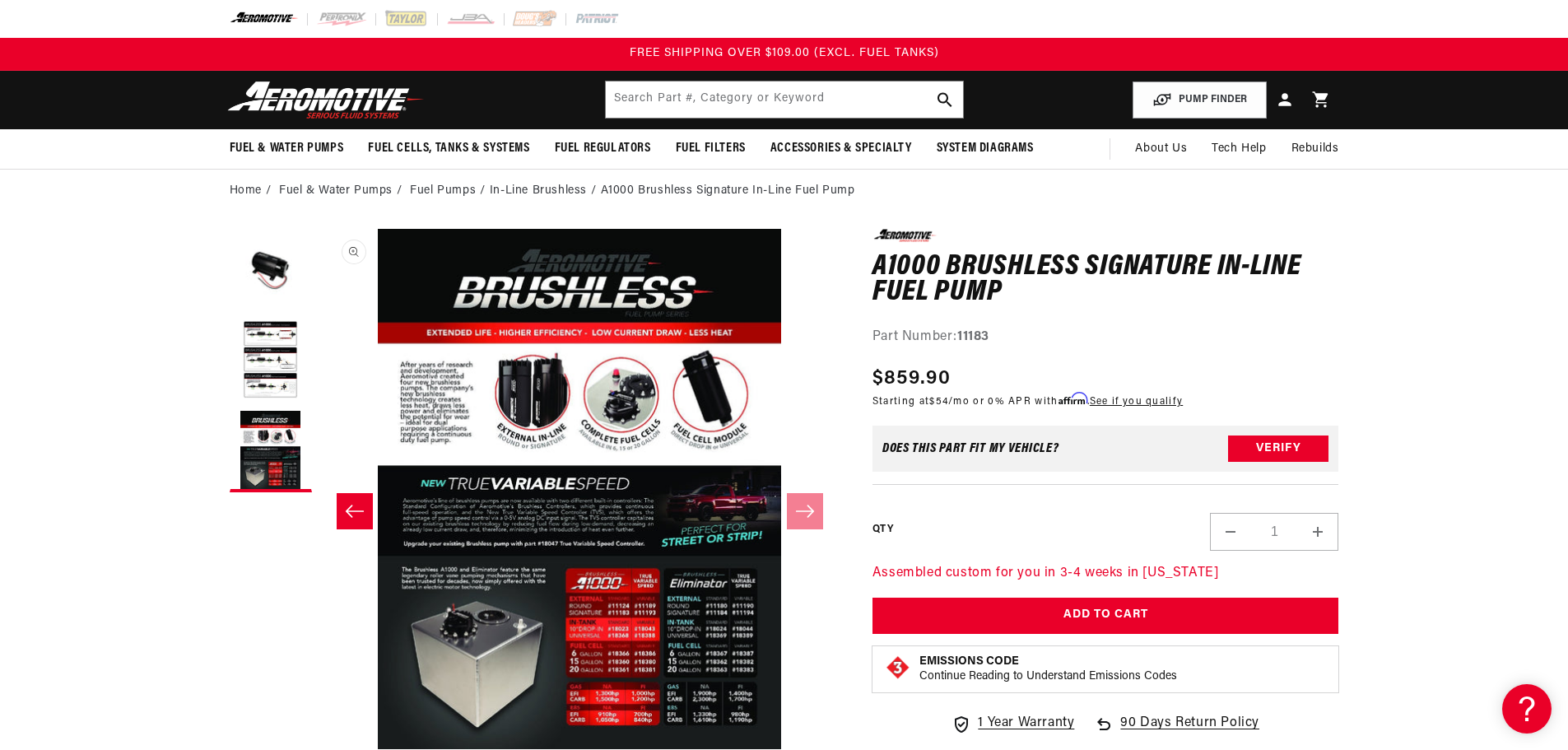
click at [319, 737] on button "Open media 3 in modal" at bounding box center [319, 749] width 0 height 0
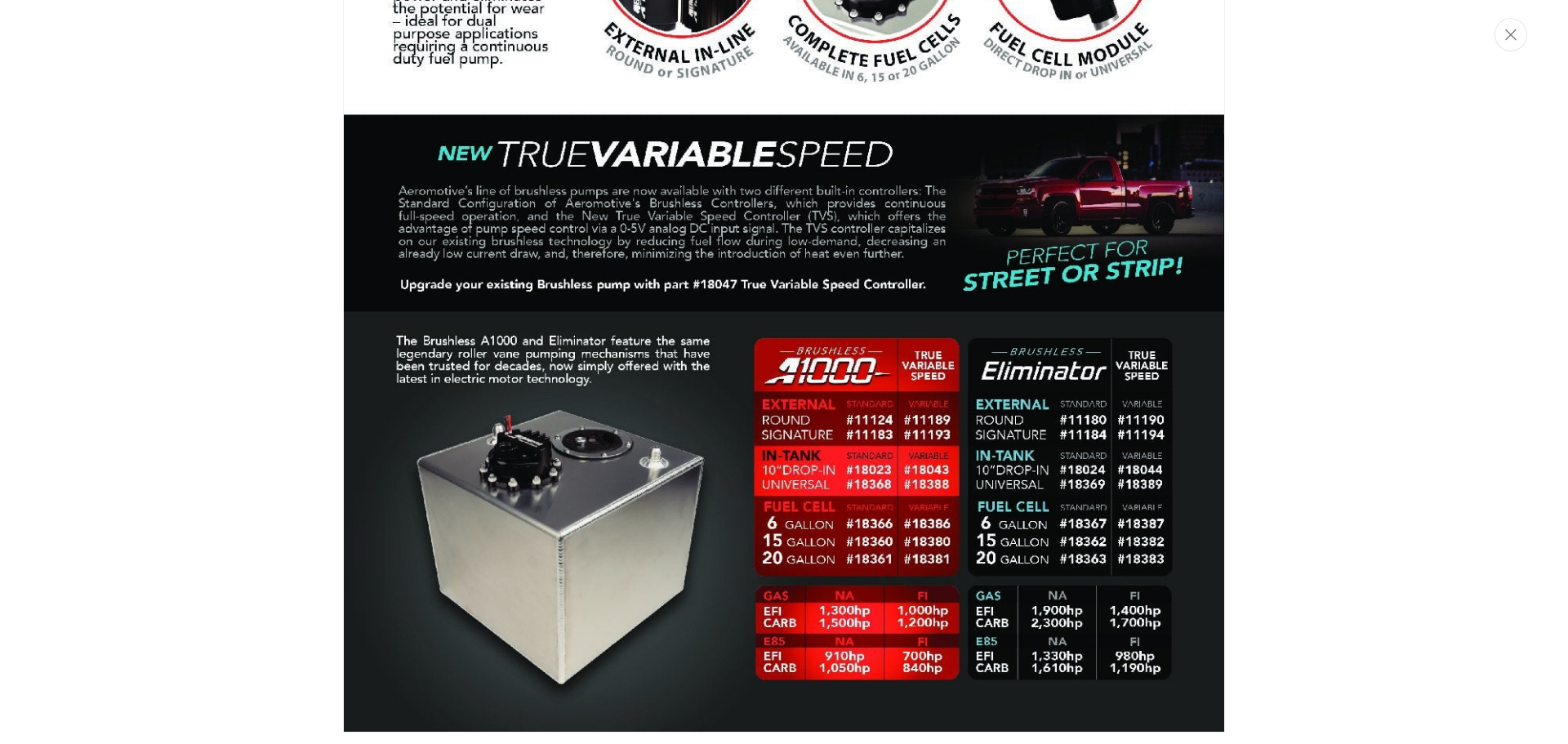
scroll to position [2279, 0]
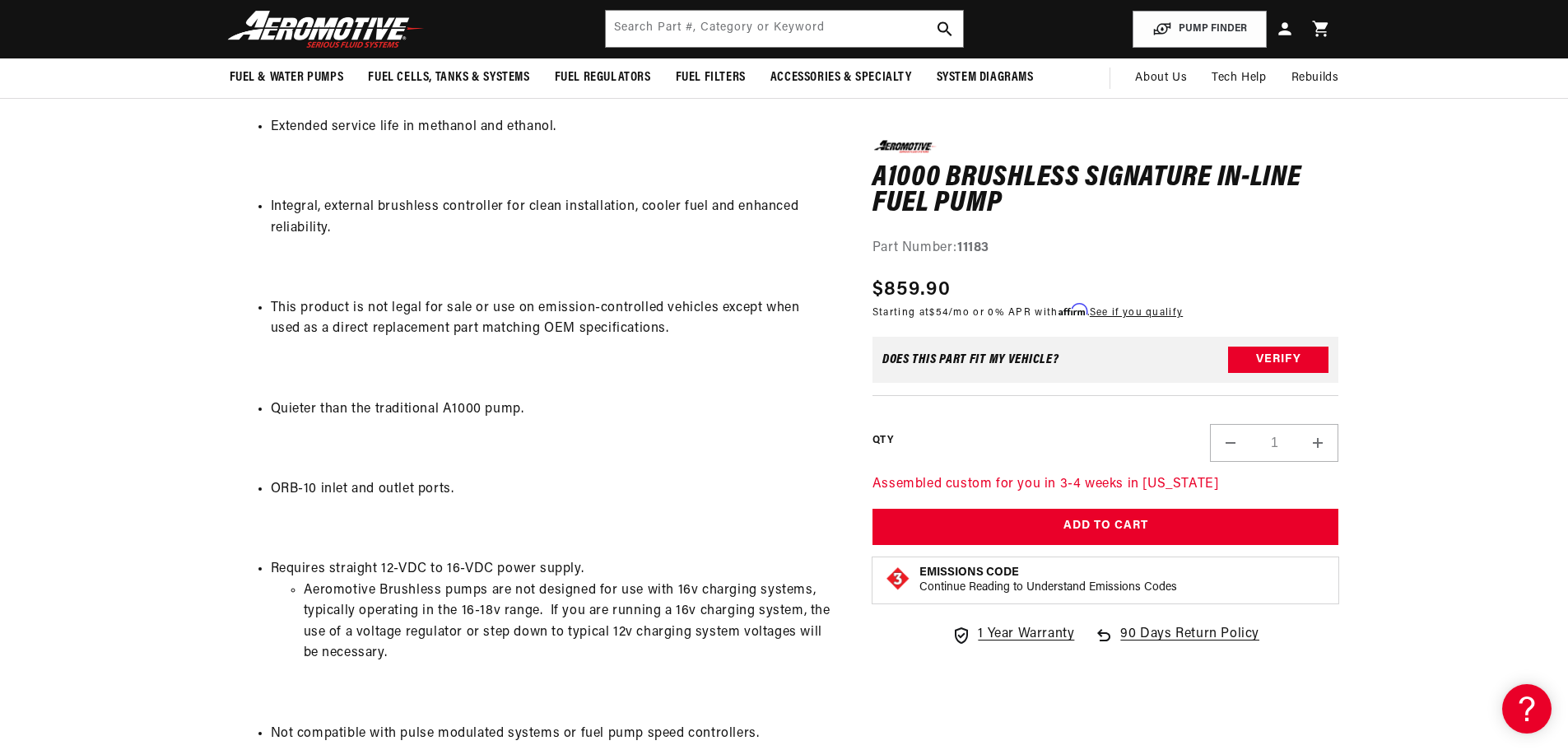
scroll to position [1317, 0]
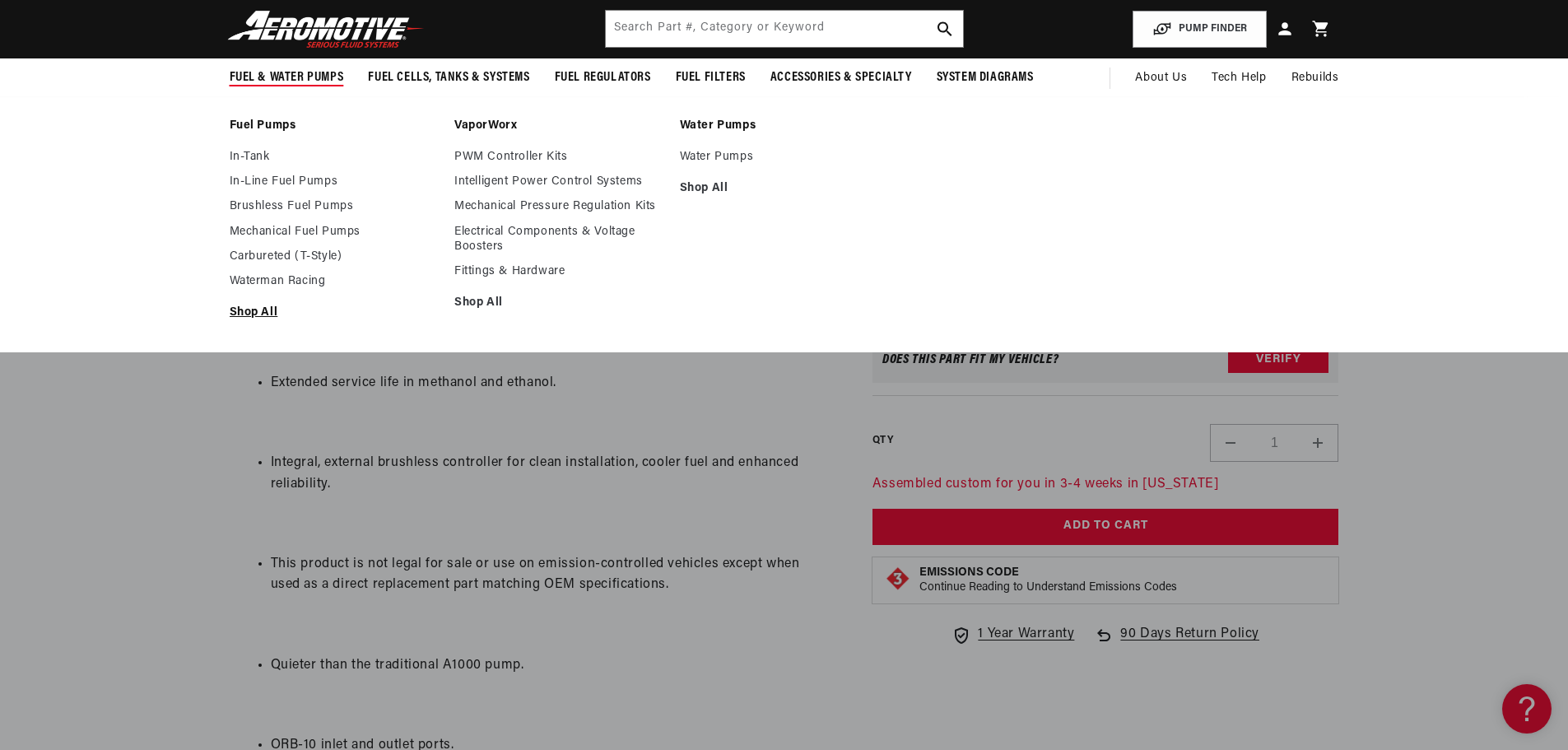
click at [259, 319] on link "Shop All" at bounding box center [334, 313] width 209 height 15
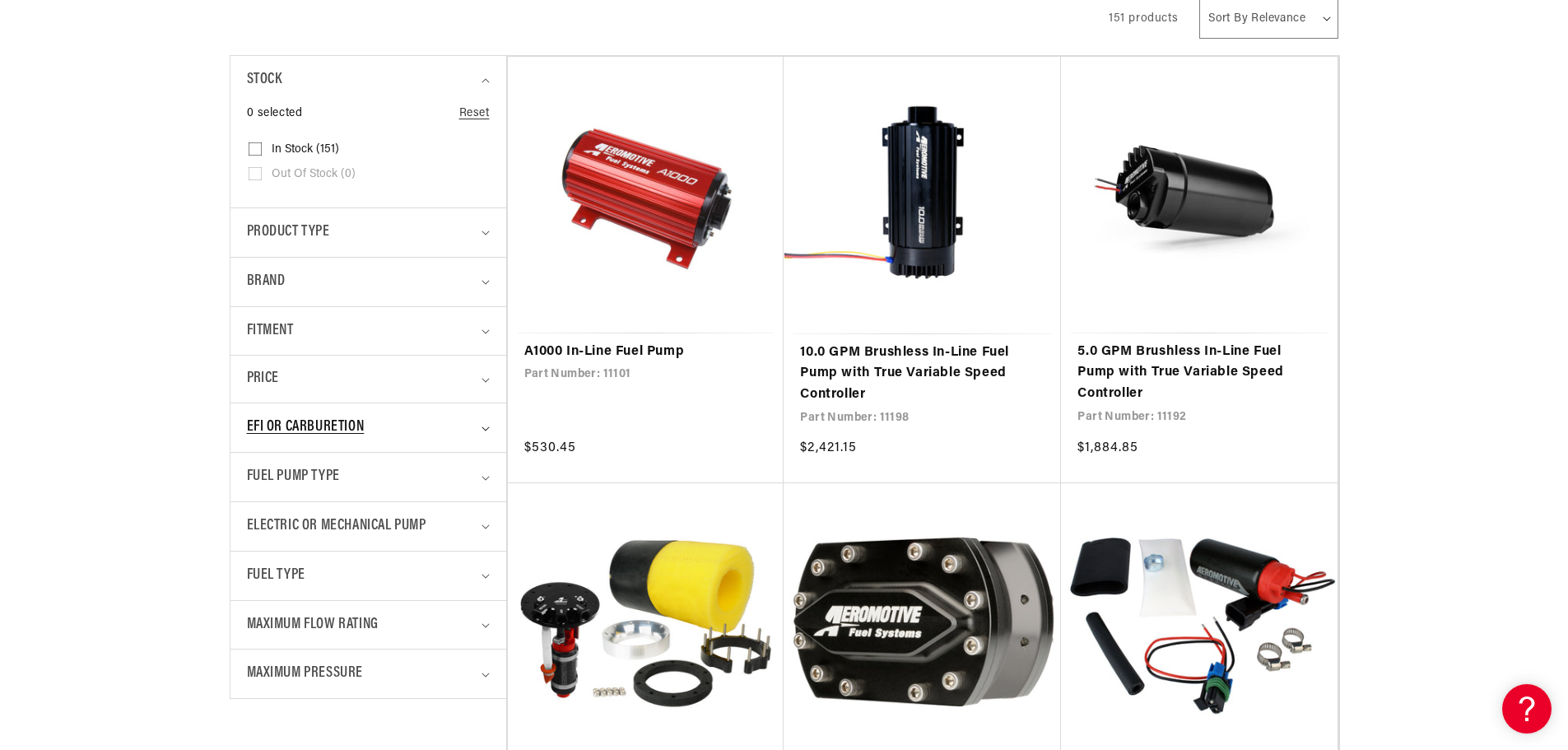
scroll to position [577, 0]
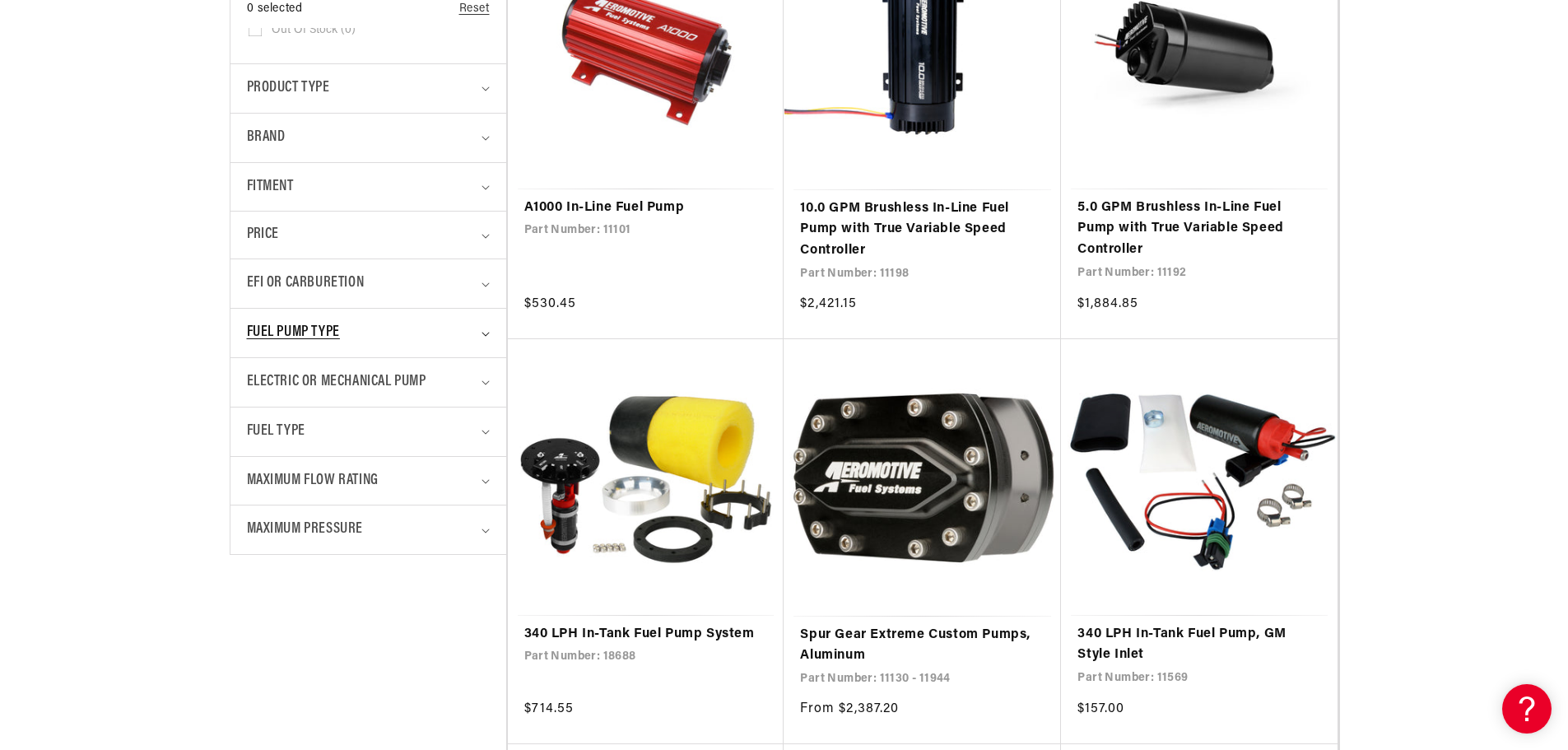
click at [452, 338] on div "Fuel Pump Type" at bounding box center [362, 333] width 229 height 24
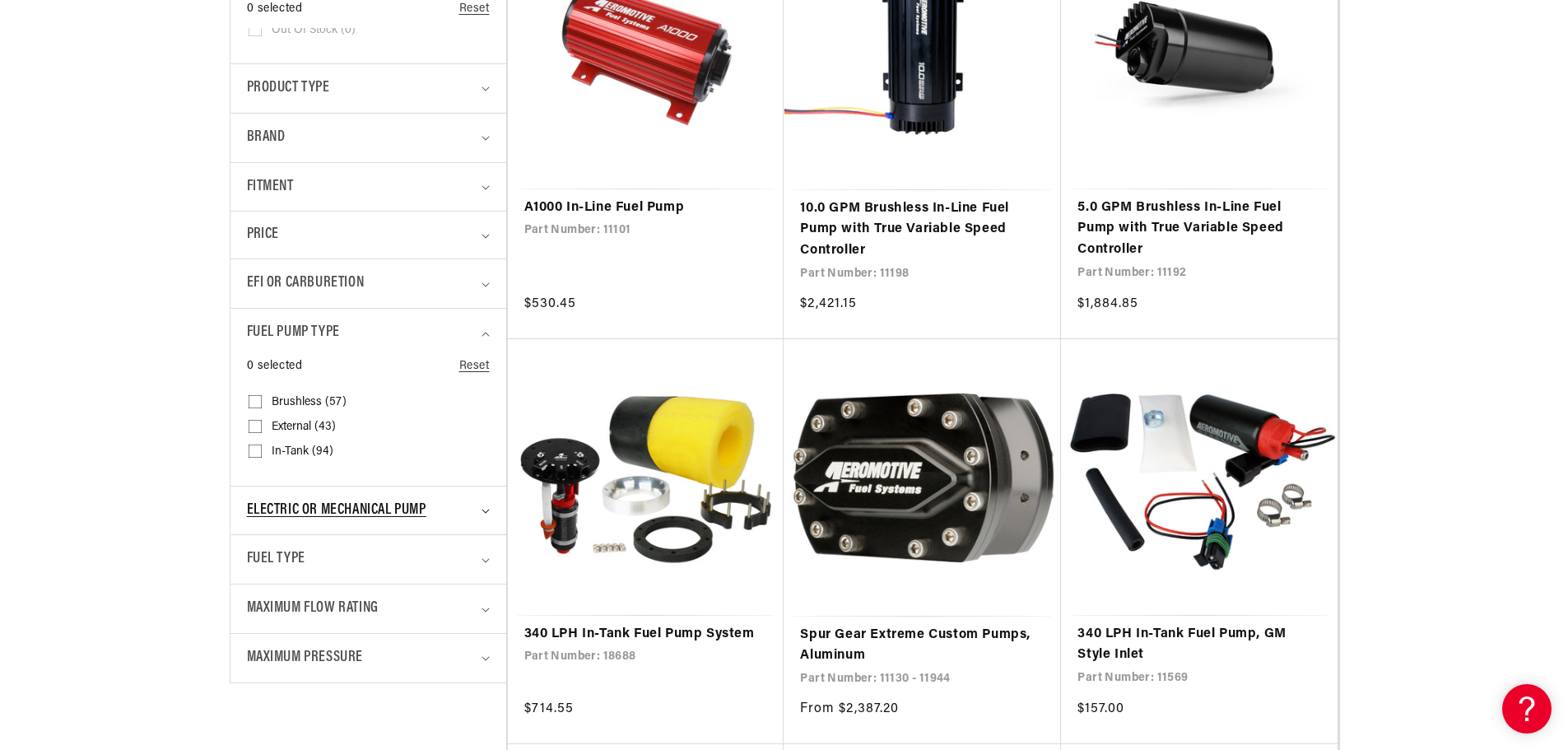
click at [375, 501] on span "Electric or Mechanical Pump" at bounding box center [337, 511] width 179 height 24
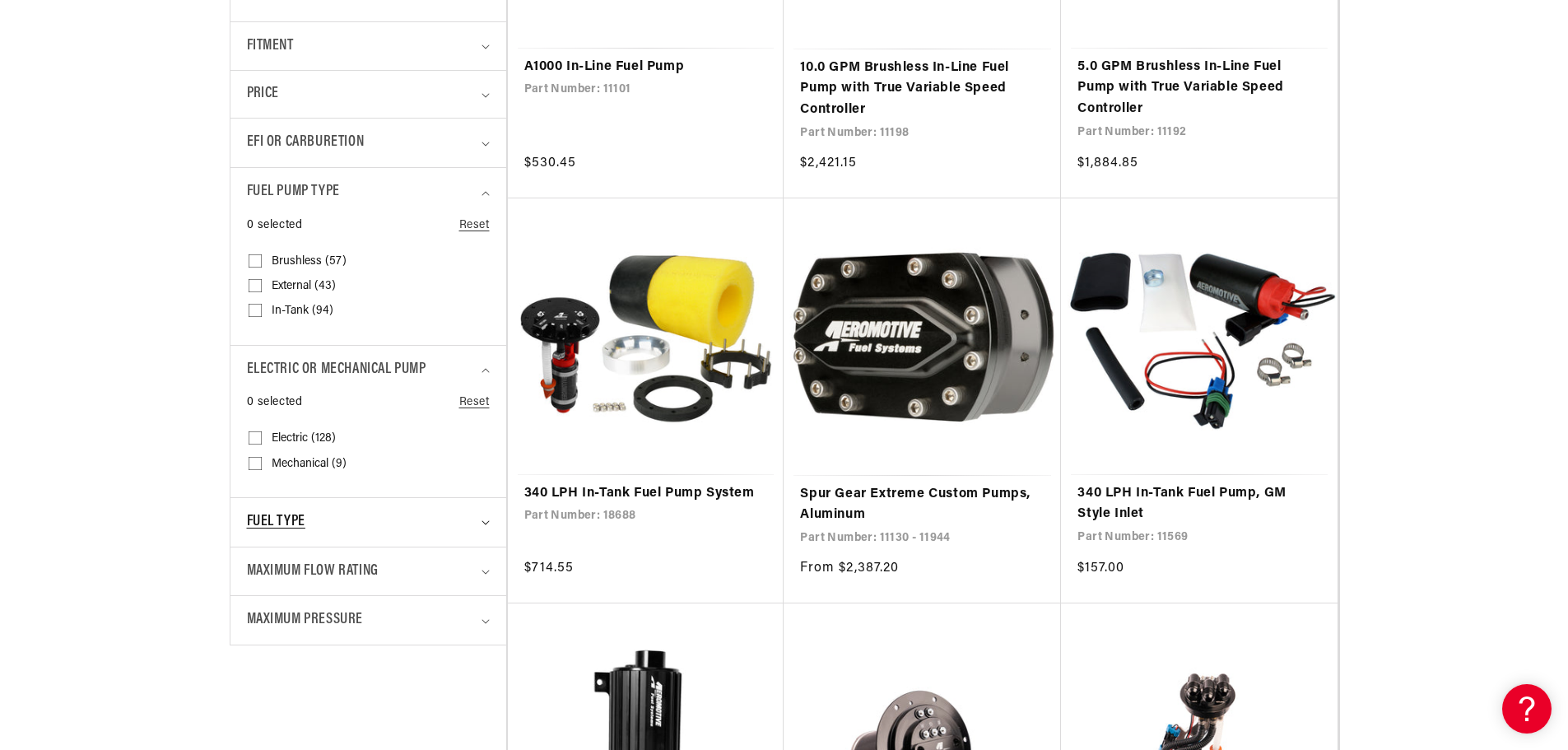
scroll to position [741, 0]
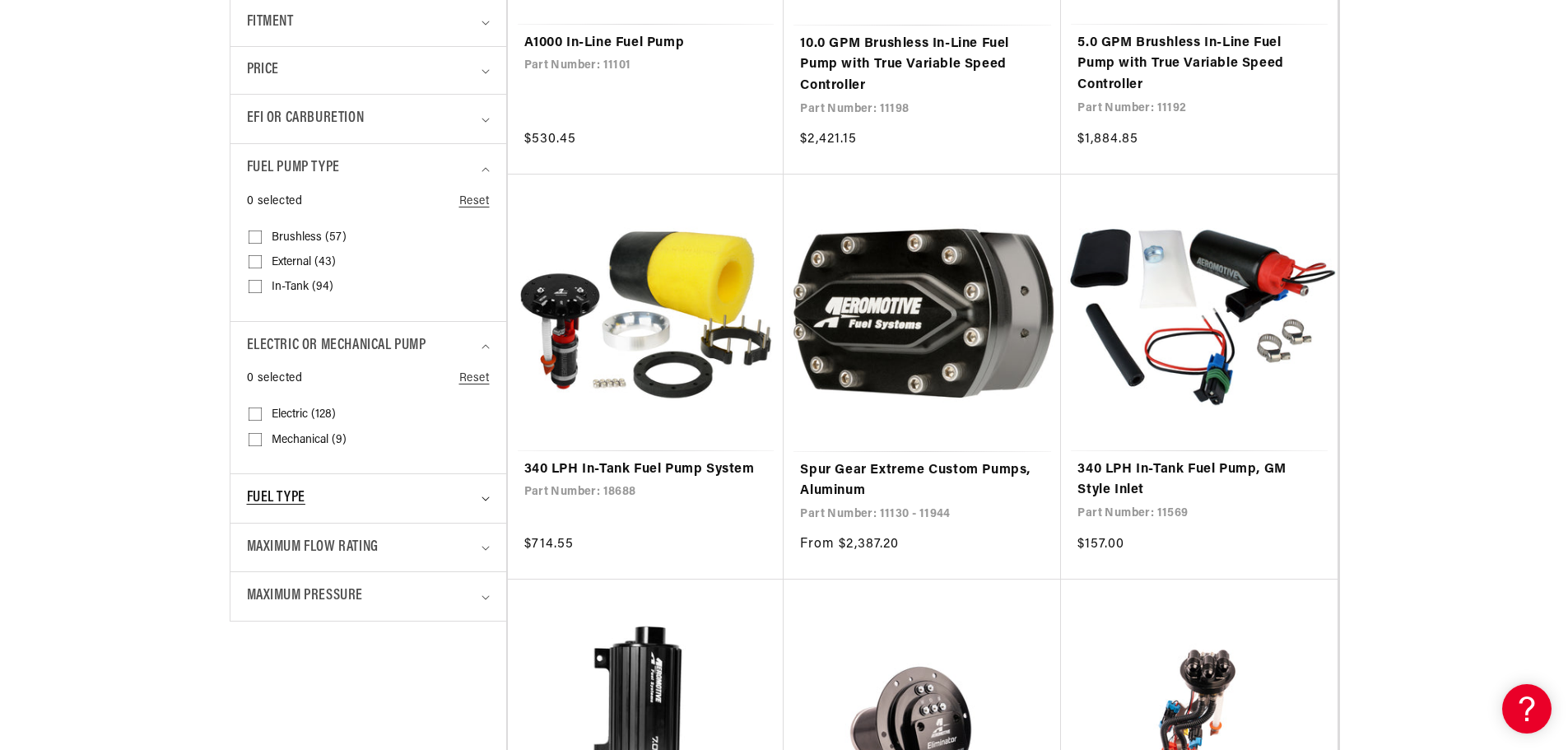
click at [301, 505] on span "Fuel Type" at bounding box center [276, 499] width 58 height 24
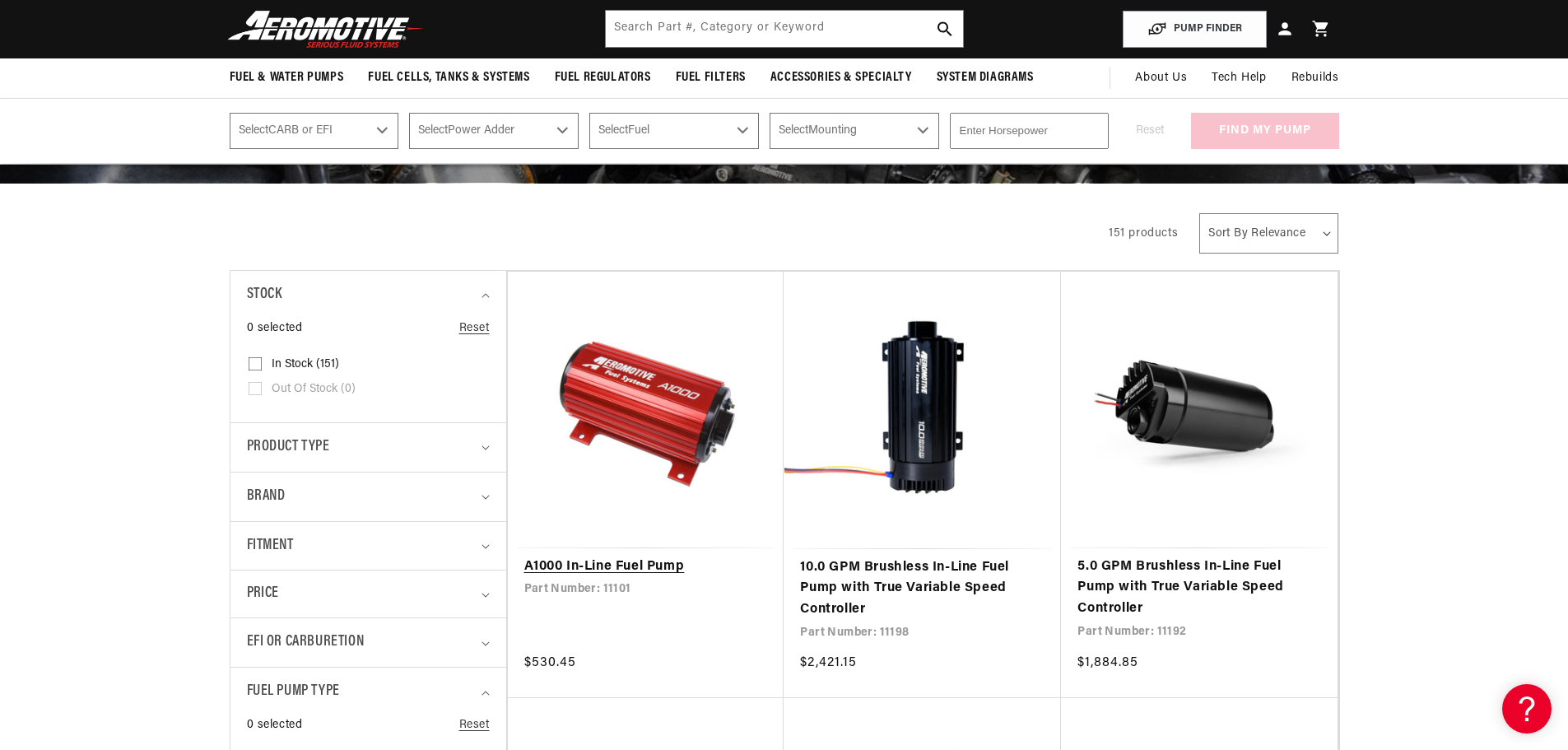
scroll to position [247, 0]
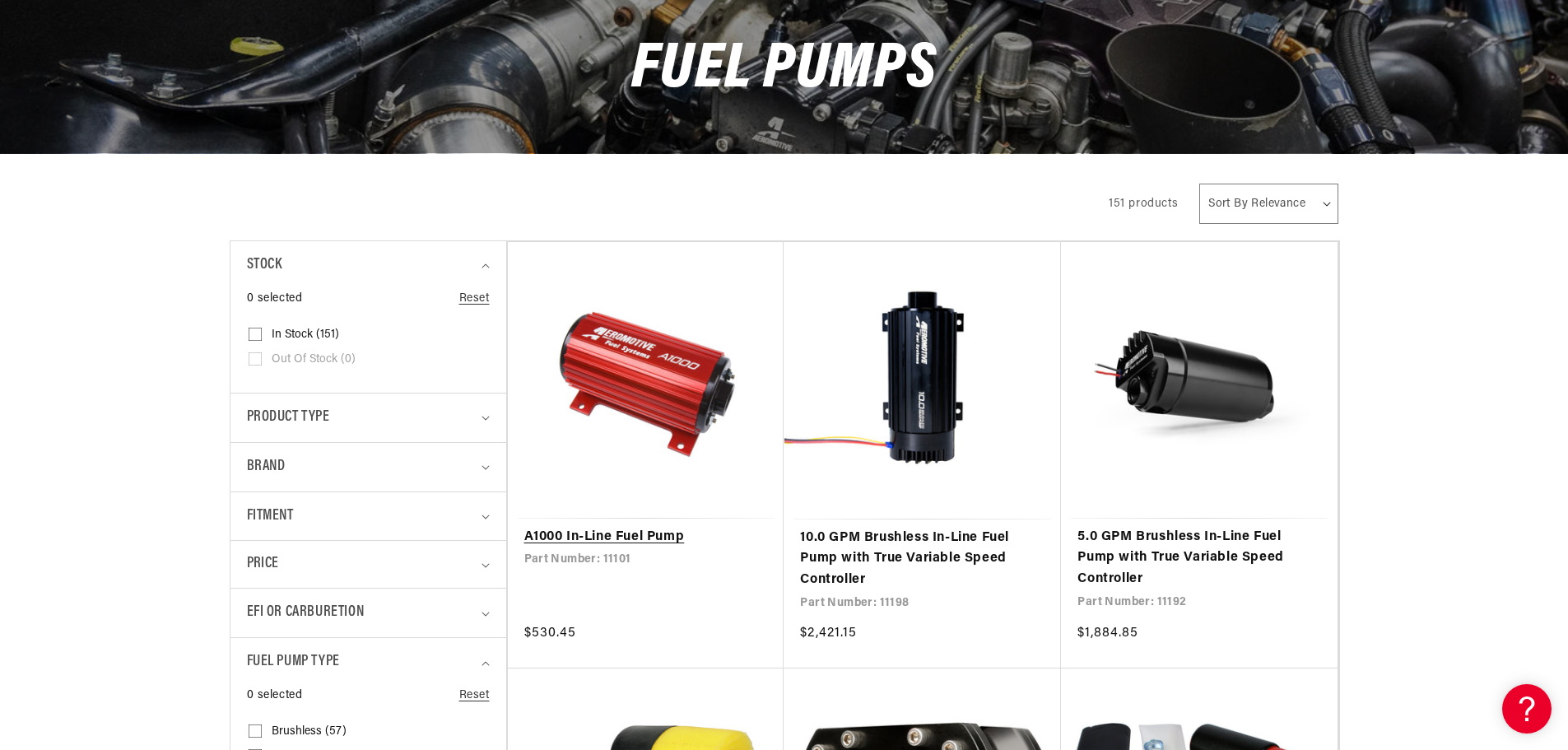
click at [655, 532] on link "A1000 In-Line Fuel Pump" at bounding box center [646, 538] width 244 height 22
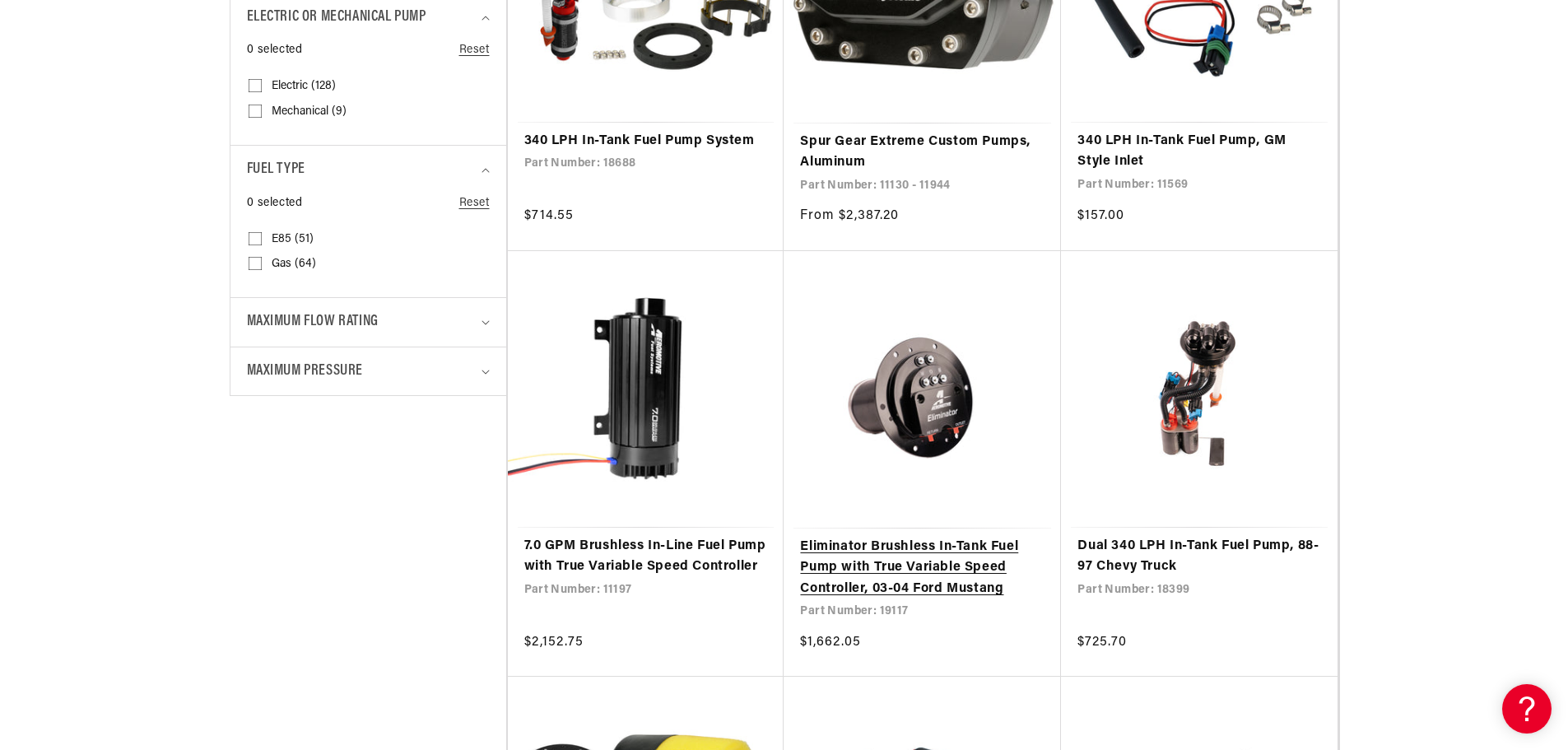
scroll to position [1071, 0]
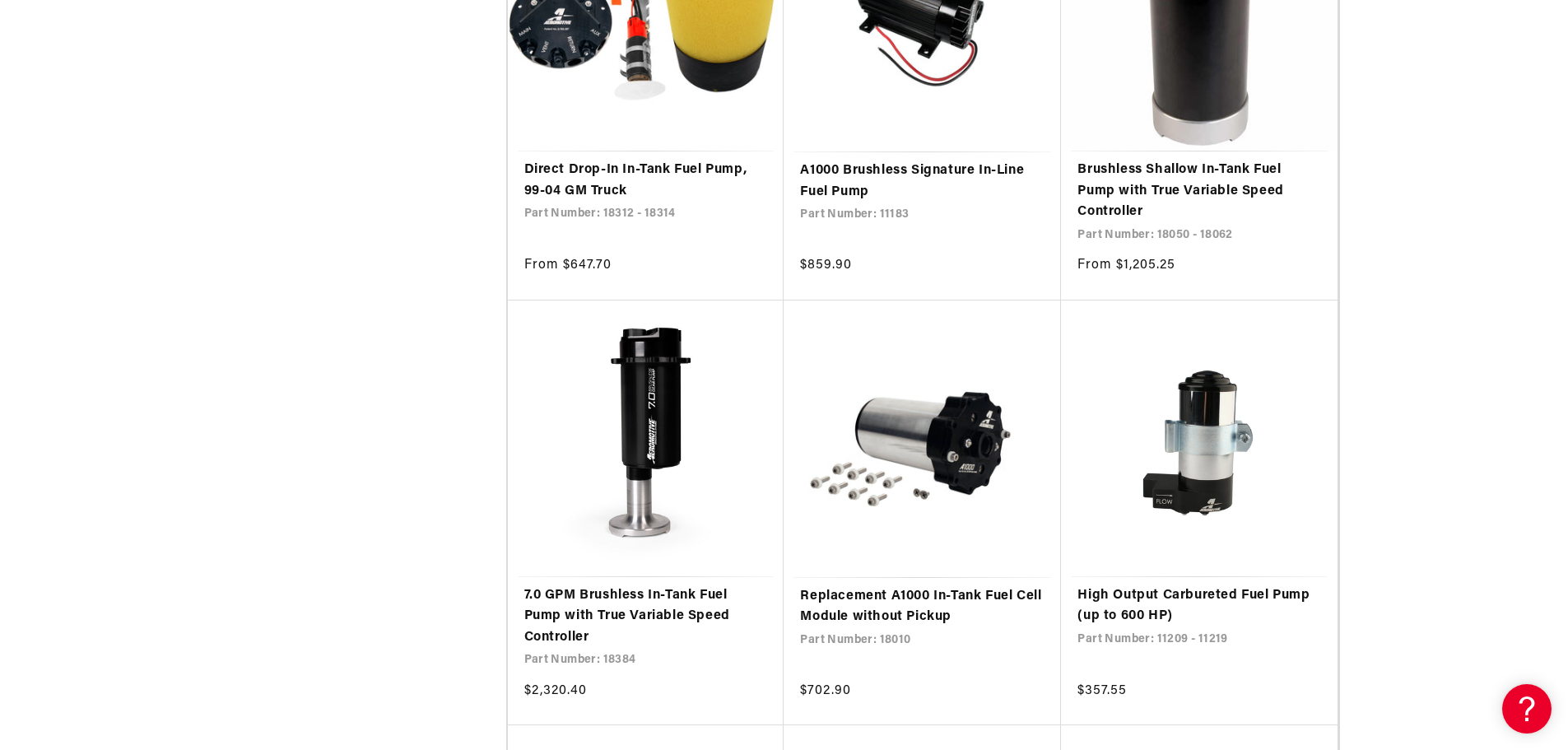
scroll to position [4612, 0]
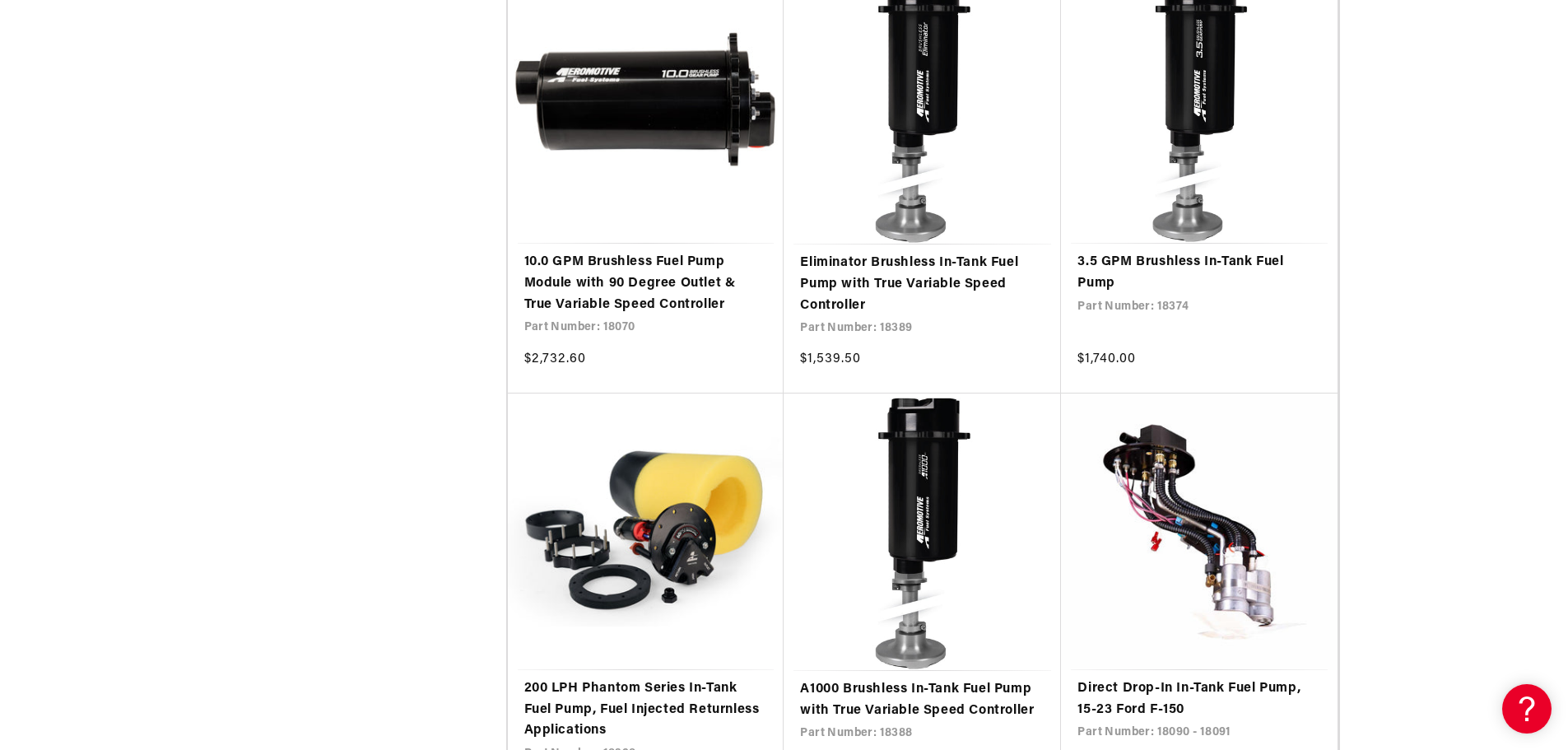
scroll to position [9389, 0]
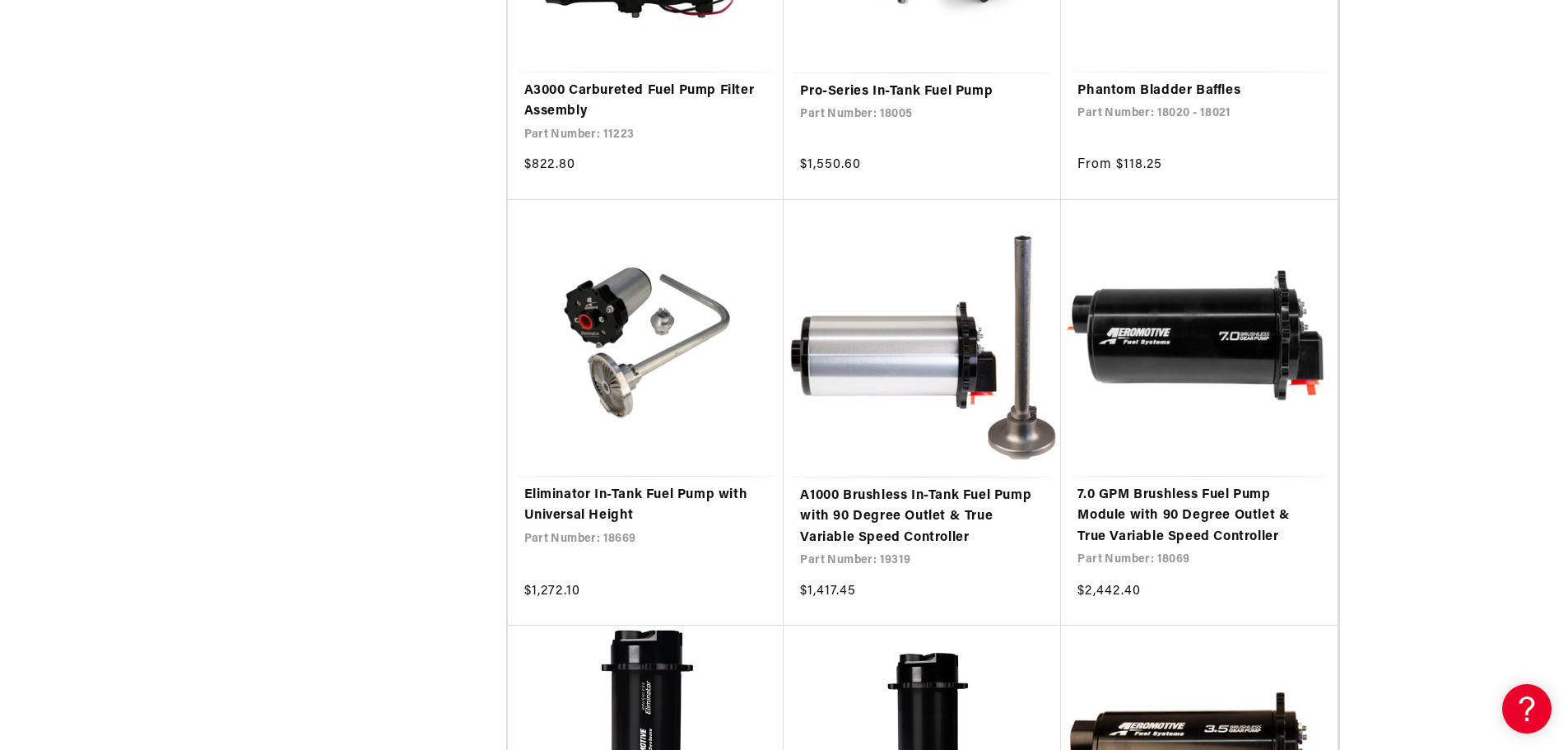
scroll to position [11119, 0]
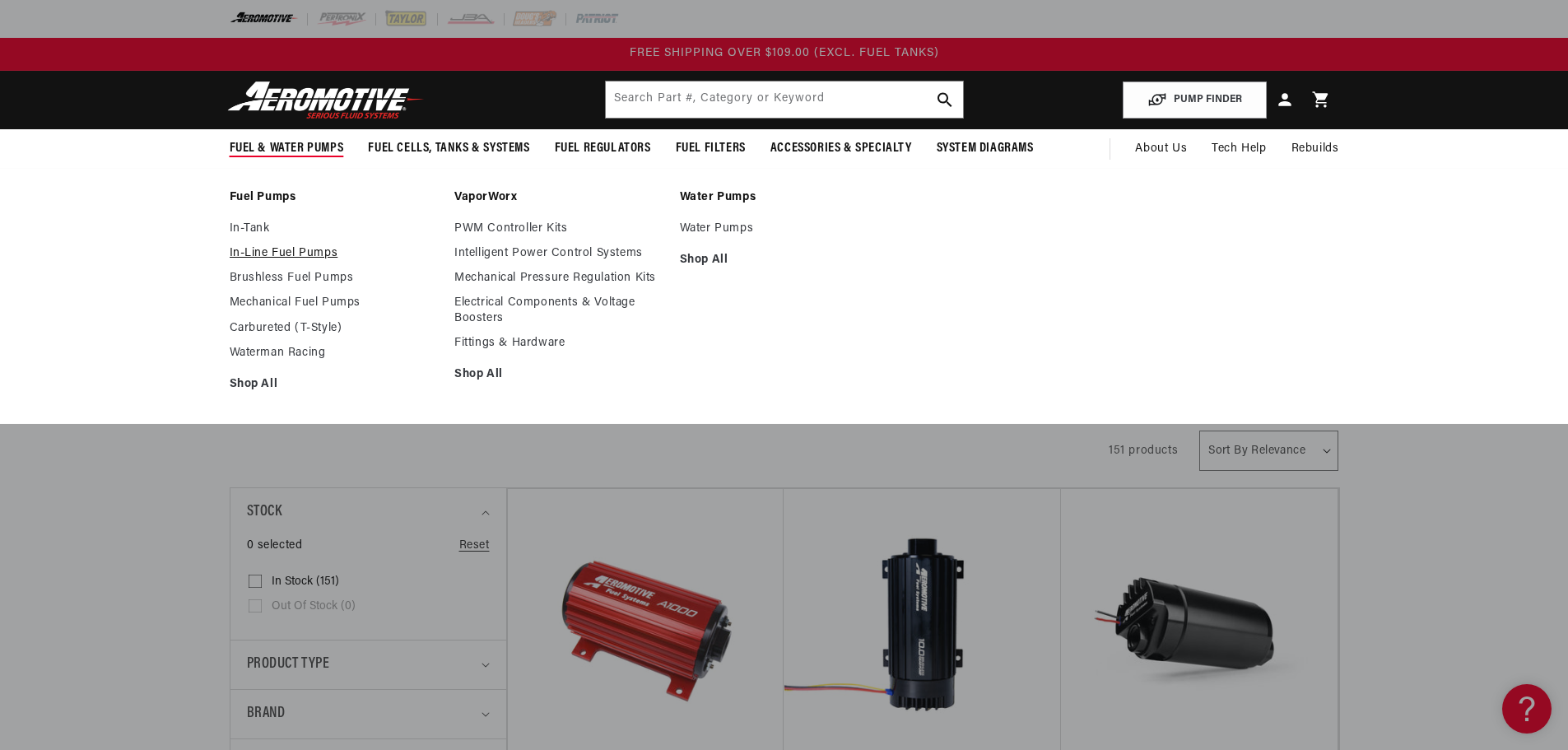
click at [290, 258] on link "In-Line Fuel Pumps" at bounding box center [334, 254] width 209 height 15
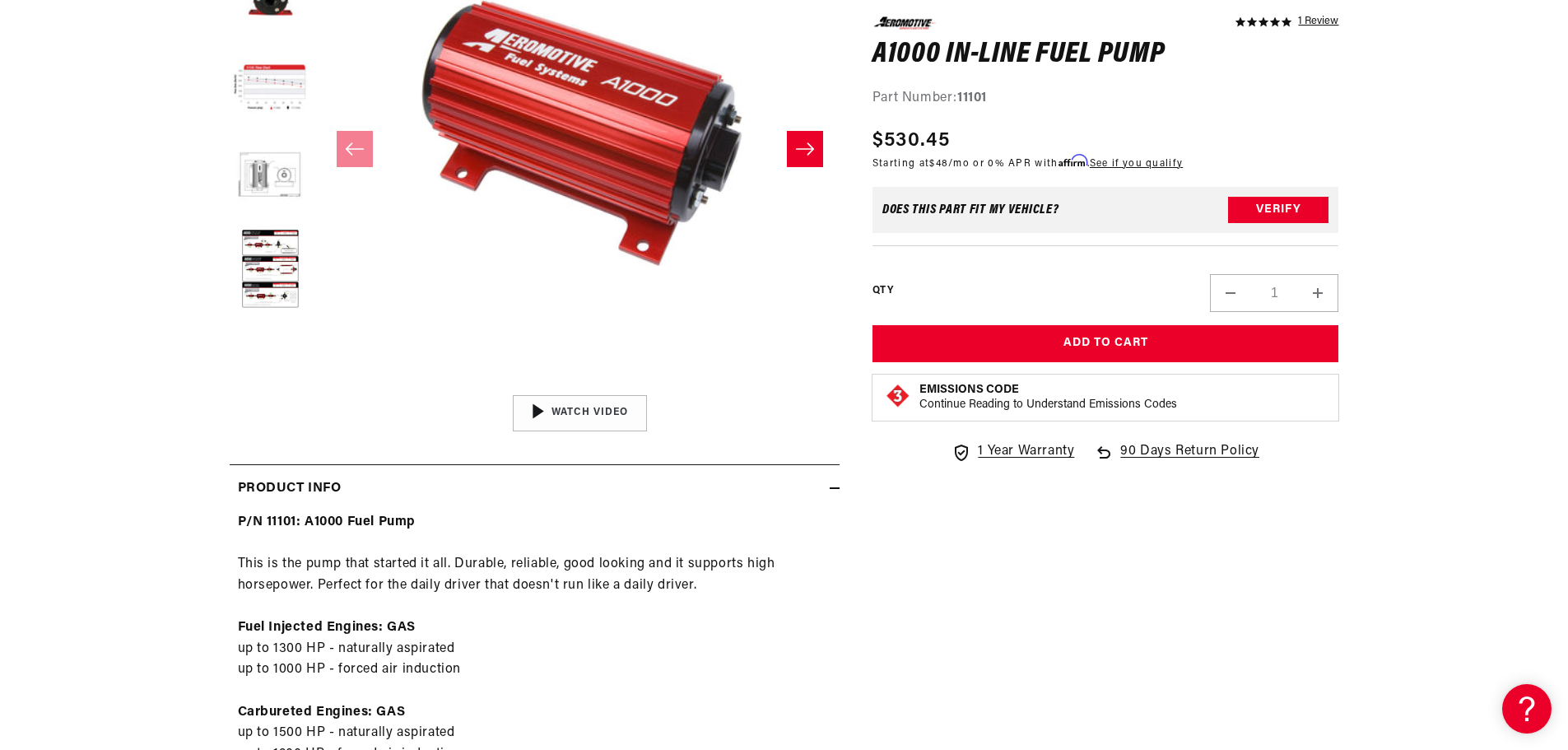
scroll to position [577, 0]
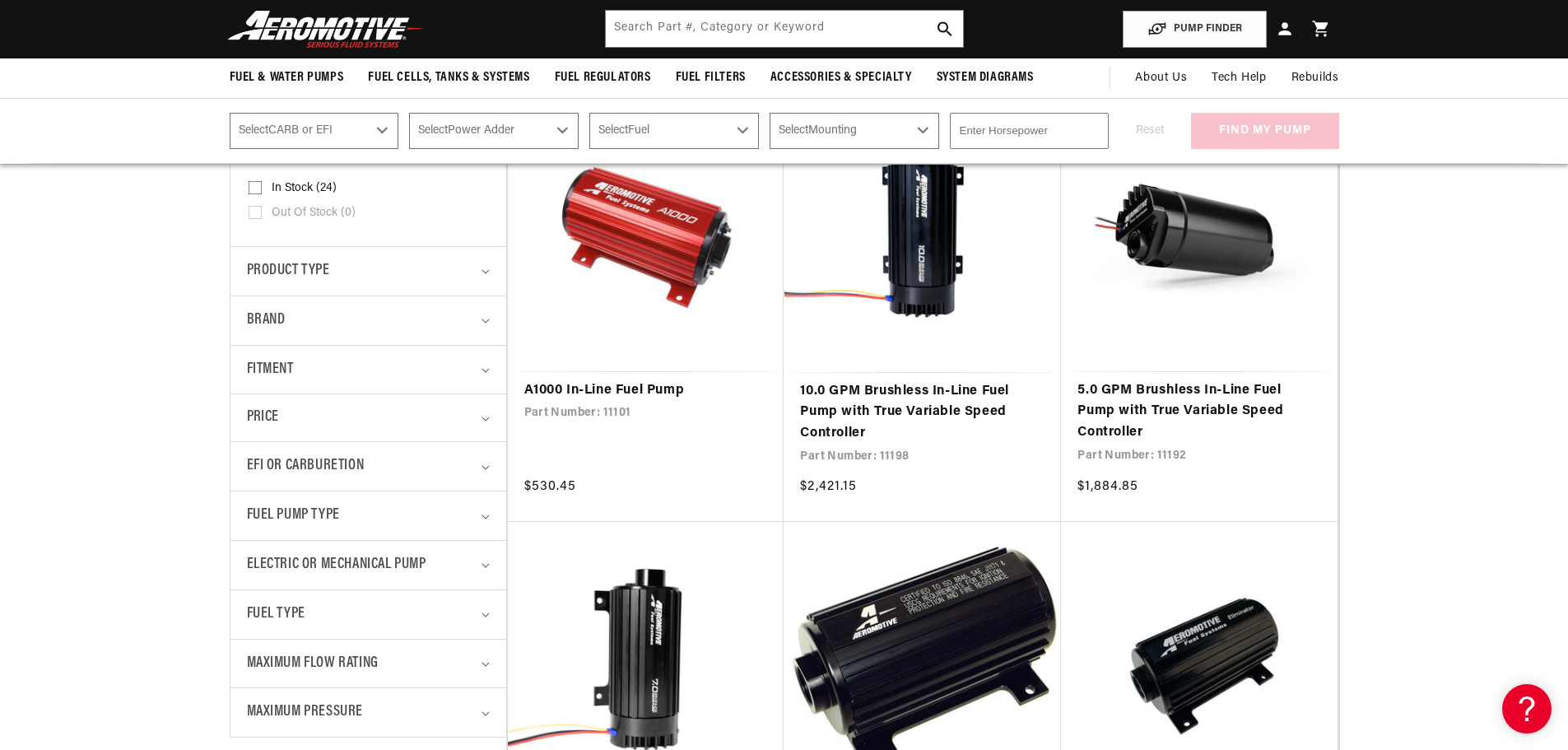
scroll to position [165, 0]
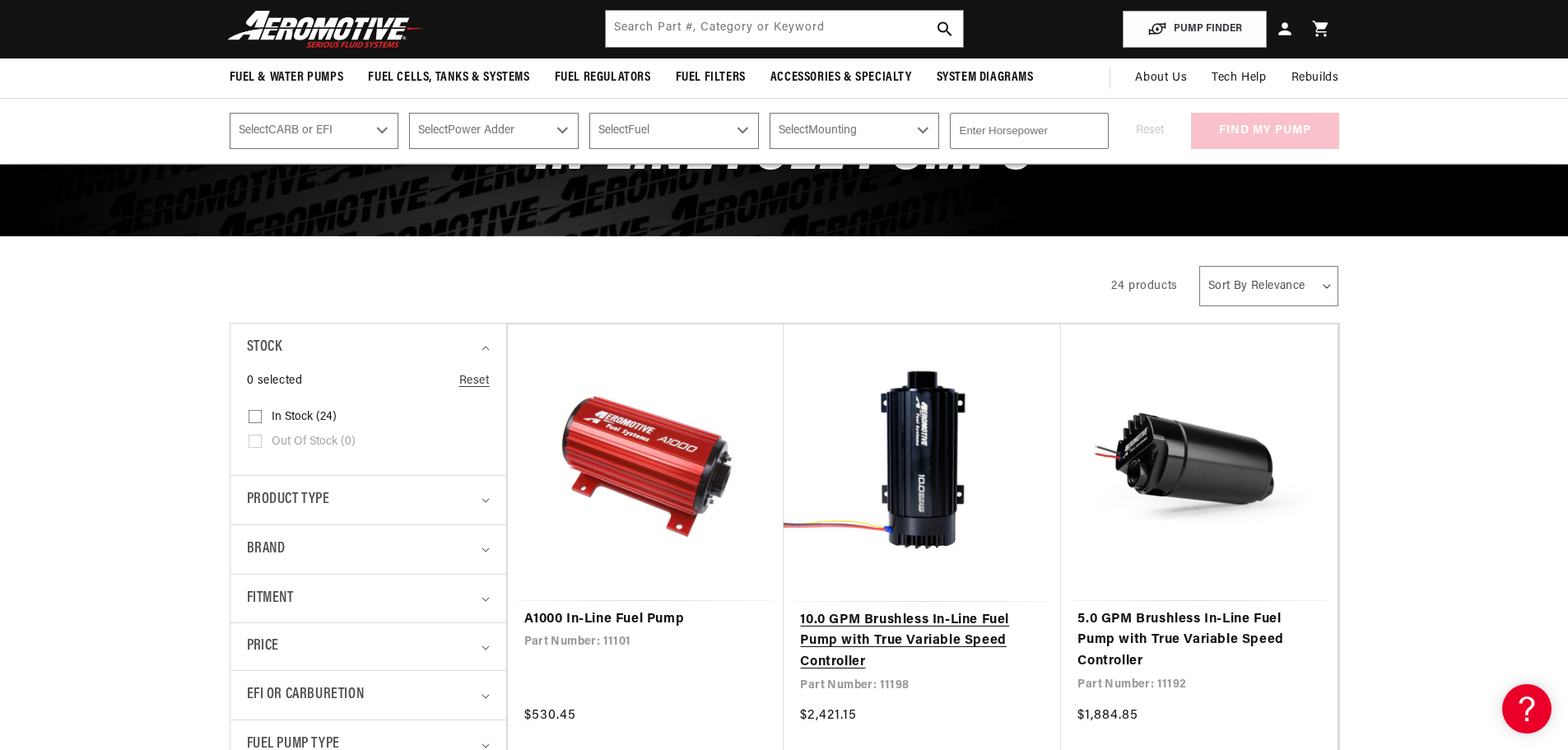
click at [833, 633] on link "10.0 GPM Brushless In-Line Fuel Pump with True Variable Speed Controller" at bounding box center [922, 642] width 245 height 63
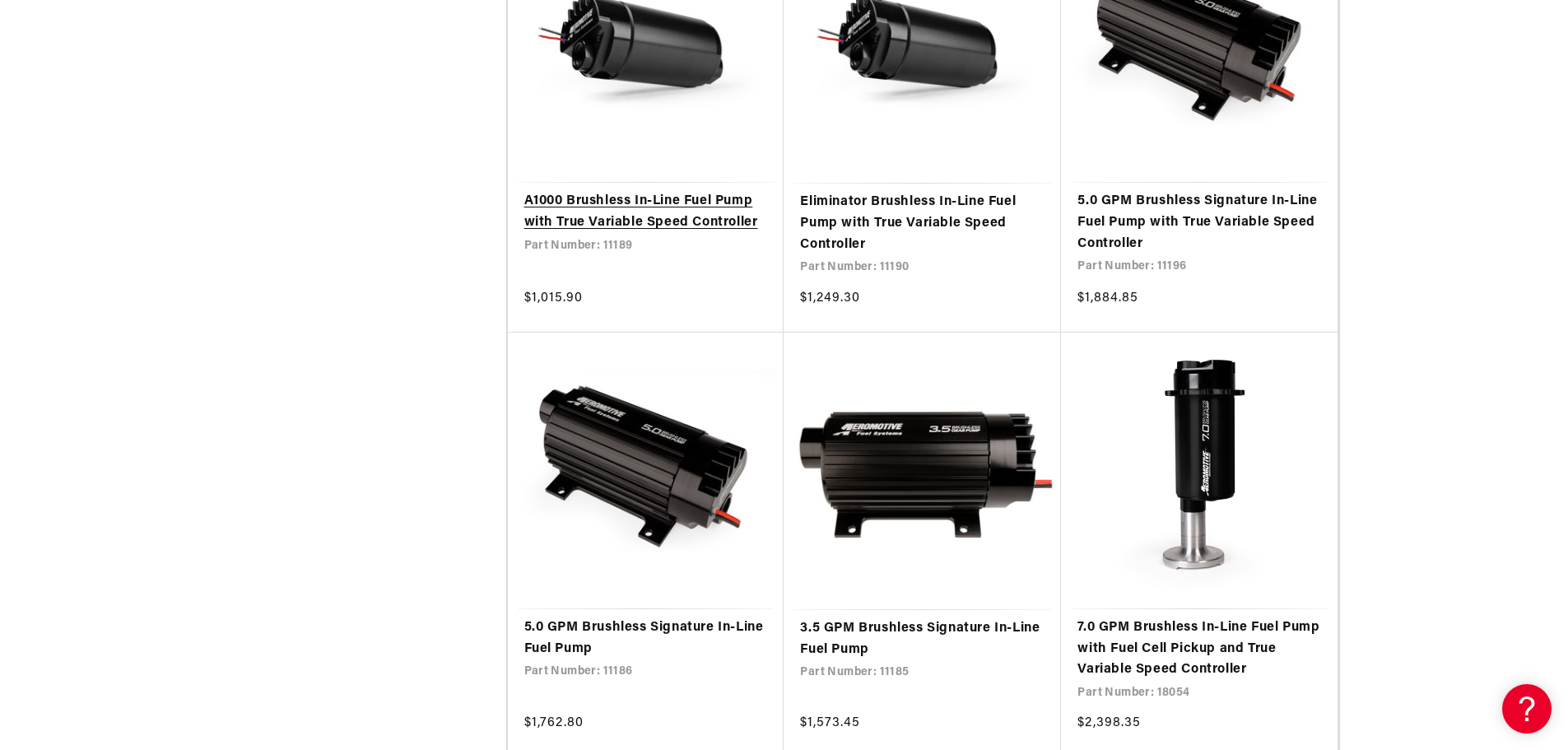
scroll to position [3295, 0]
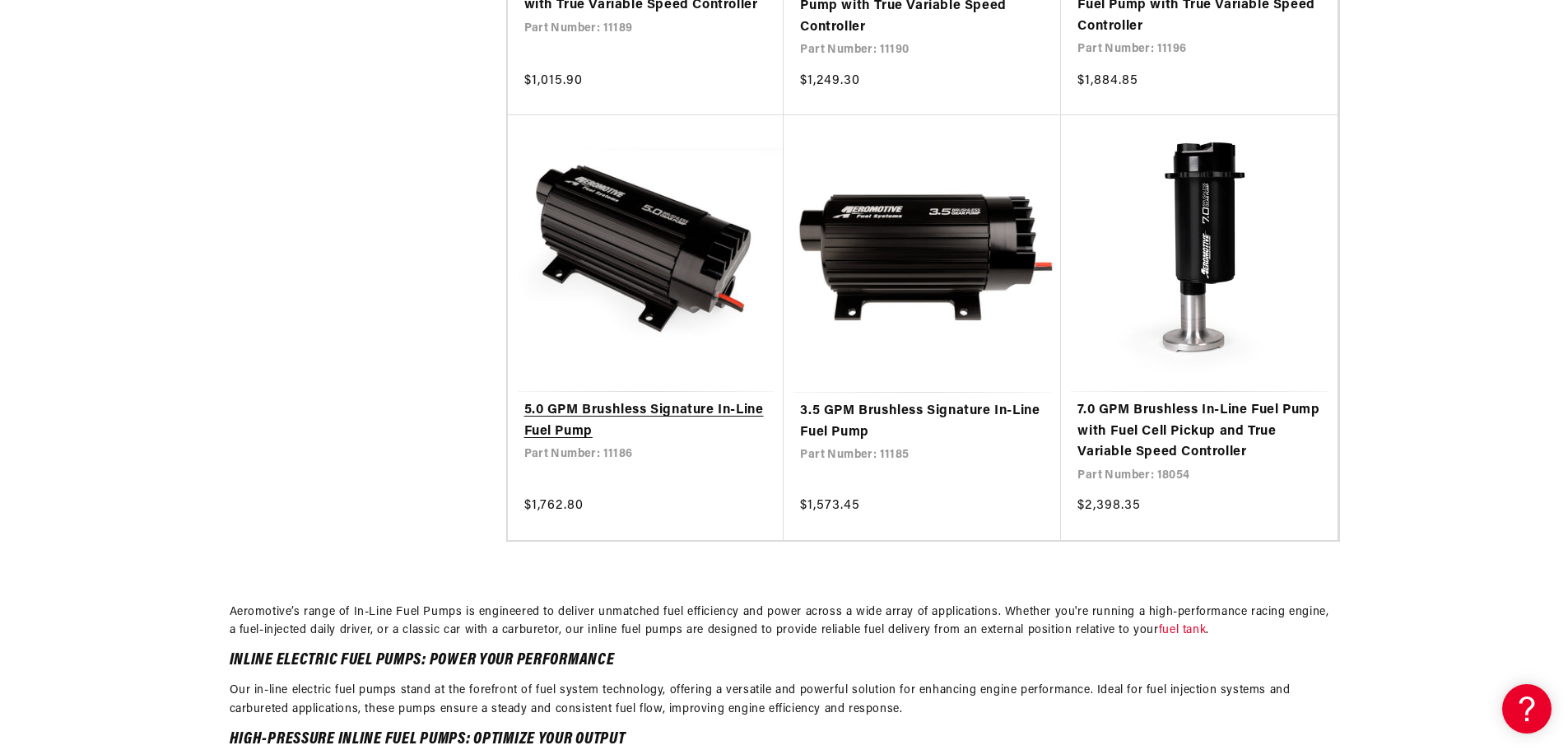
click at [701, 435] on link "5.0 GPM Brushless Signature In-Line Fuel Pump" at bounding box center [646, 421] width 244 height 42
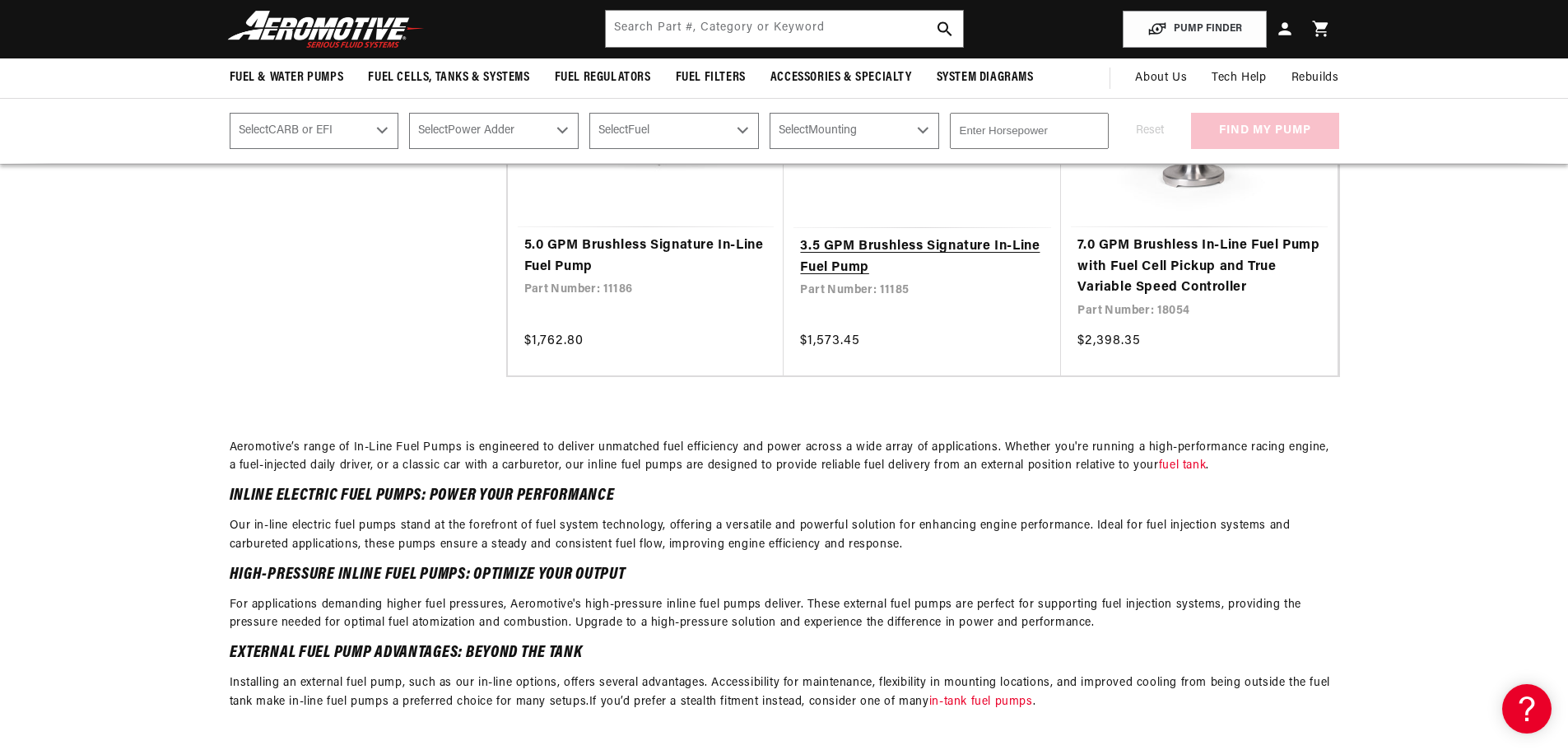
scroll to position [3129, 0]
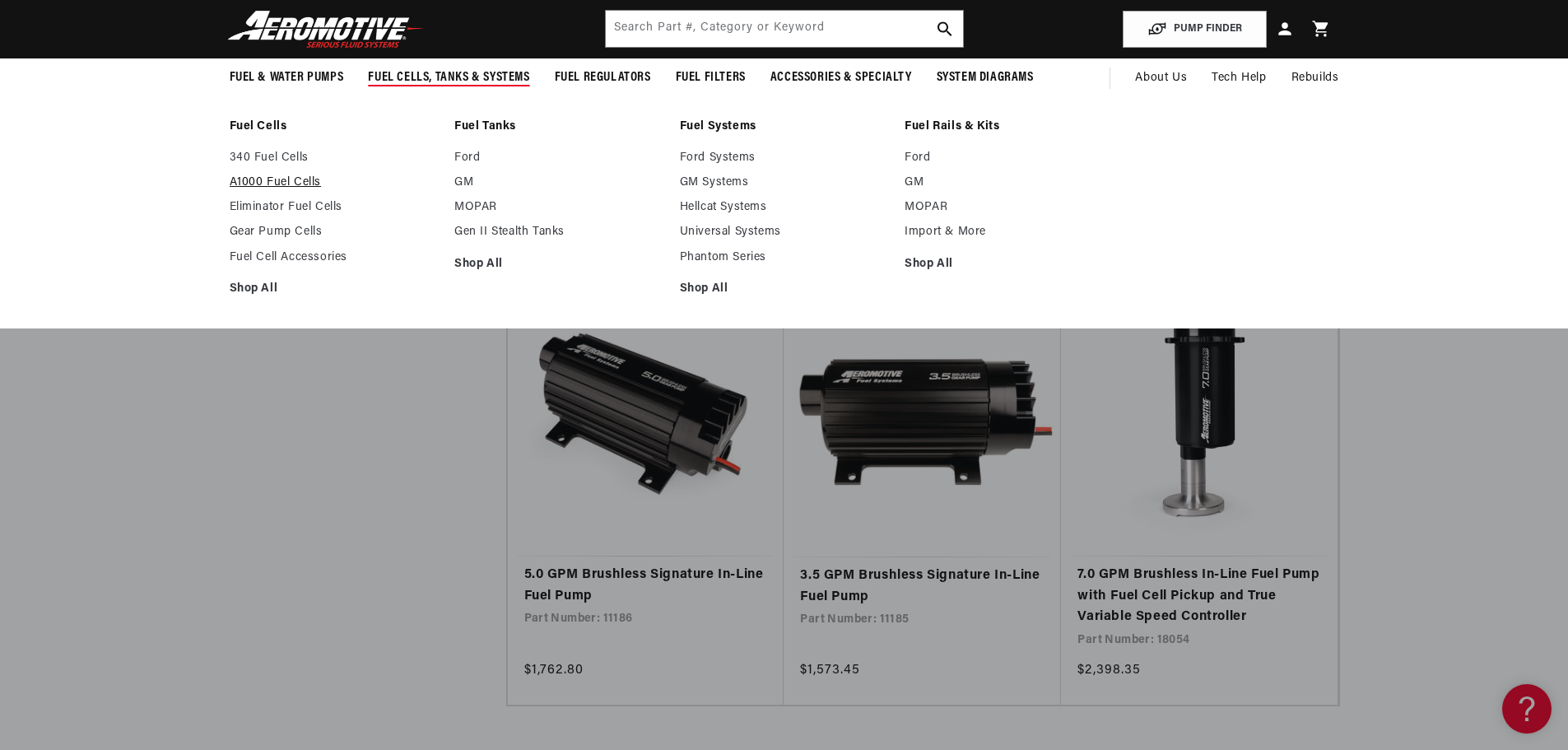
click at [295, 176] on link "A1000 Fuel Cells" at bounding box center [334, 183] width 209 height 15
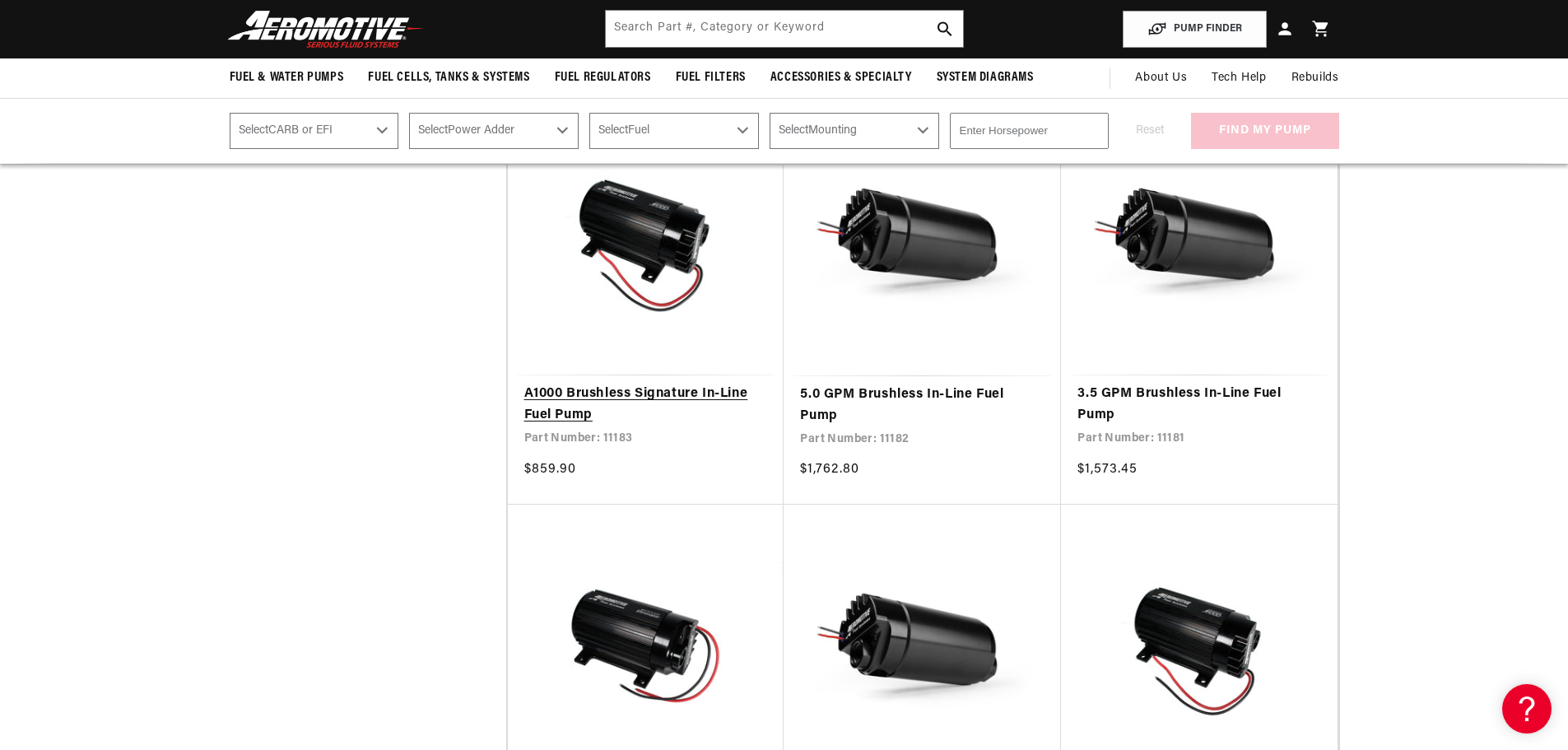
scroll to position [1647, 0]
click at [677, 417] on link "A1000 Brushless Signature In-Line Fuel Pump" at bounding box center [646, 406] width 244 height 42
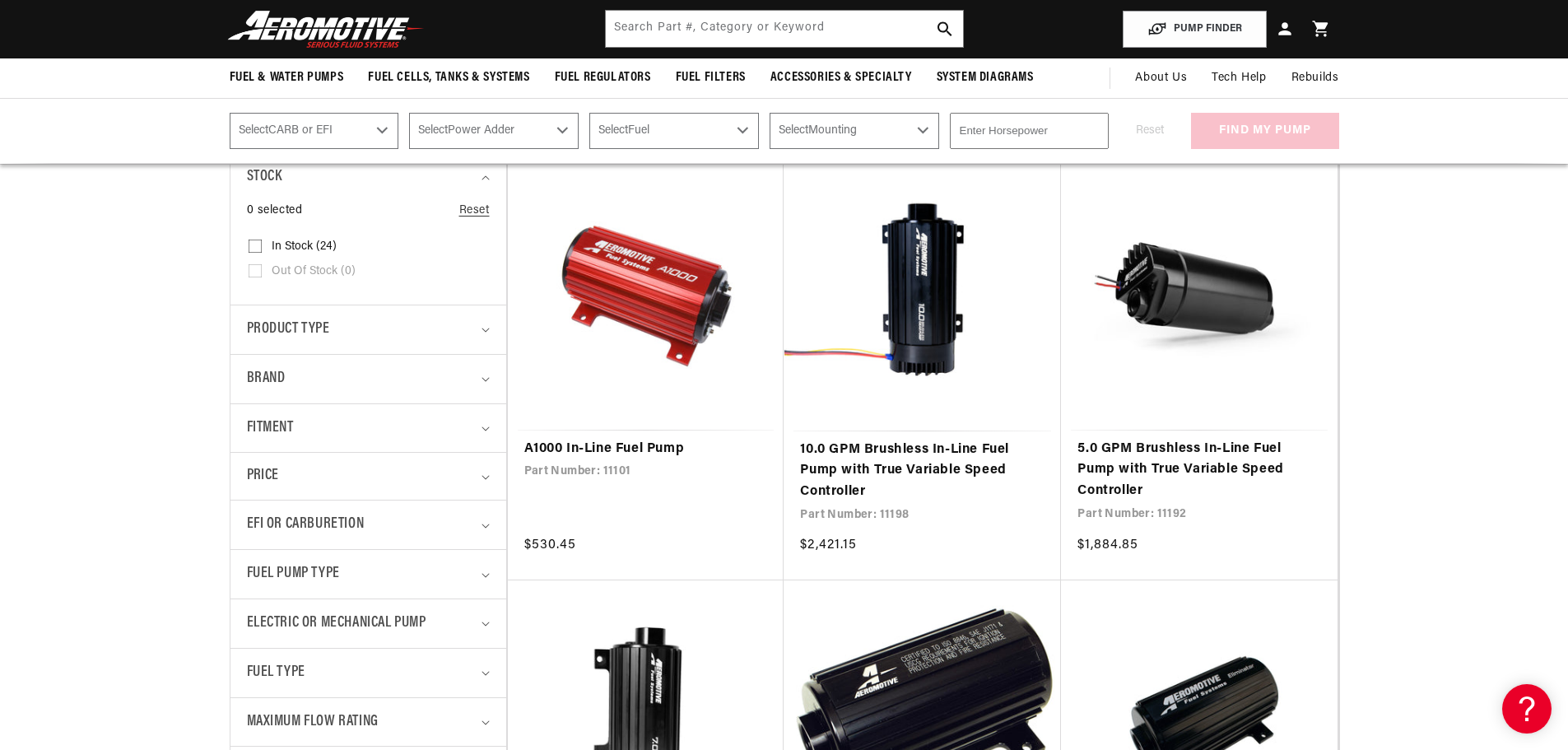
scroll to position [329, 0]
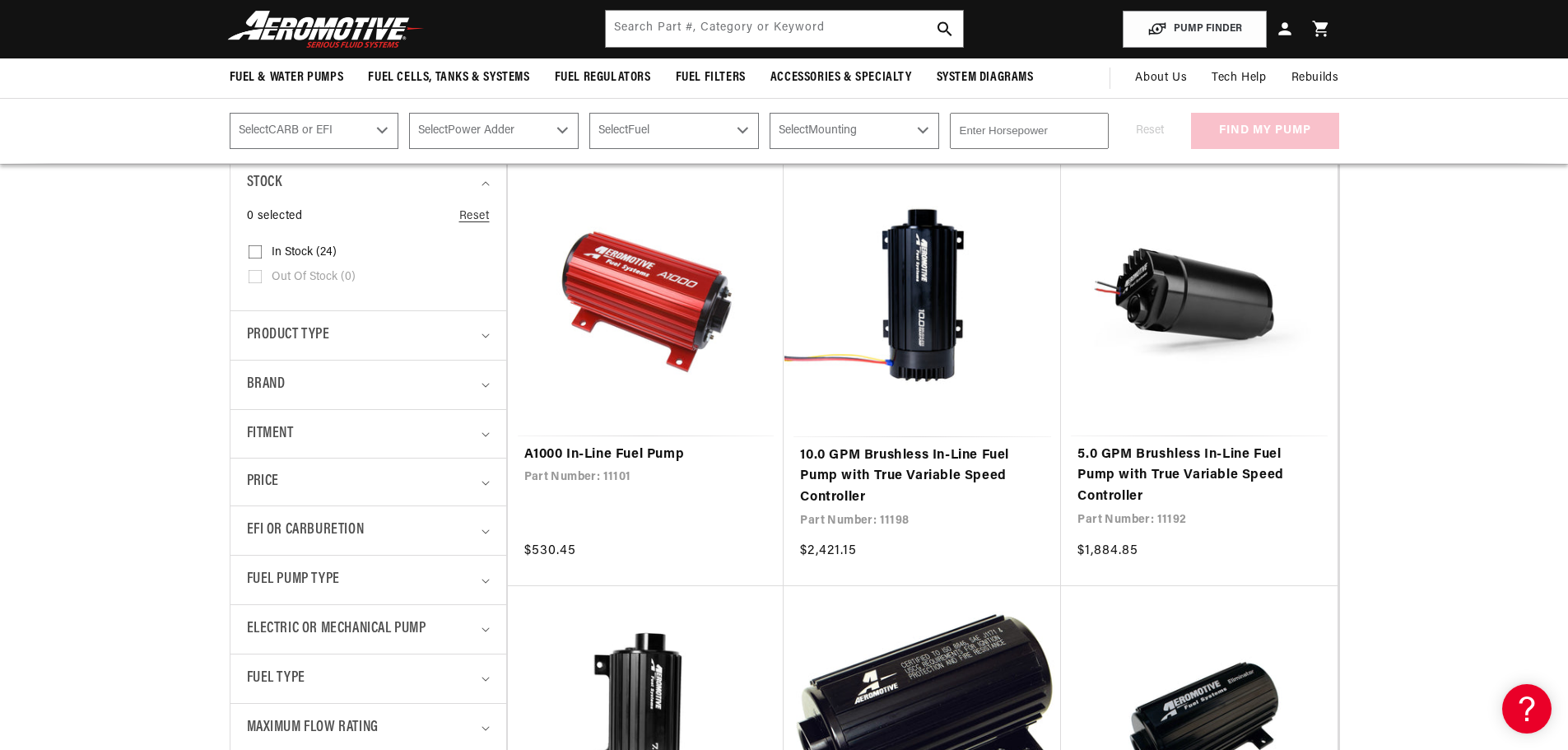
click at [351, 136] on select "Select CARB or EFI Carbureted Fuel Injected" at bounding box center [314, 131] width 169 height 37
select select "Fuel-Injected"
click at [230, 113] on select "Select CARB or EFI Carbureted Fuel Injected" at bounding box center [314, 131] width 169 height 37
select select "Fuel-Injected"
click at [468, 144] on select "Select Power Adder No - Naturally Aspirated Yes - Forced Induction" at bounding box center [493, 131] width 169 height 37
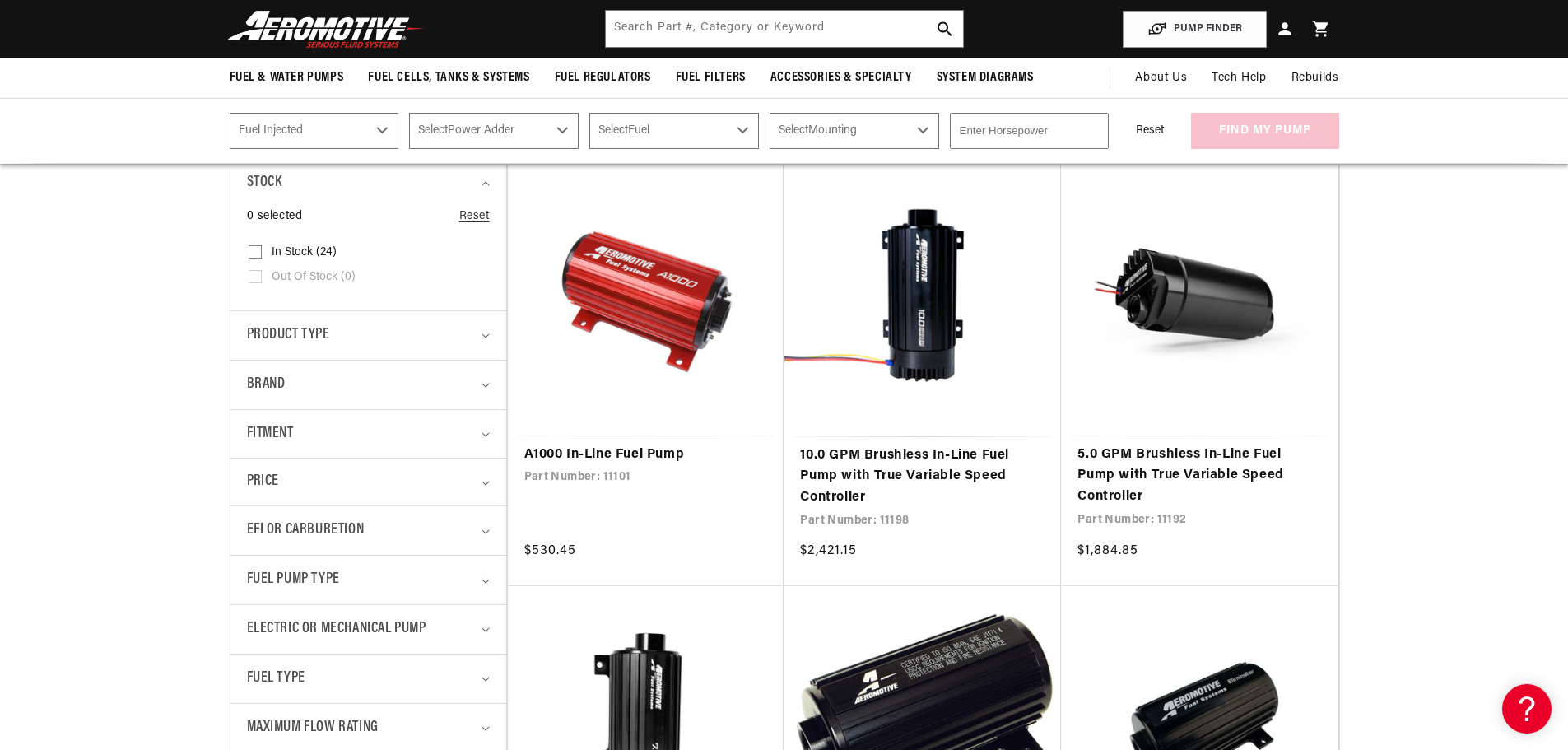
select select "Yes-Forced-Induction"
click at [409, 113] on select "Select Power Adder No - Naturally Aspirated Yes - Forced Induction" at bounding box center [493, 131] width 169 height 37
select select "Yes-Forced-Induction"
click at [709, 134] on select "Select Fuel E85 Gas" at bounding box center [674, 131] width 169 height 37
select select "Gas"
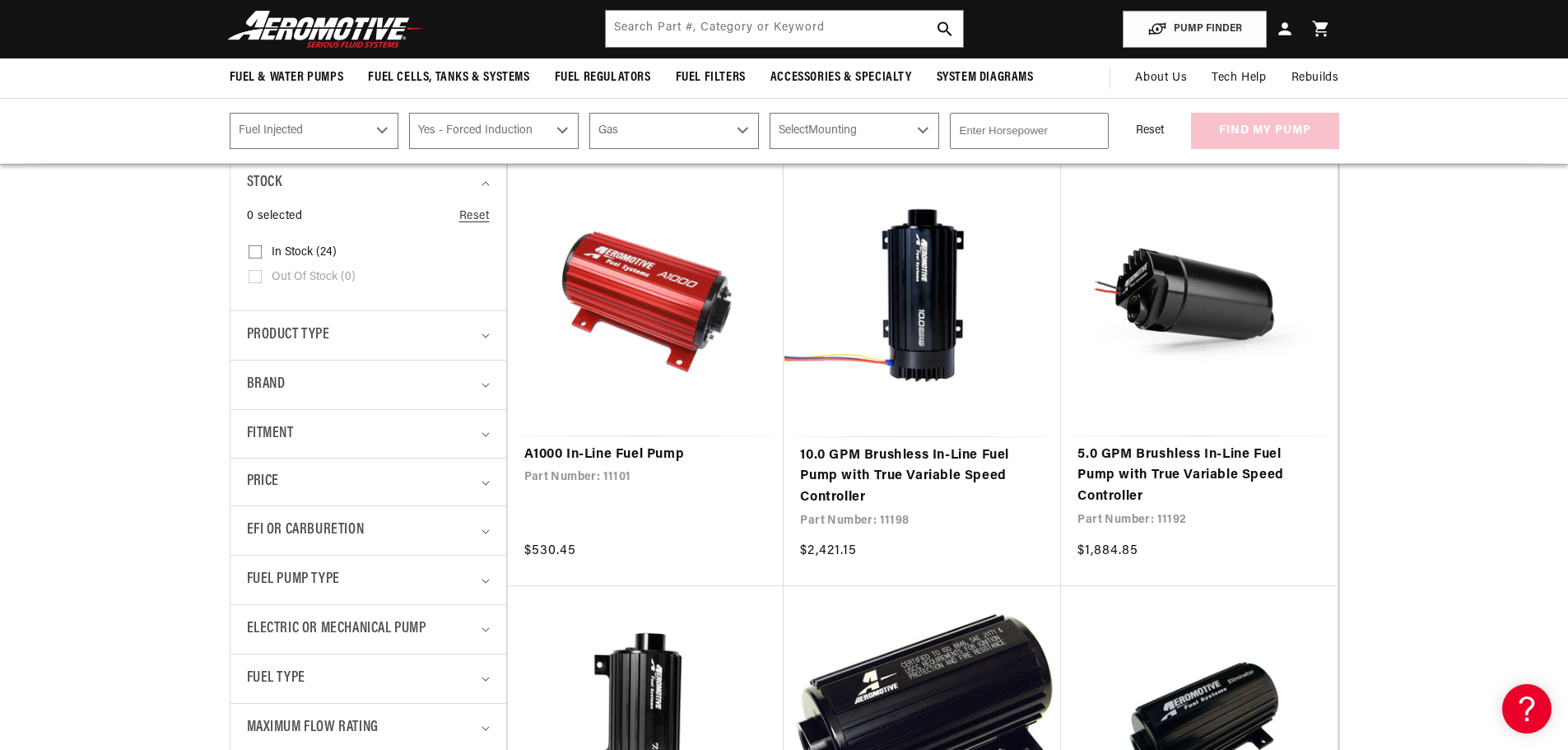
click at [590, 113] on select "Select Fuel E85 Gas" at bounding box center [674, 131] width 169 height 37
select select "Gas"
click at [815, 127] on select "Select Mounting External In-Tank" at bounding box center [854, 131] width 169 height 37
select select "In-Tank"
click at [769, 113] on select "Select Mounting External In-Tank" at bounding box center [854, 131] width 169 height 37
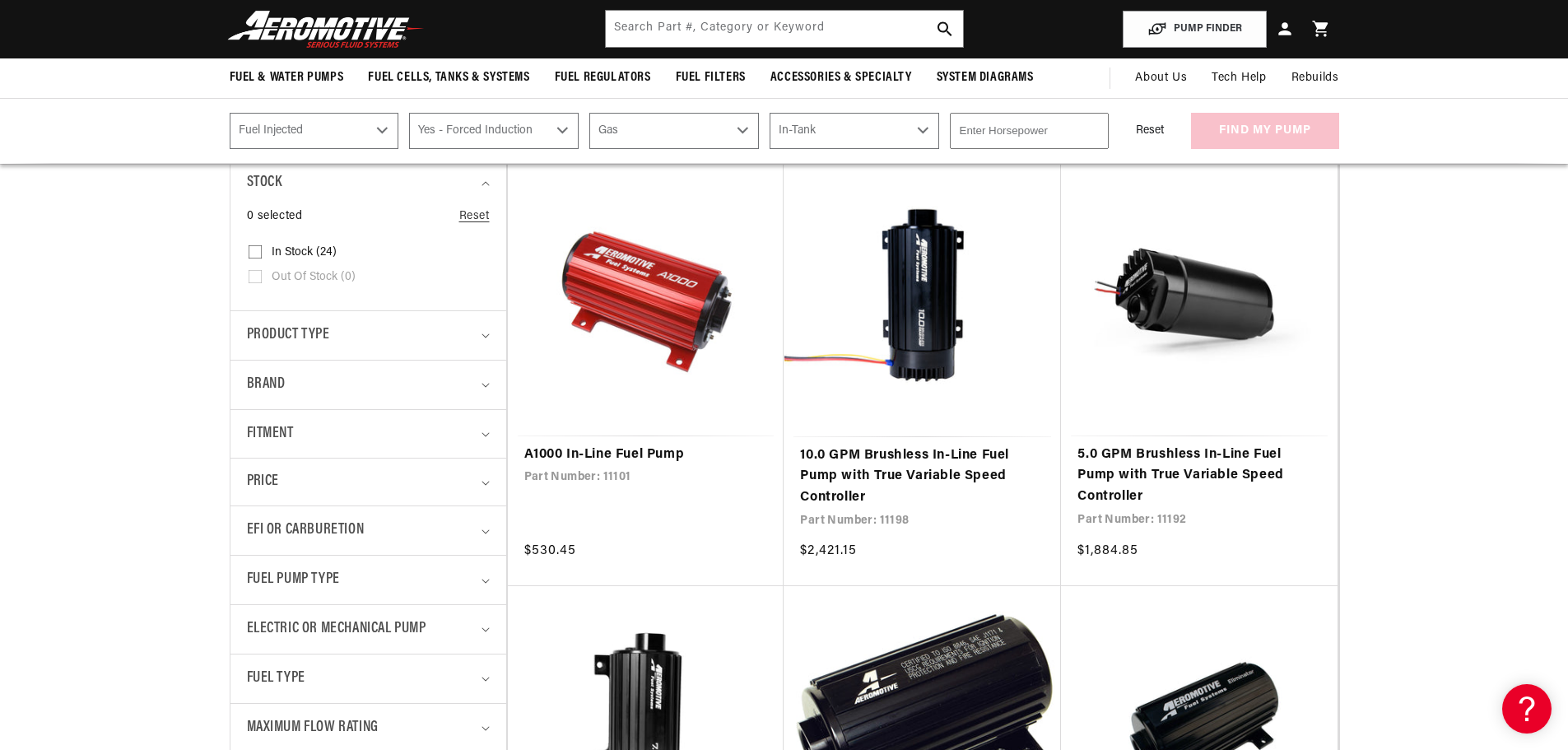
click at [815, 133] on select "Select Mounting External In-Tank" at bounding box center [854, 131] width 169 height 37
click at [769, 113] on select "Select Mounting External In-Tank" at bounding box center [854, 131] width 169 height 37
select select "External"
click at [984, 132] on input "number" at bounding box center [1030, 131] width 159 height 37
type input "1800"
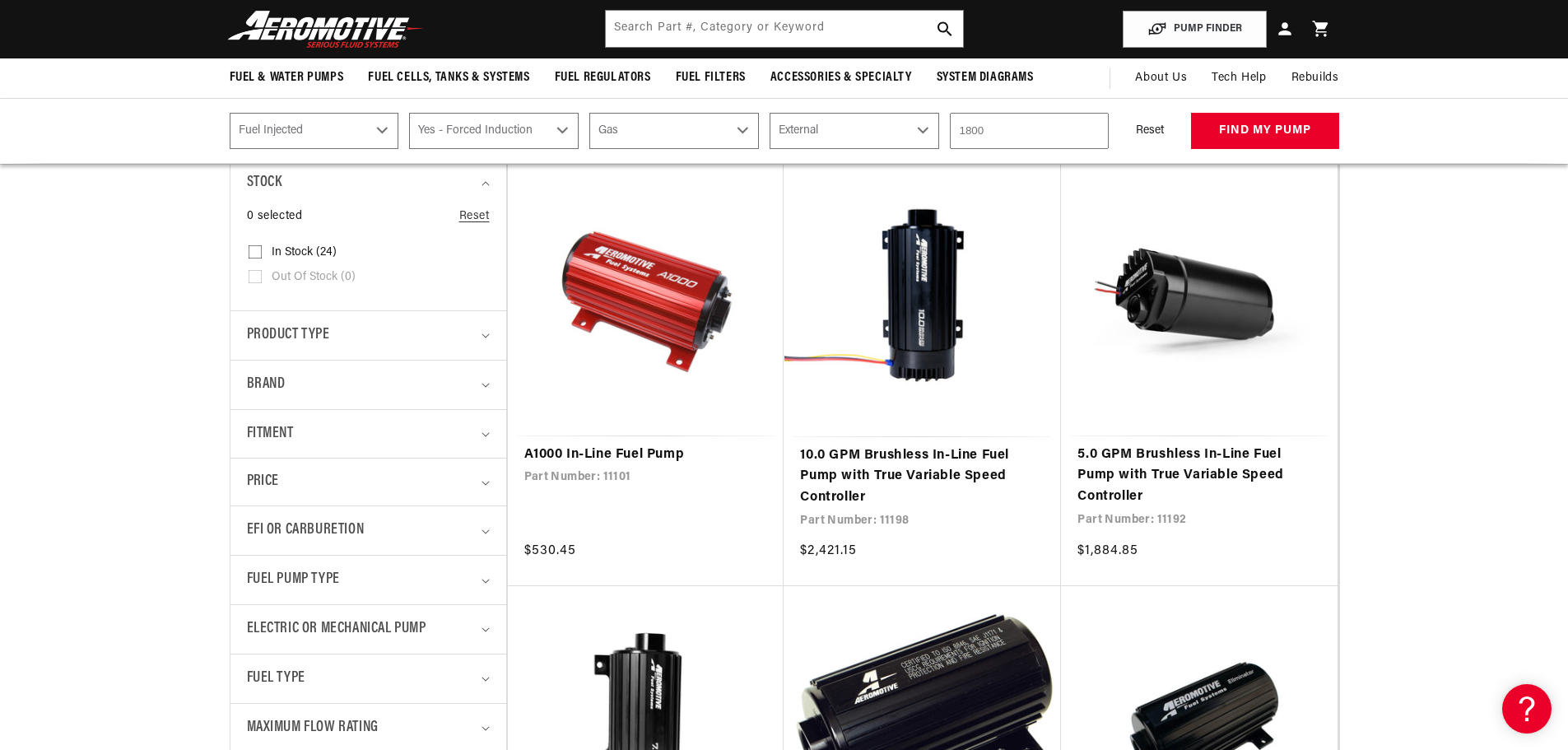
click at [1363, 149] on div "Select CARB or EFI Carbureted Fuel Injected Select Power Adder No - Naturally A…" at bounding box center [784, 131] width 1192 height 37
click at [1286, 132] on button "find my pump" at bounding box center [1265, 131] width 148 height 37
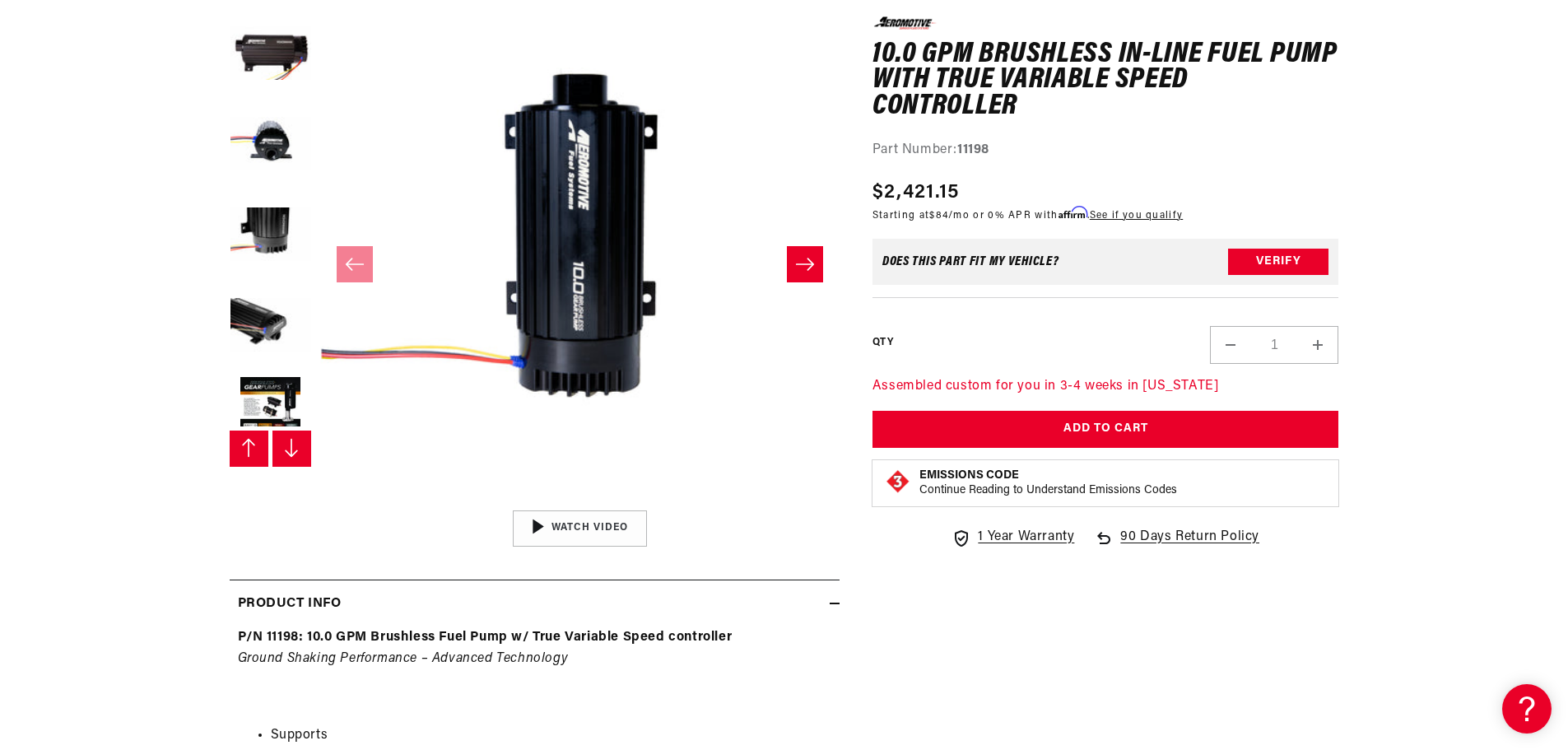
scroll to position [272, 0]
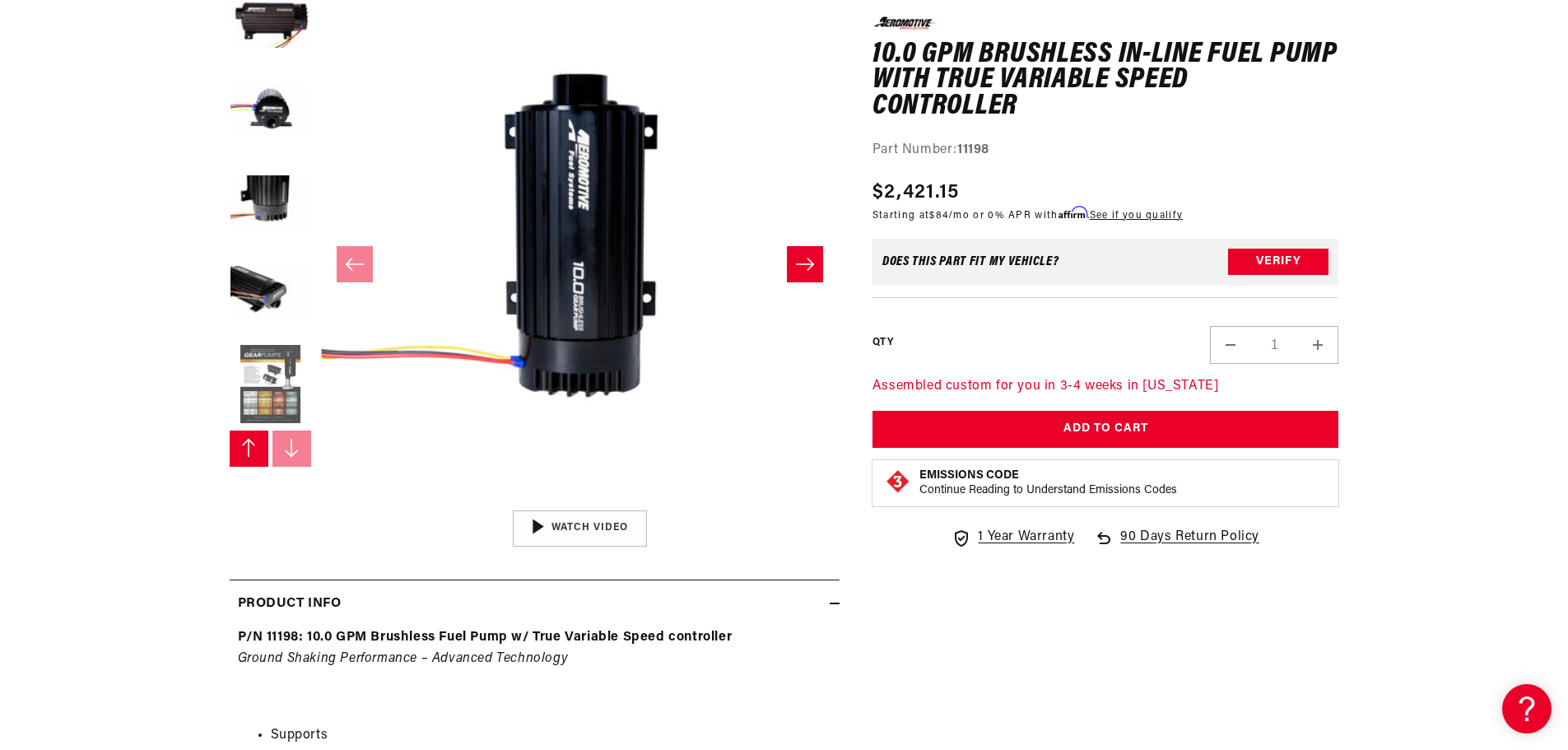
click at [273, 363] on button "Load image 8 in gallery view" at bounding box center [270, 385] width 82 height 82
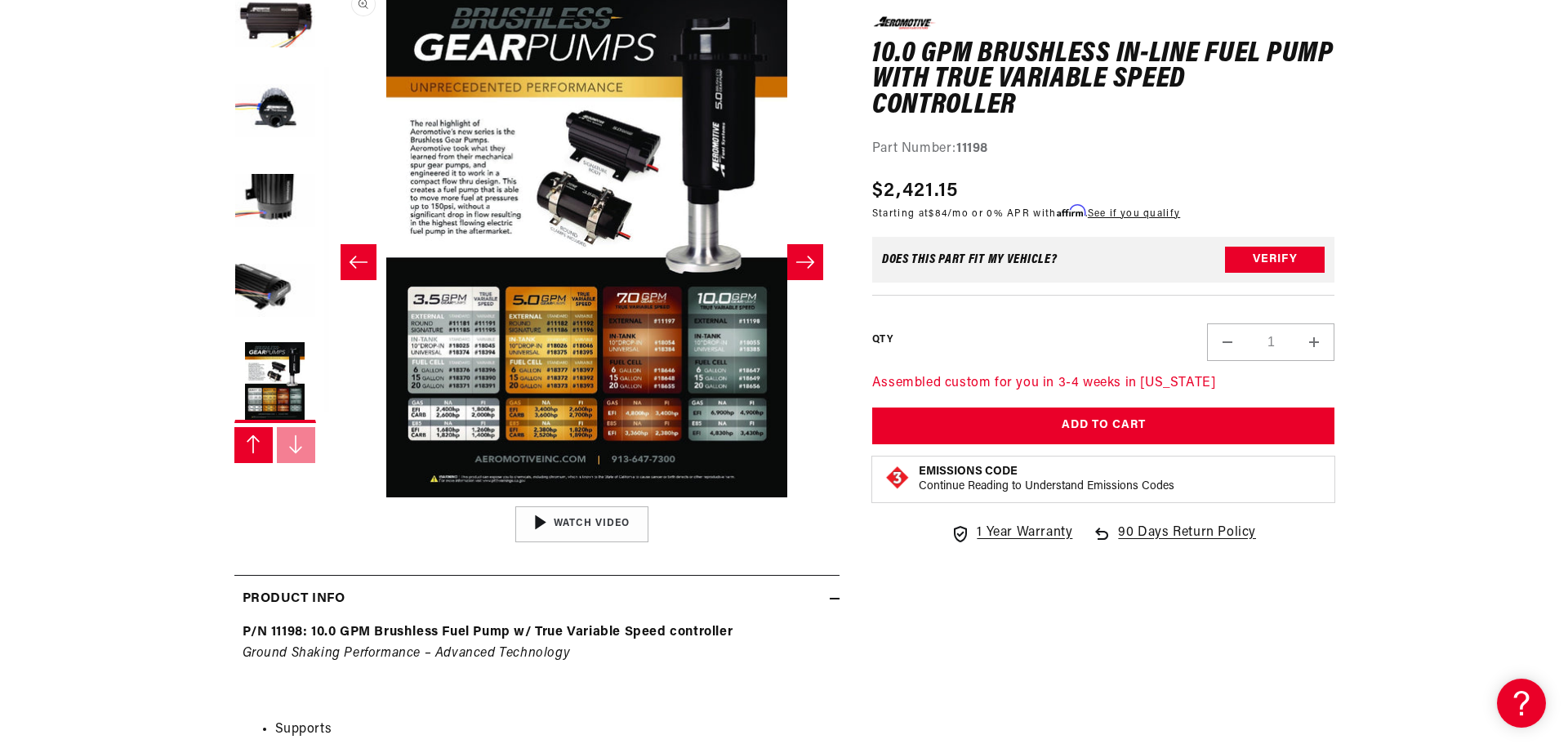
scroll to position [1, 3610]
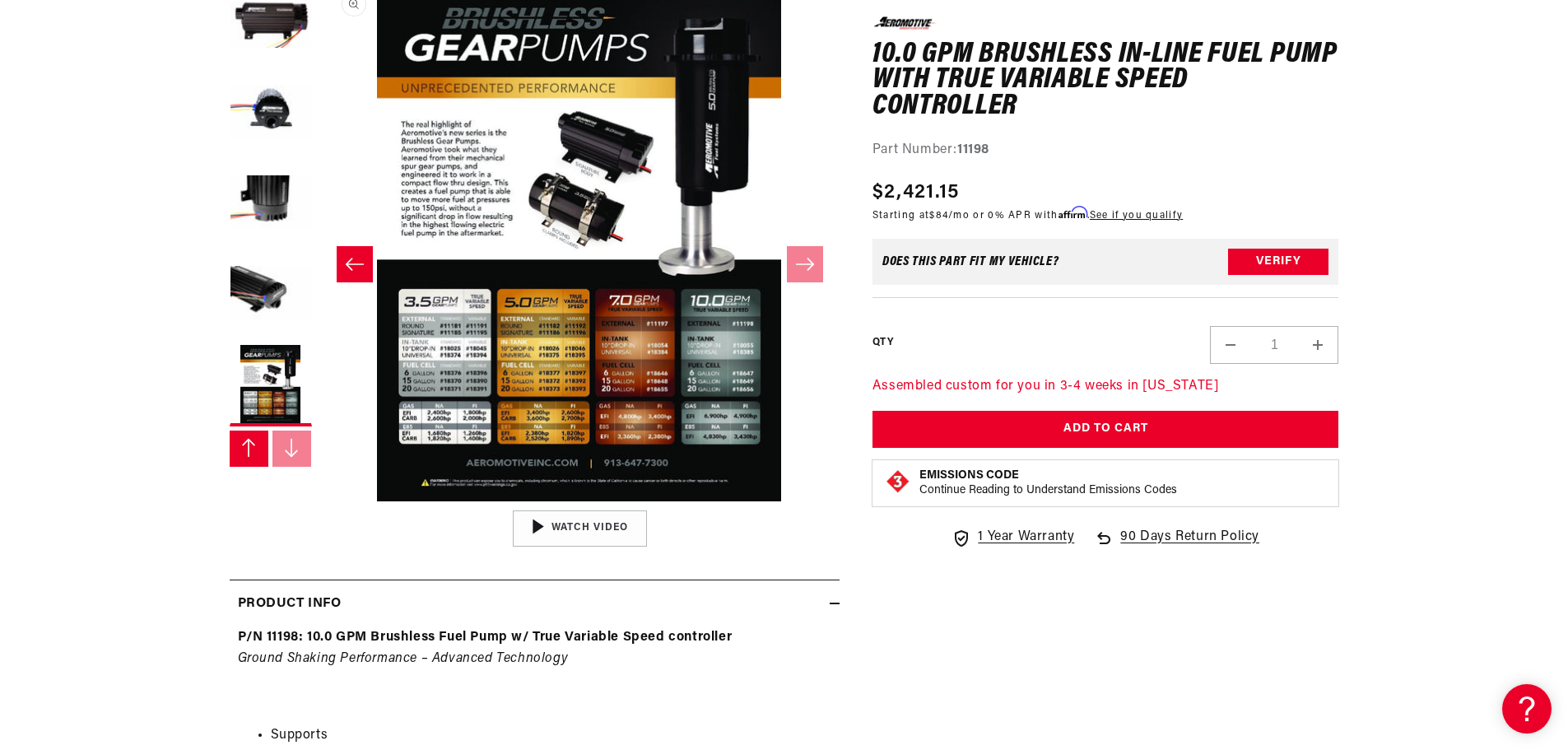
click at [319, 502] on button "Open media 8 in modal" at bounding box center [319, 502] width 0 height 0
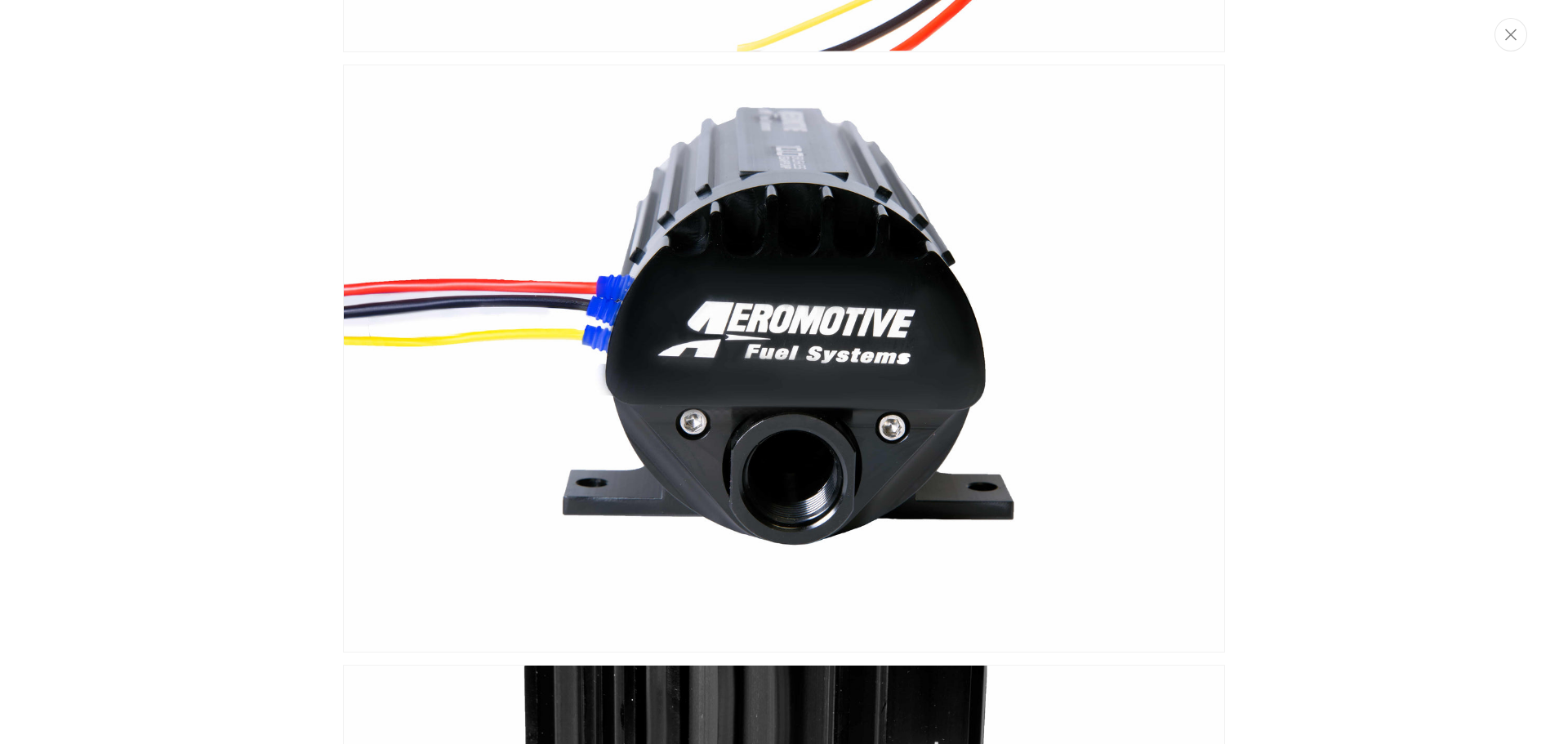
scroll to position [1972, 0]
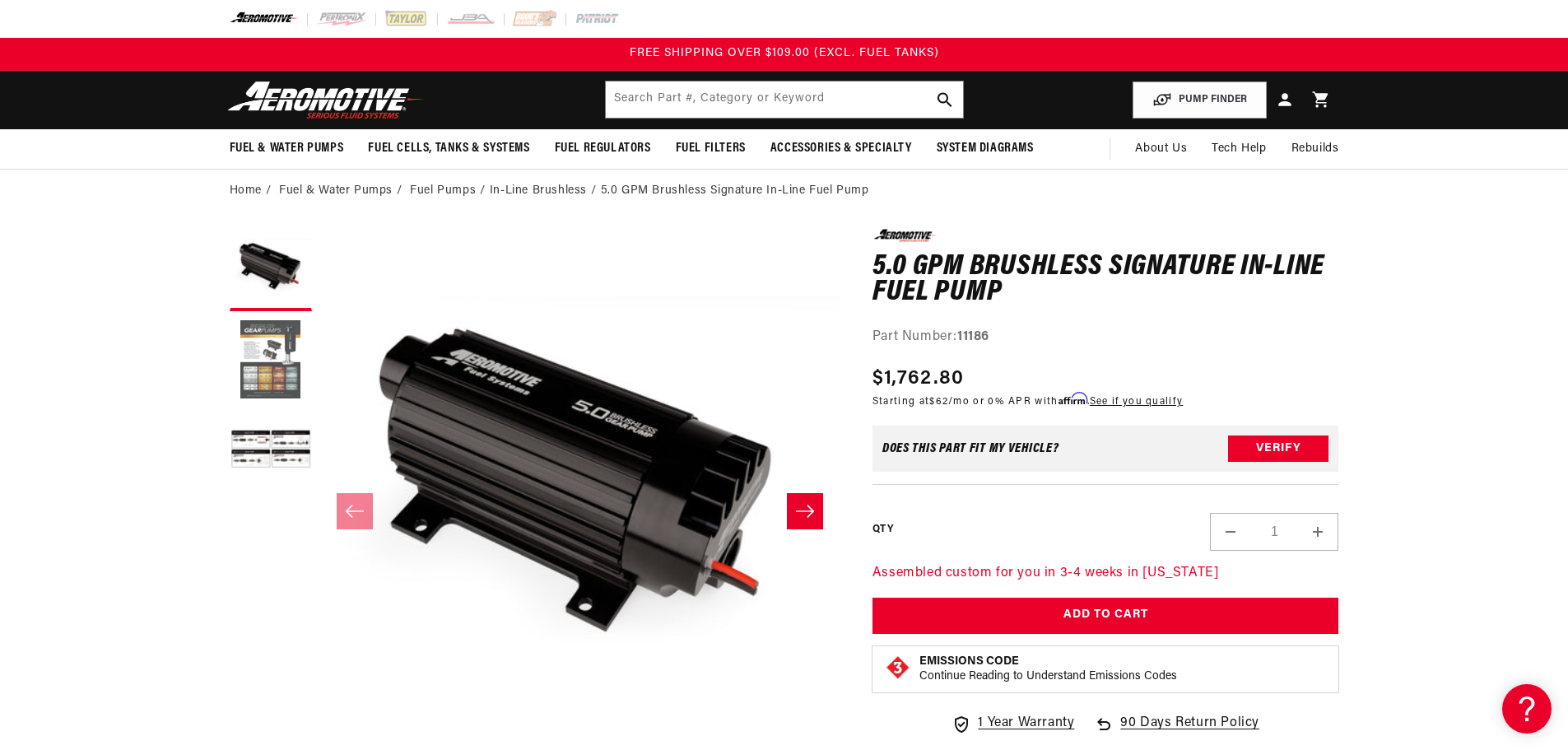
click at [270, 378] on button "Load image 2 in gallery view" at bounding box center [270, 360] width 82 height 82
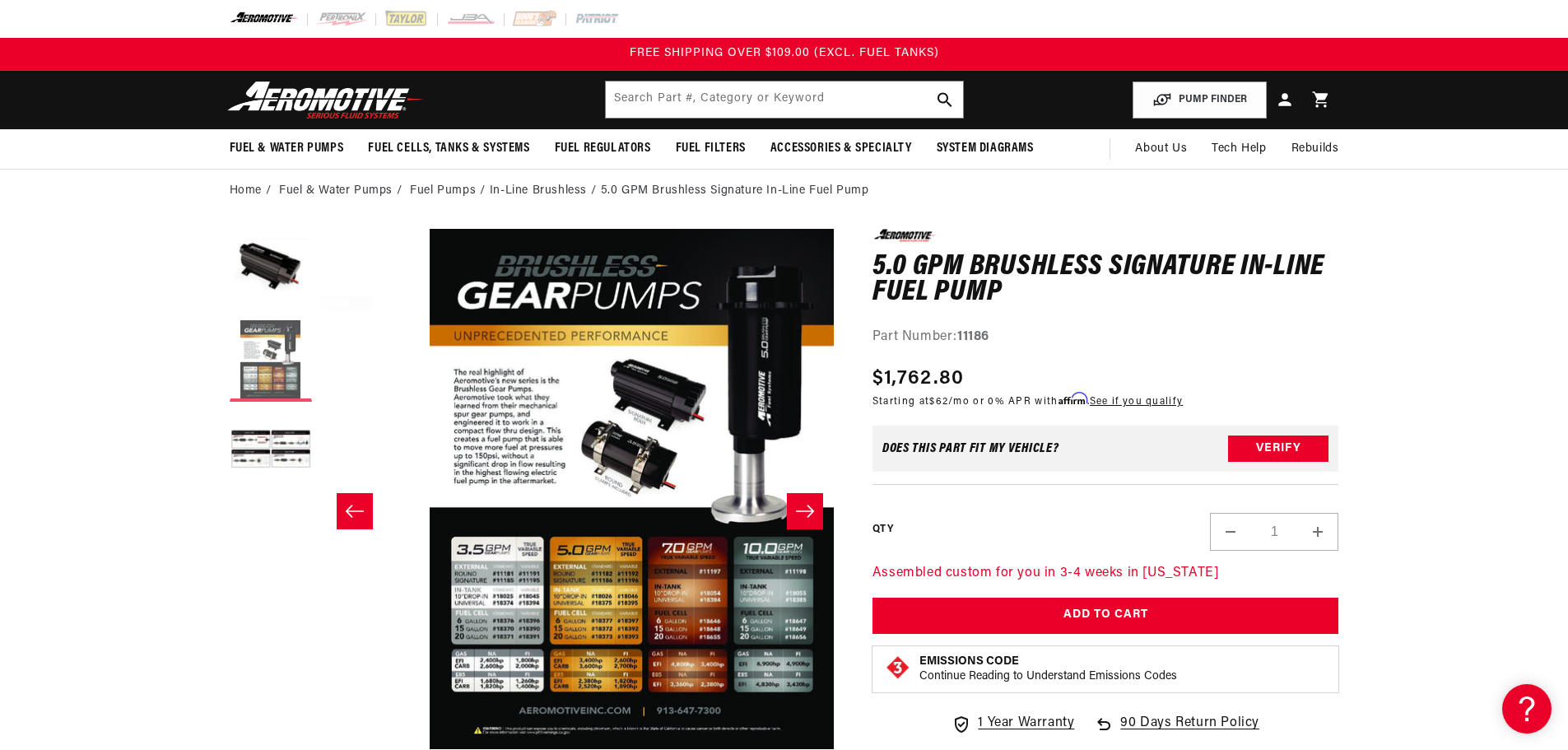
scroll to position [0, 519]
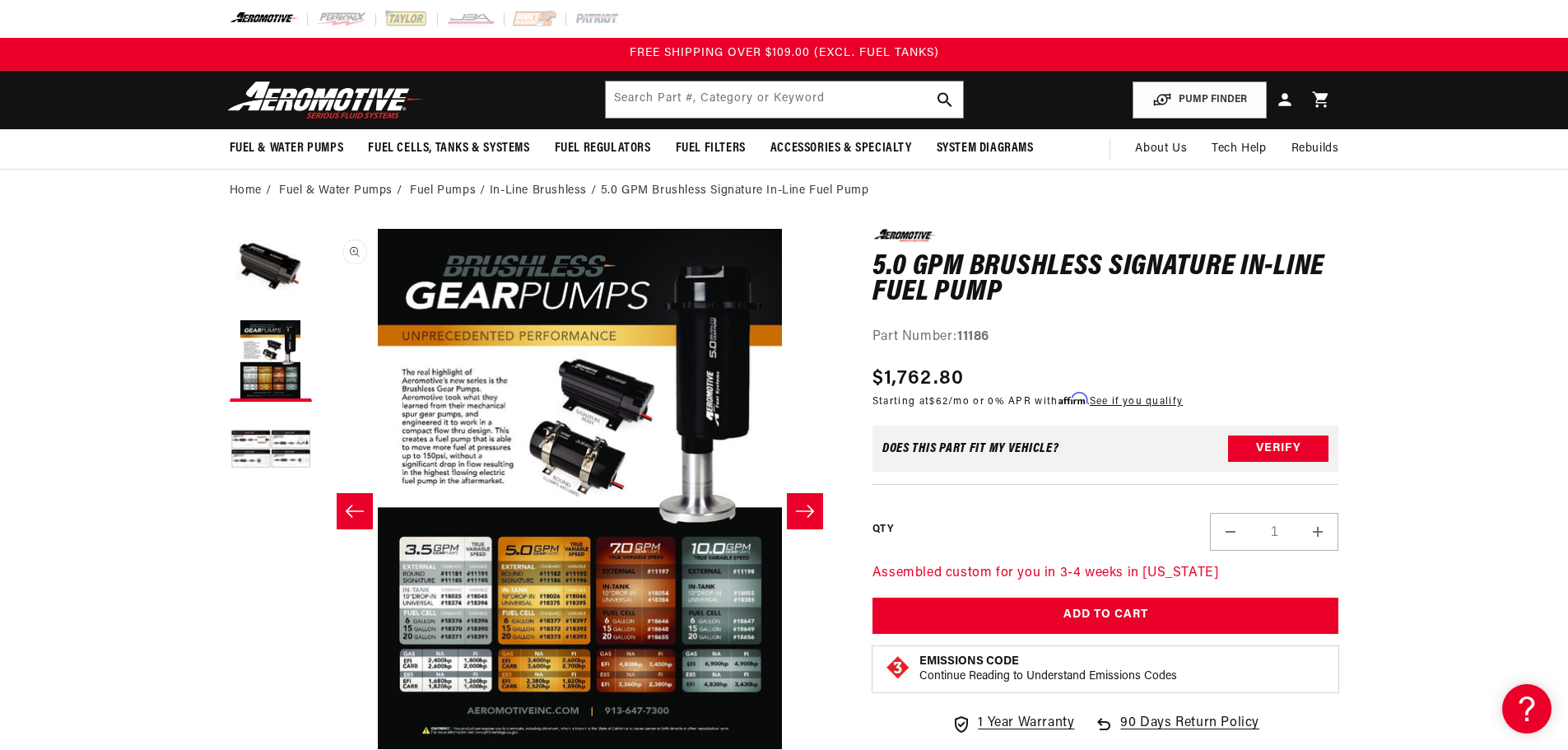
click at [320, 737] on button "Open media 2 in modal" at bounding box center [320, 749] width 0 height 0
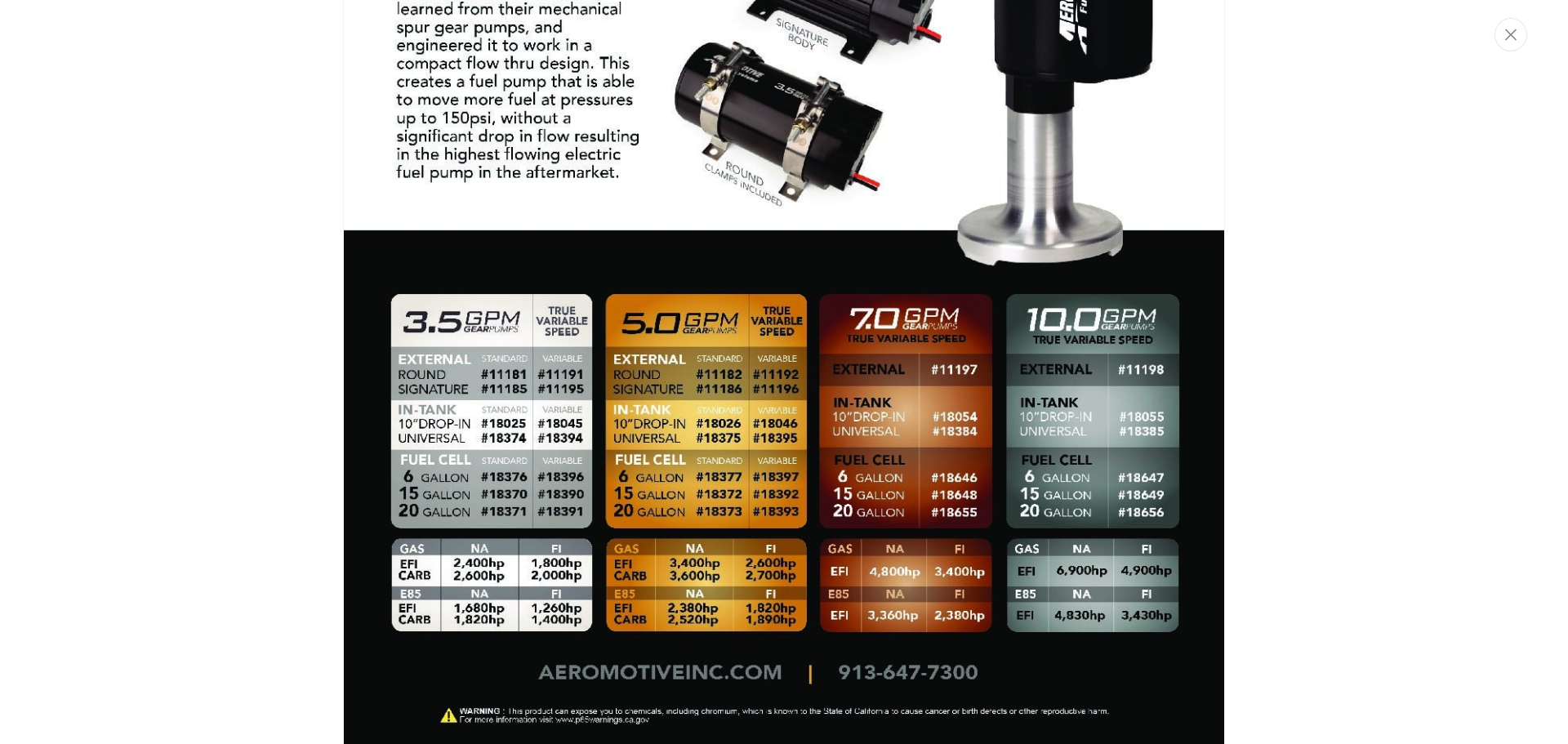
scroll to position [714, 0]
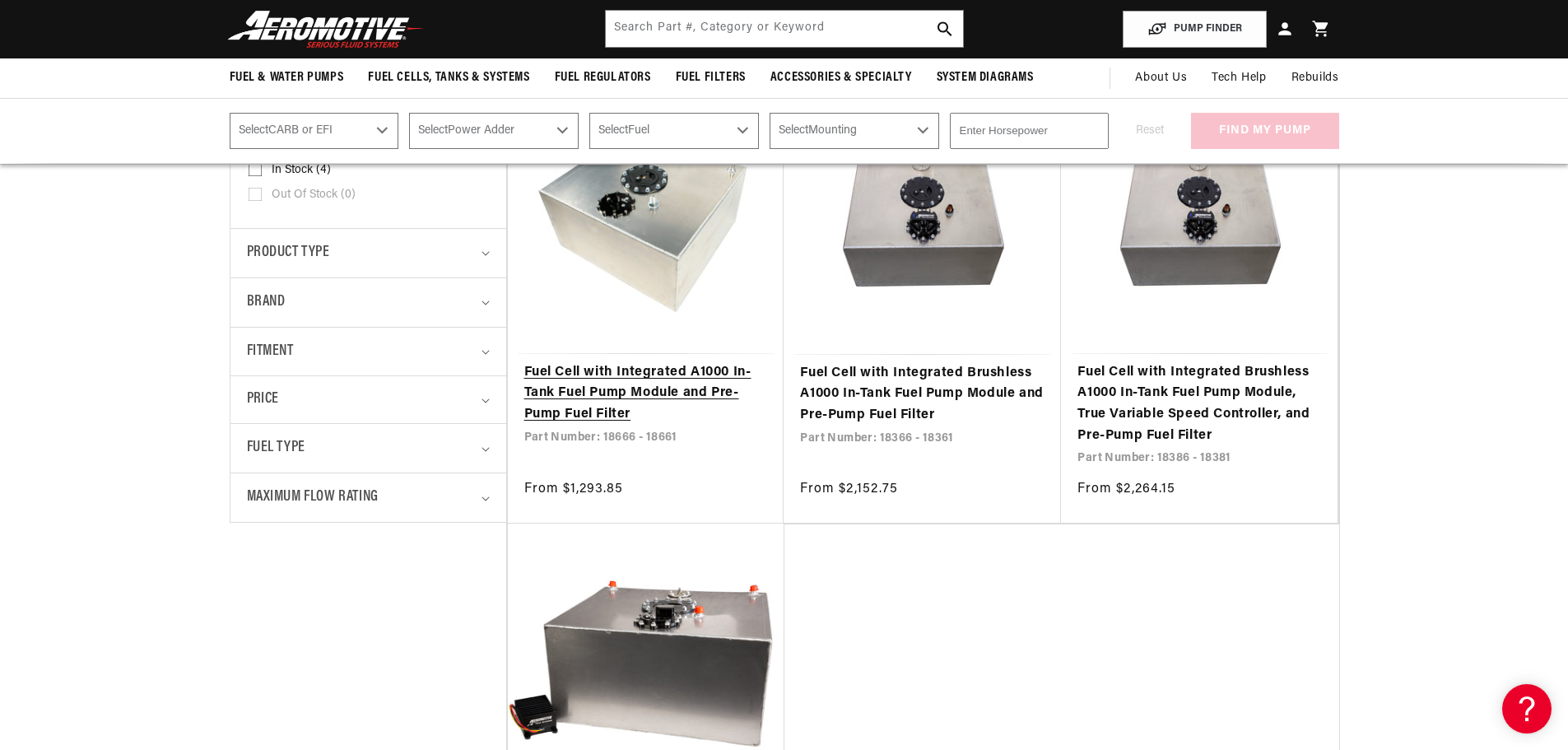
scroll to position [329, 0]
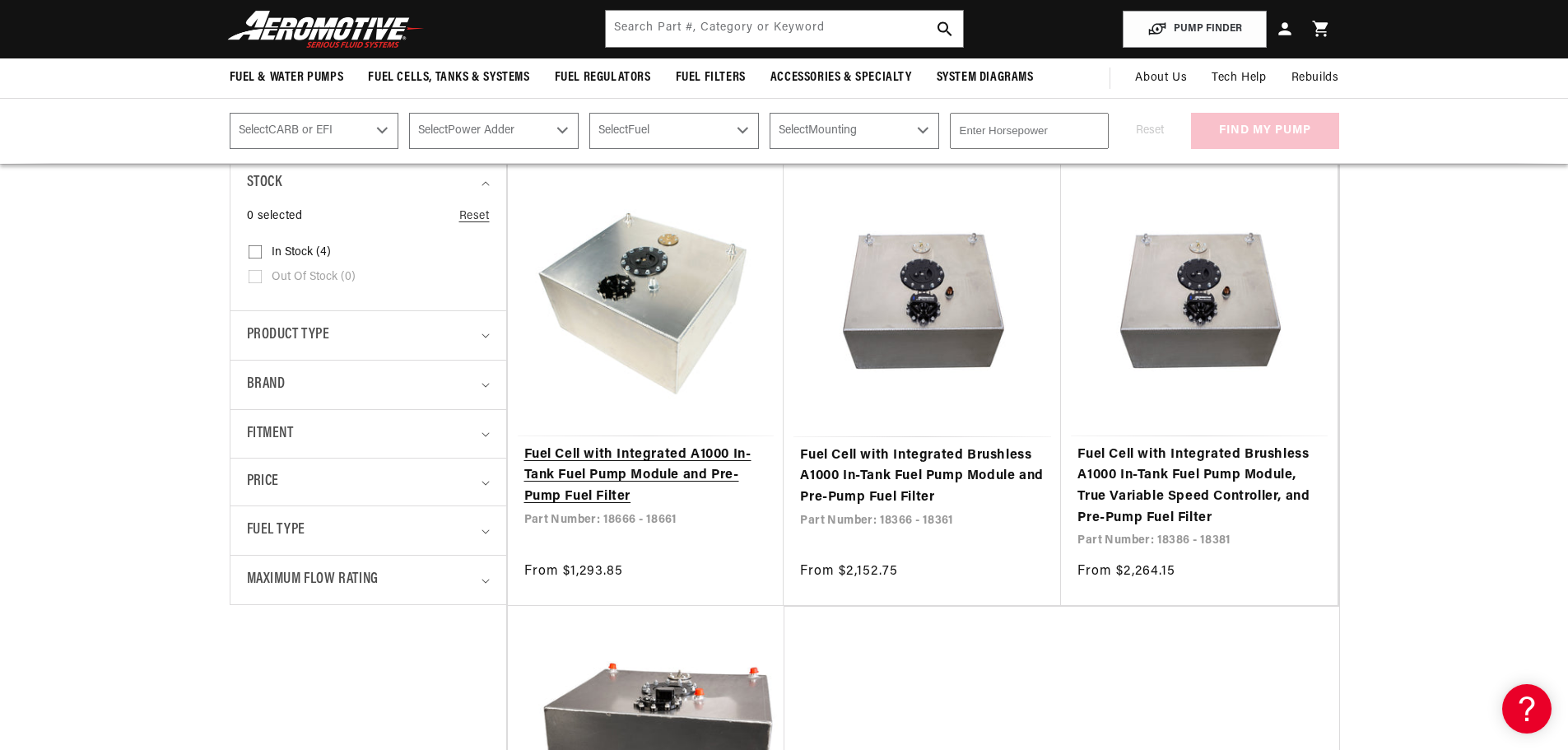
click at [658, 472] on link "Fuel Cell with Integrated A1000 In-Tank Fuel Pump Module and Pre-Pump Fuel Filt…" at bounding box center [646, 476] width 244 height 63
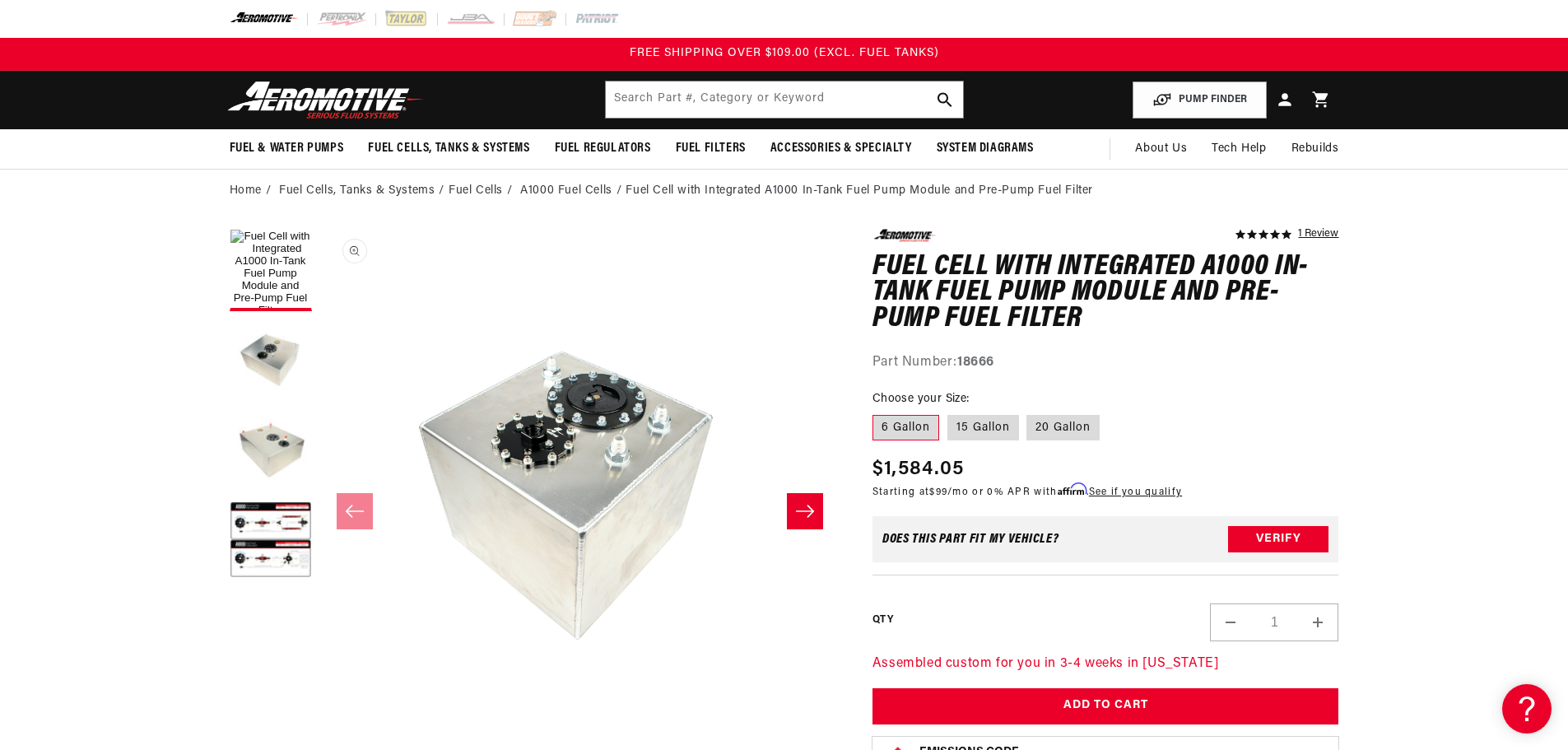
click at [320, 737] on button "Open media 1 in modal" at bounding box center [320, 748] width 0 height 0
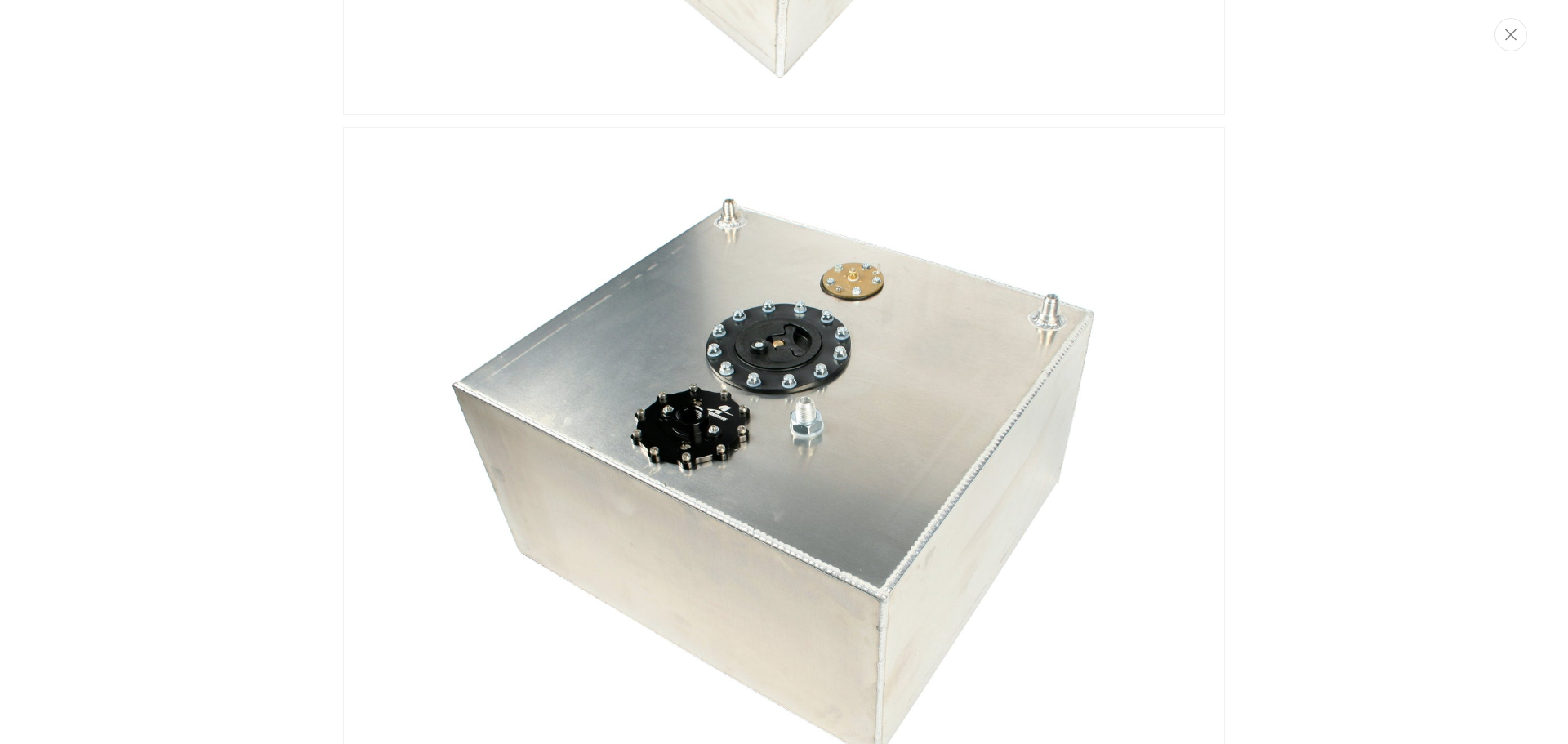
scroll to position [735, 0]
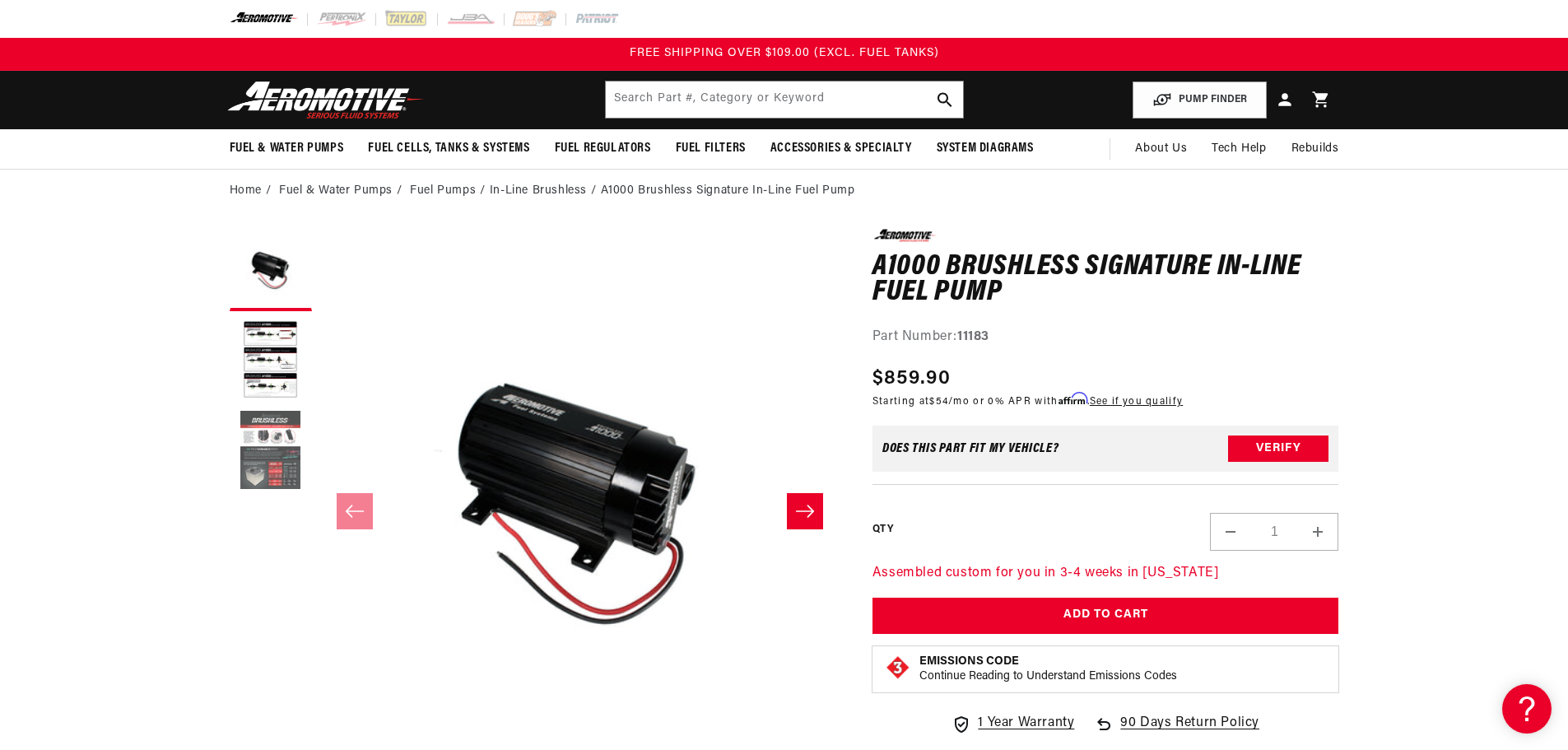
click at [298, 468] on button "Load image 3 in gallery view" at bounding box center [270, 450] width 82 height 82
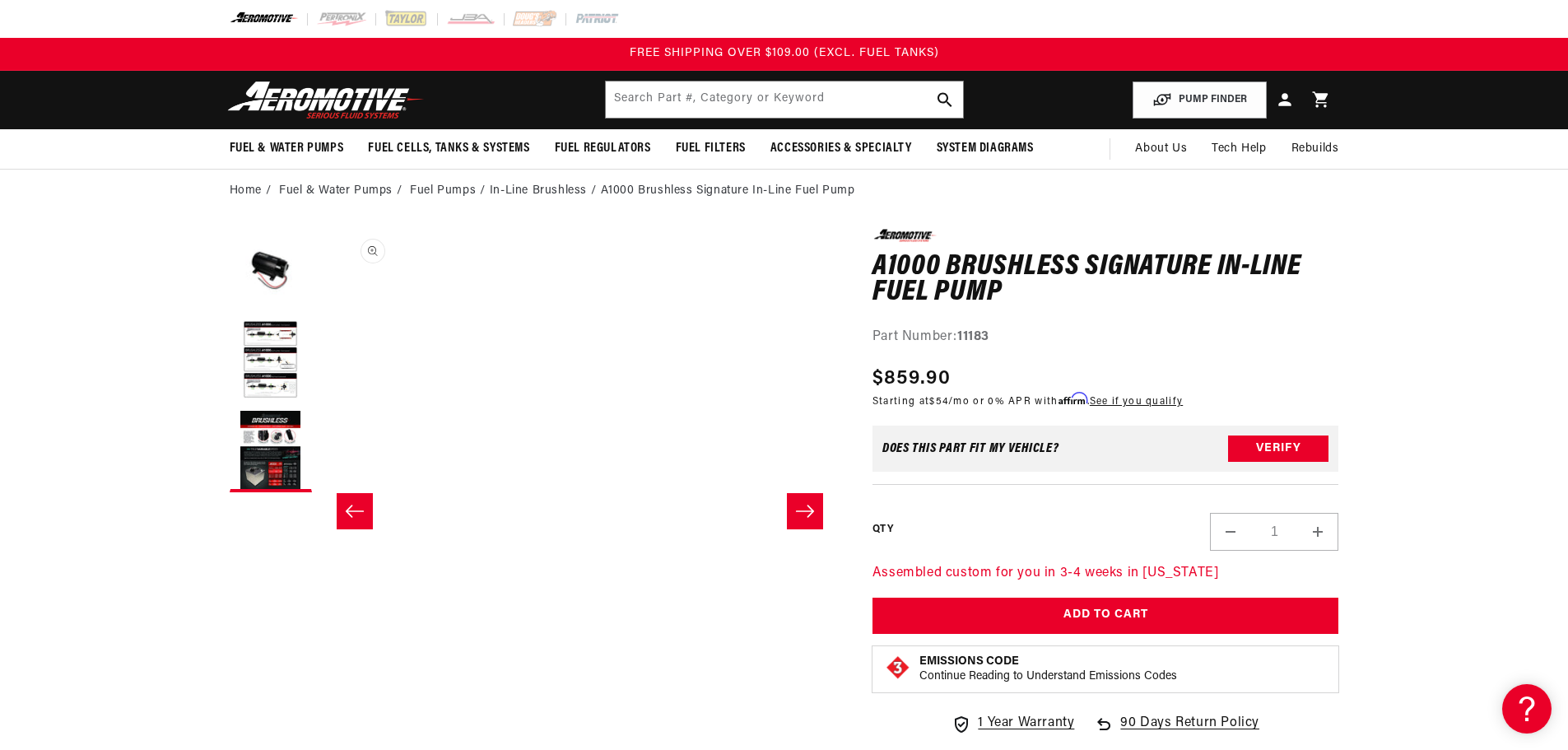
scroll to position [1, 1040]
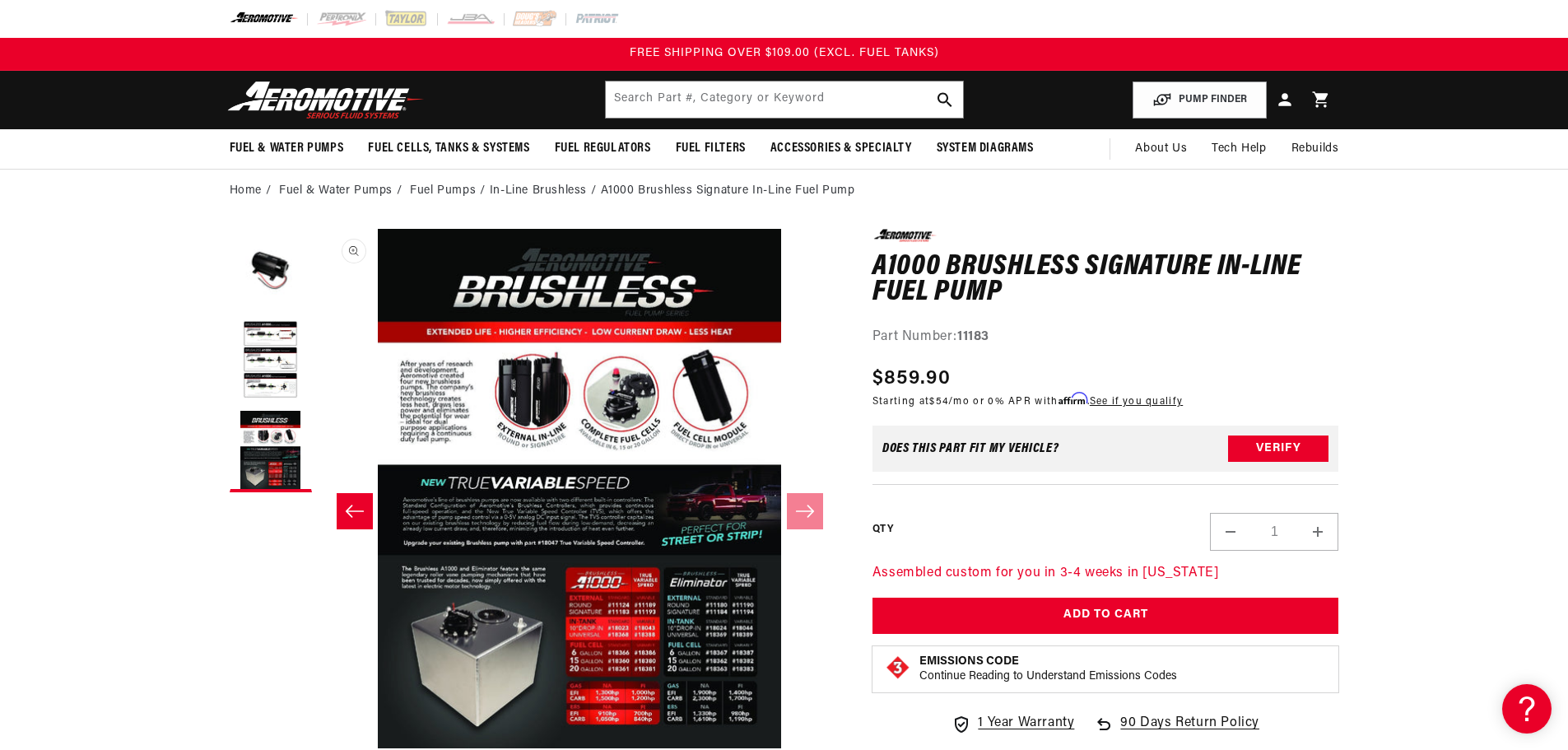
click at [319, 748] on button "Open media 3 in modal" at bounding box center [319, 748] width 0 height 0
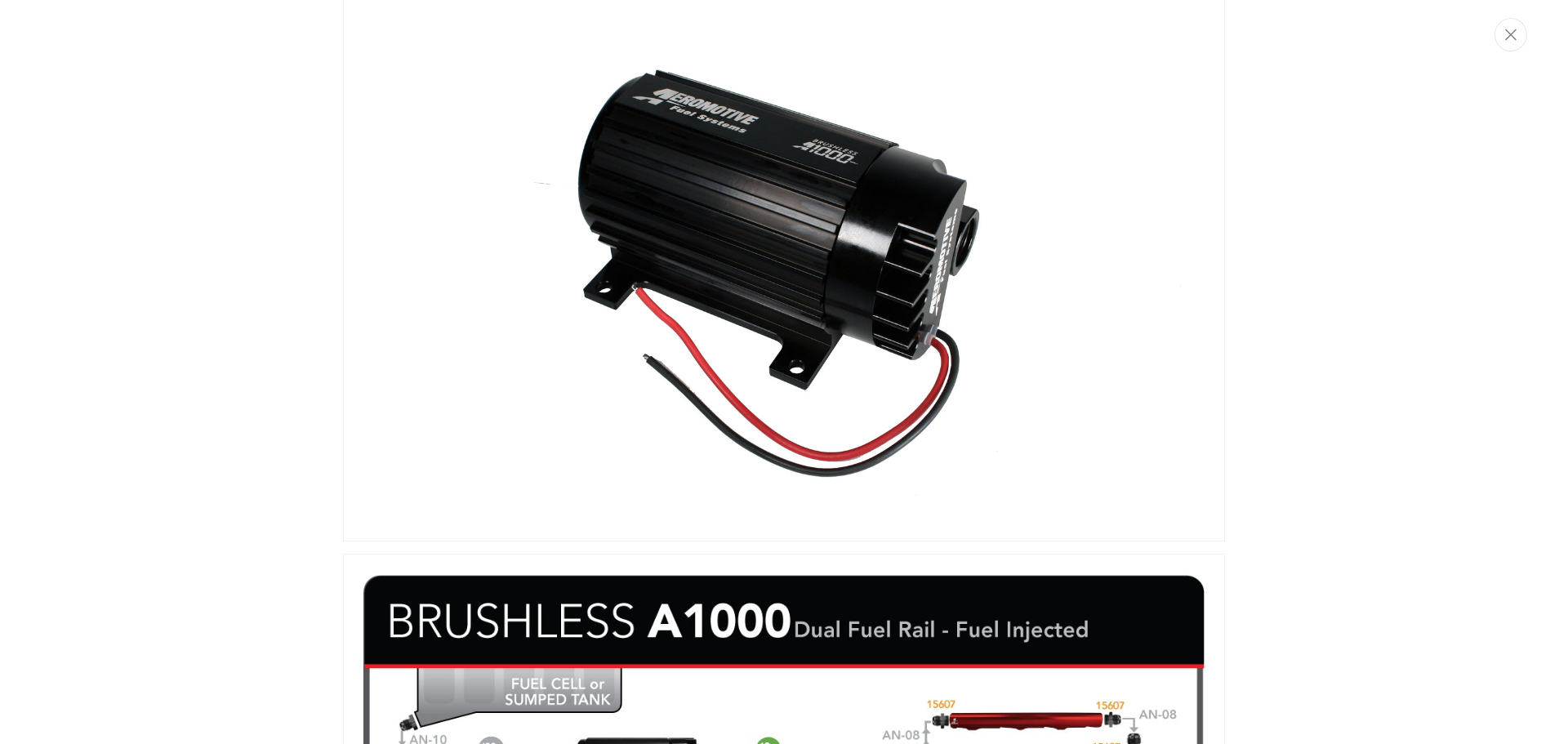
scroll to position [408, 0]
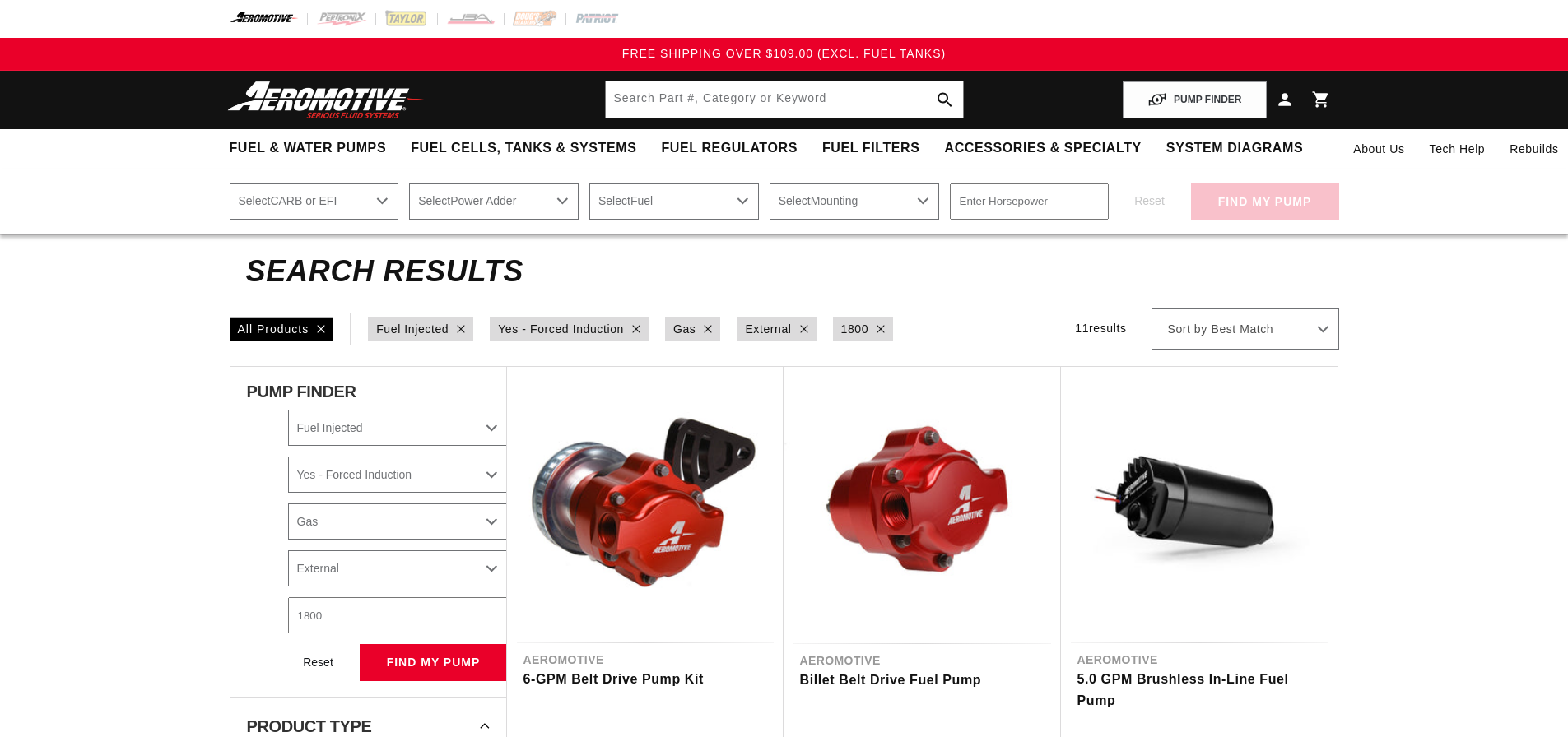
select select "Fuel-Injected"
select select "Yes-Forced-Induction"
select select "Gas"
select select "External"
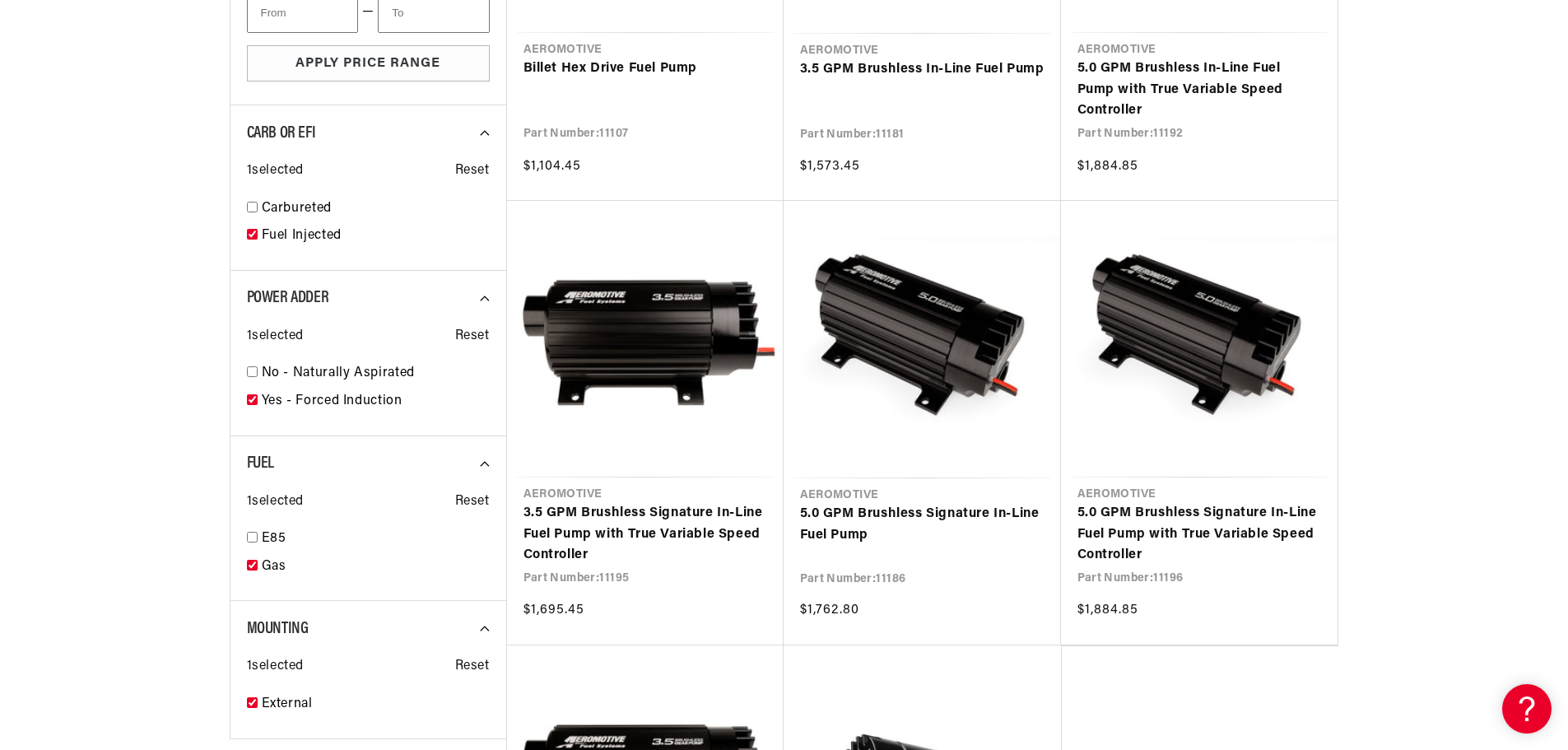
scroll to position [1071, 0]
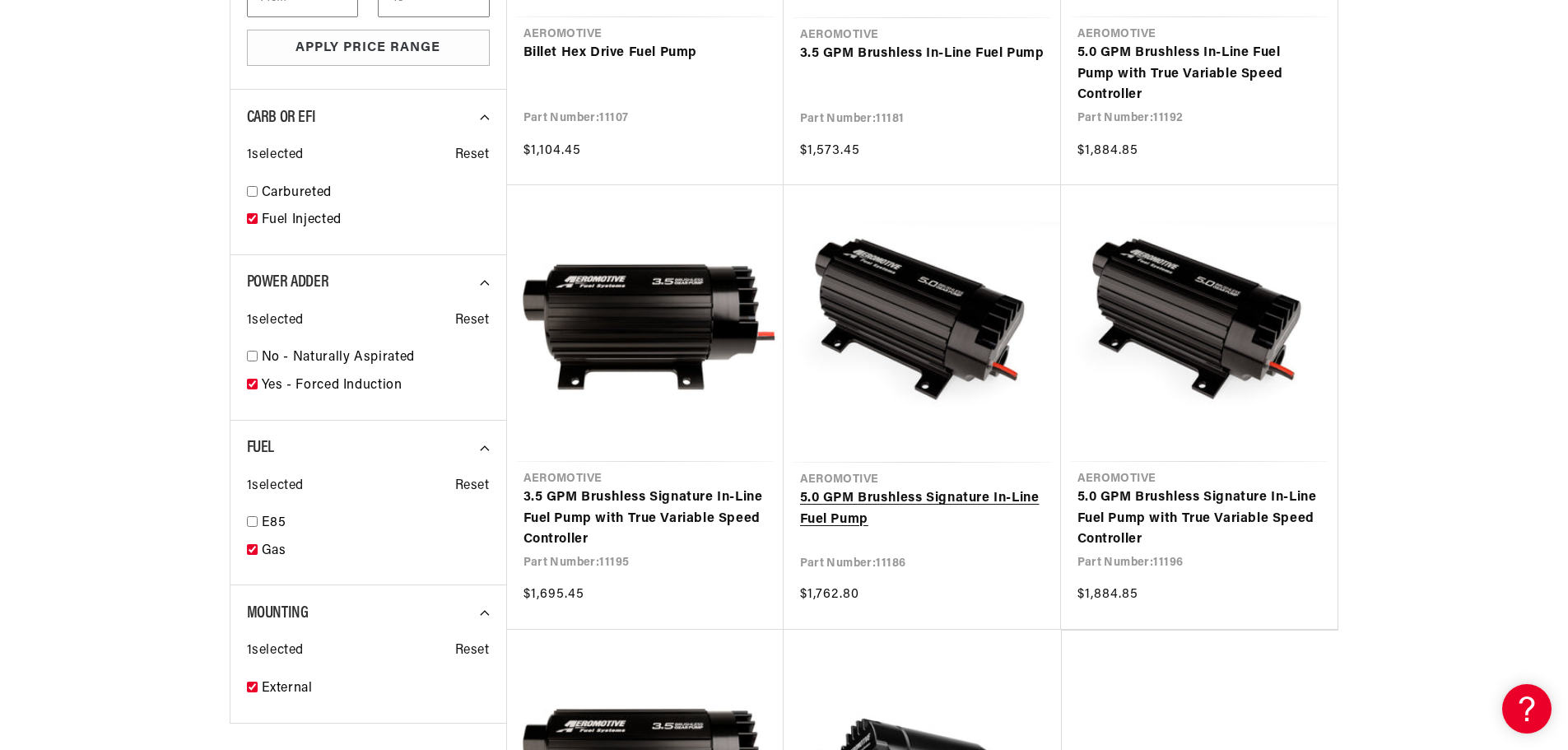
click at [944, 497] on link "5.0 GPM Brushless Signature In-Line Fuel Pump" at bounding box center [922, 509] width 245 height 42
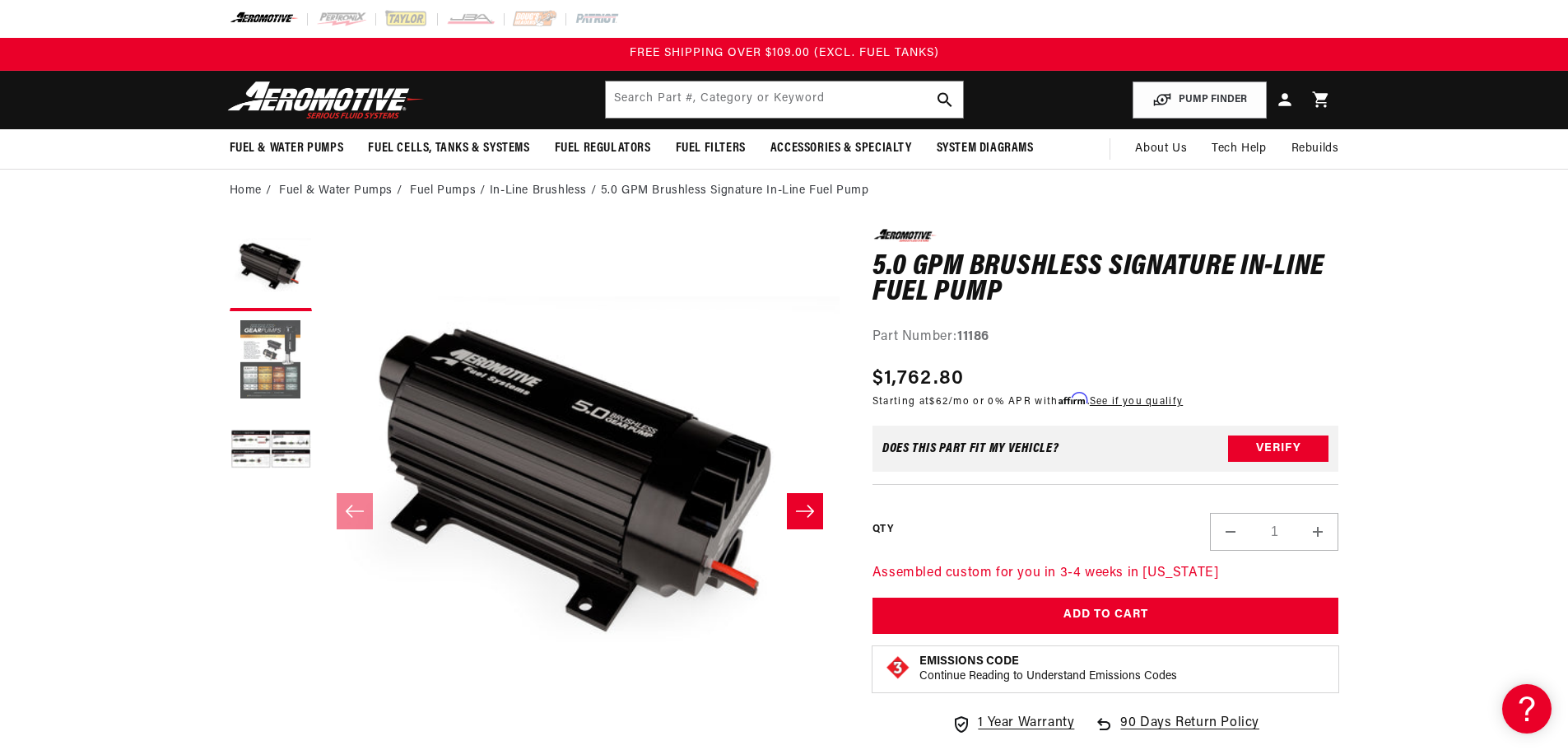
click at [242, 358] on button "Load image 2 in gallery view" at bounding box center [270, 360] width 82 height 82
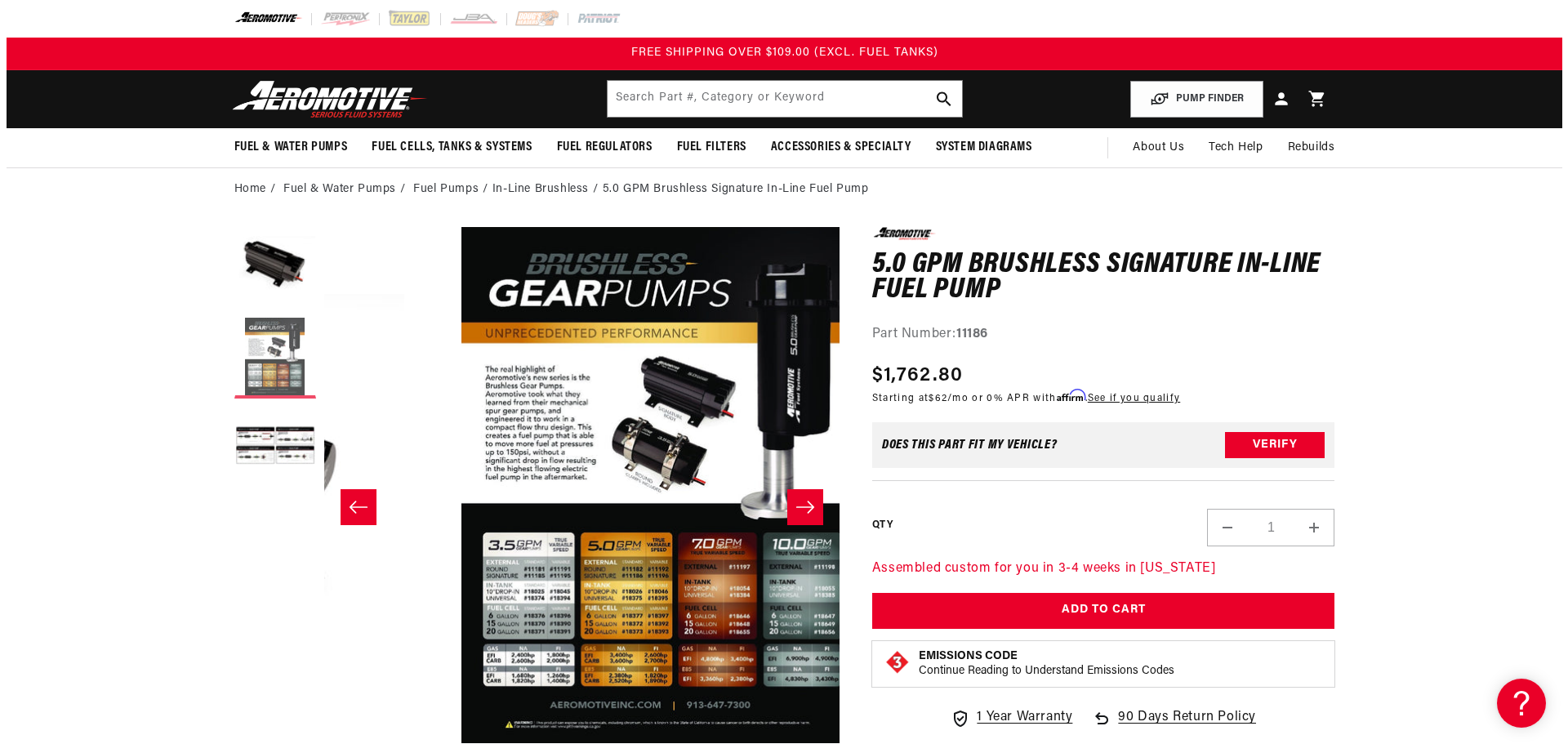
scroll to position [0, 515]
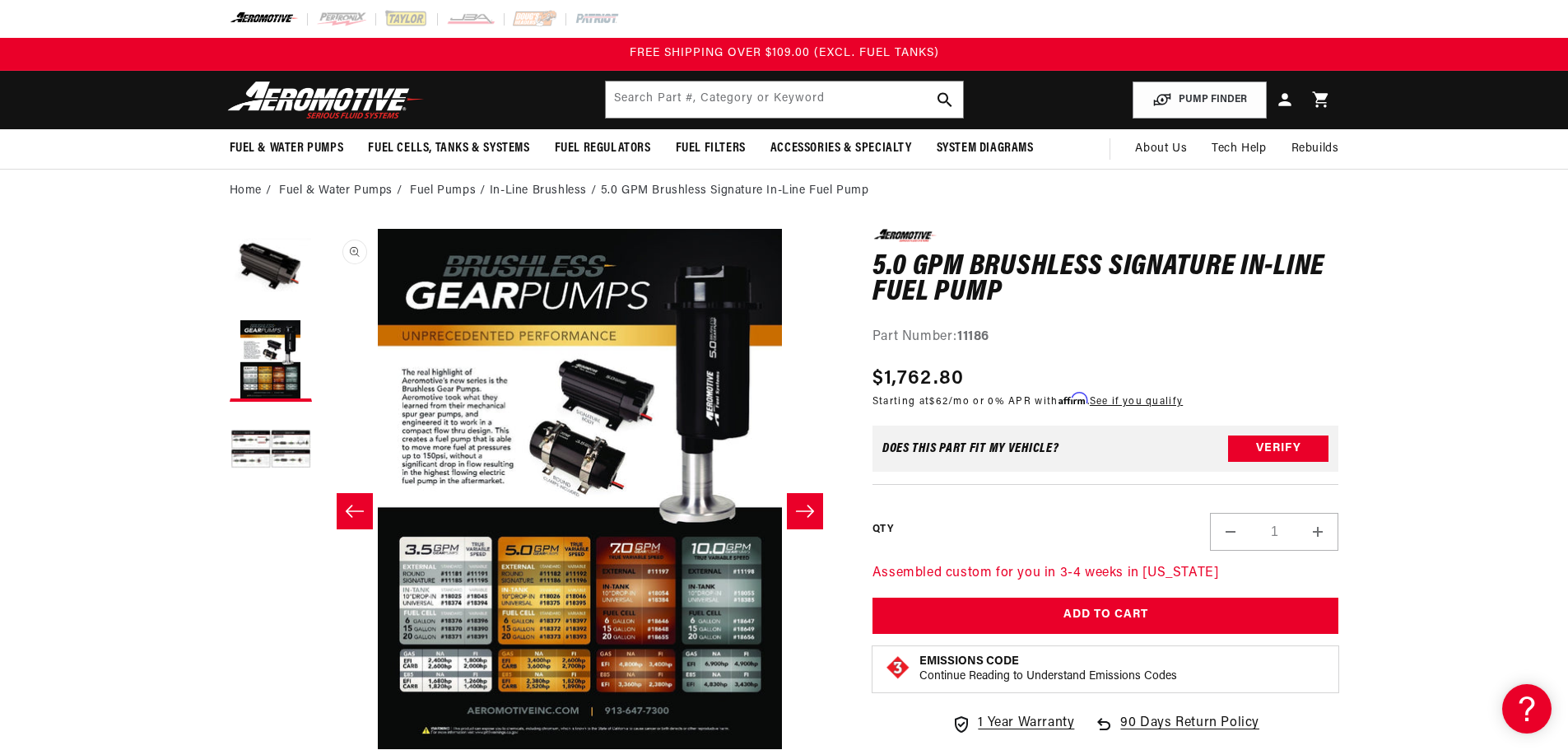
click at [320, 737] on button "Open media 2 in modal" at bounding box center [320, 749] width 0 height 0
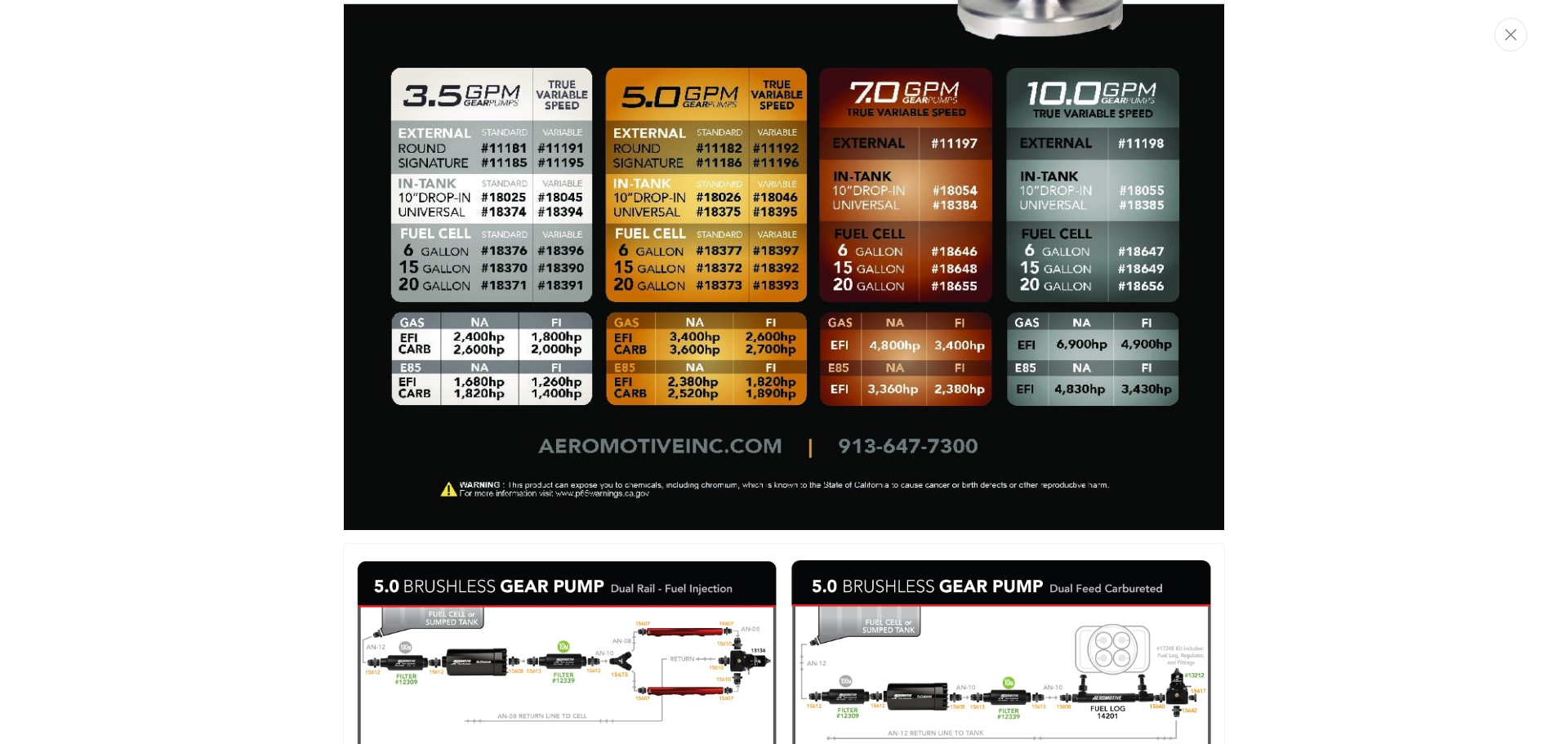
scroll to position [1448, 0]
